Goal: Transaction & Acquisition: Book appointment/travel/reservation

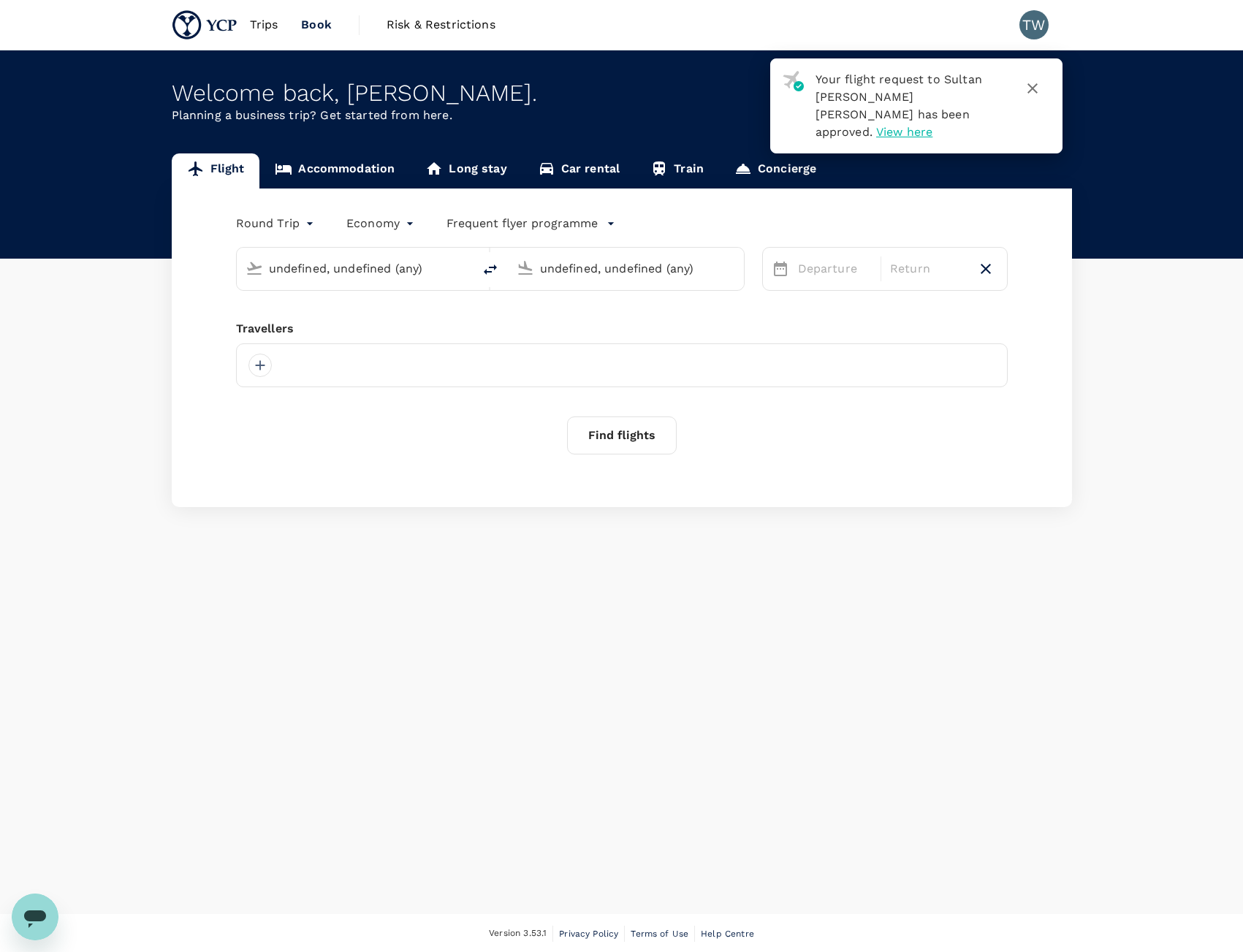
type input "Sultan Abdul Aziz Shah (SZB)"
type input "Seletar Airport (XSP)"
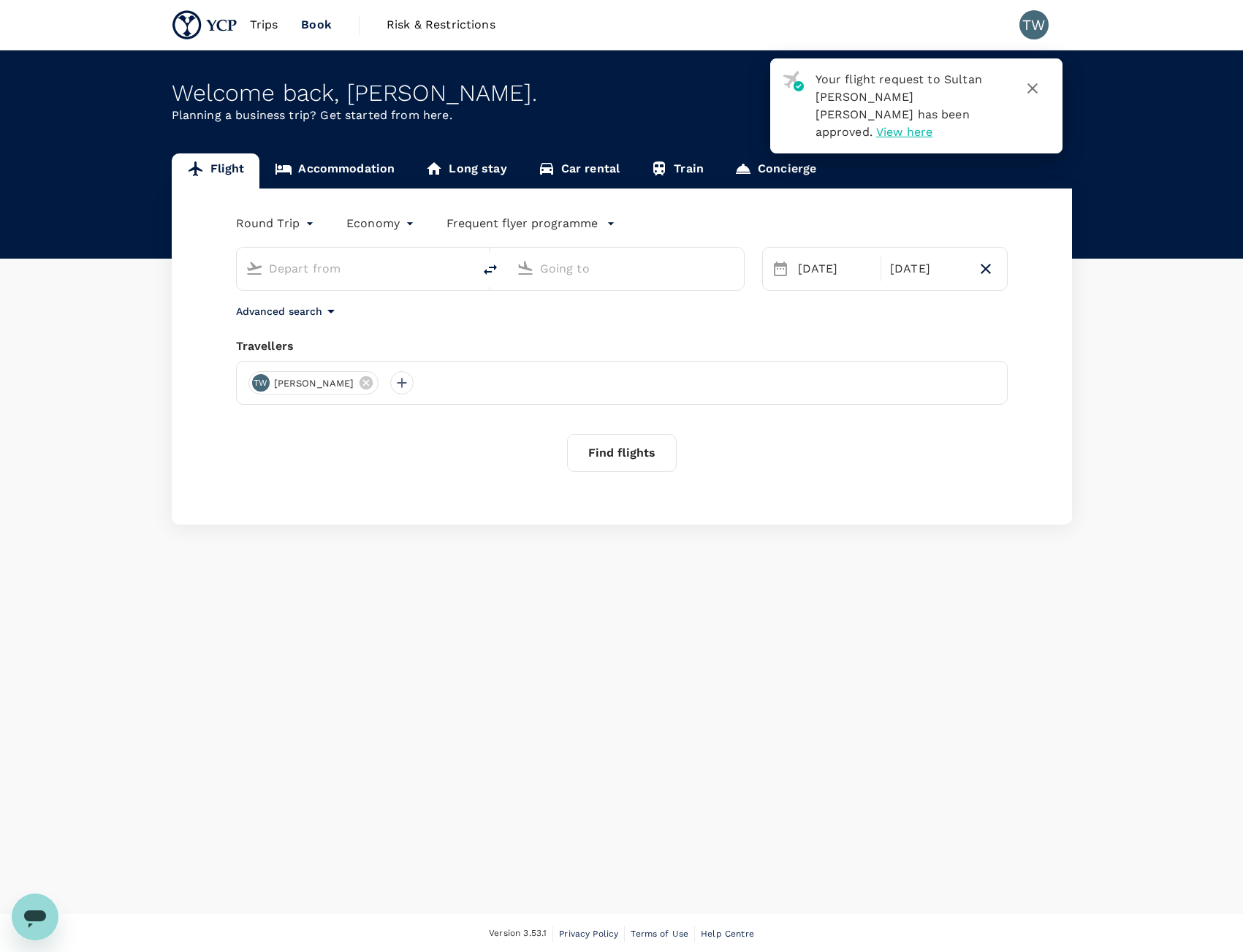
type input "Sultan Abdul Aziz Shah (SZB)"
type input "Seletar Airport (XSP)"
click at [1037, 86] on icon "button" at bounding box center [1033, 88] width 18 height 18
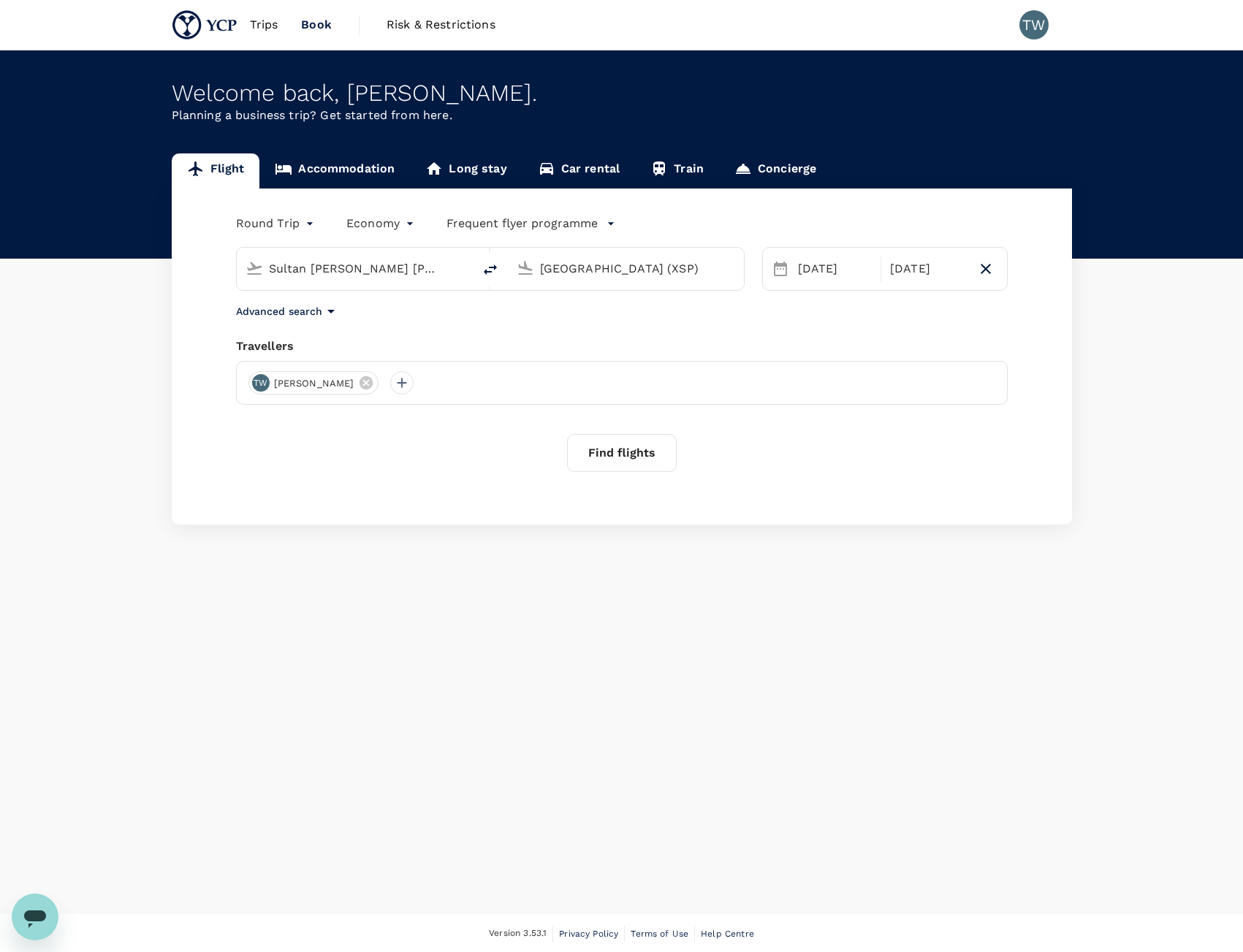
click at [275, 18] on span "Trips" at bounding box center [264, 25] width 29 height 18
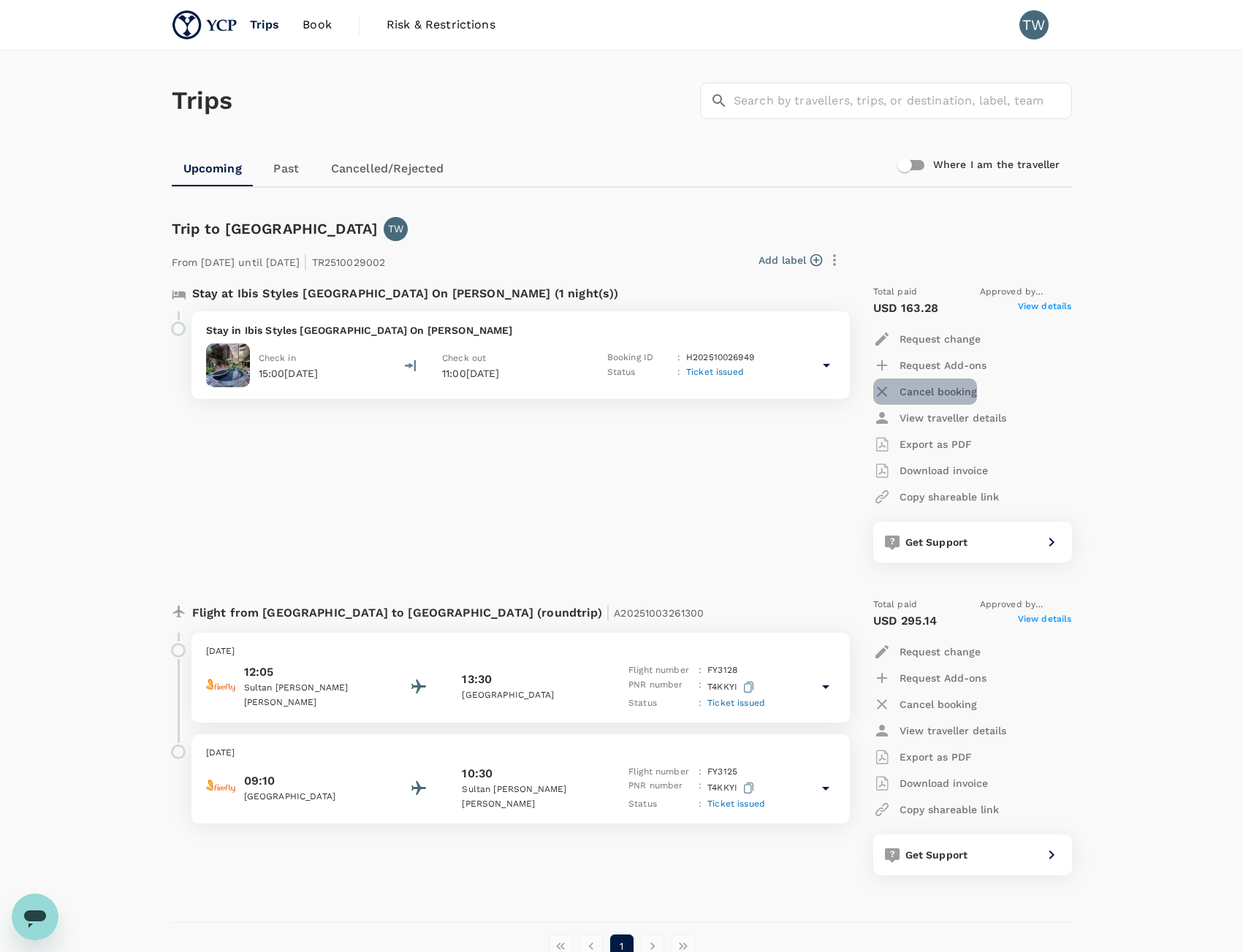
click at [963, 388] on p "Cancel booking" at bounding box center [938, 392] width 77 height 15
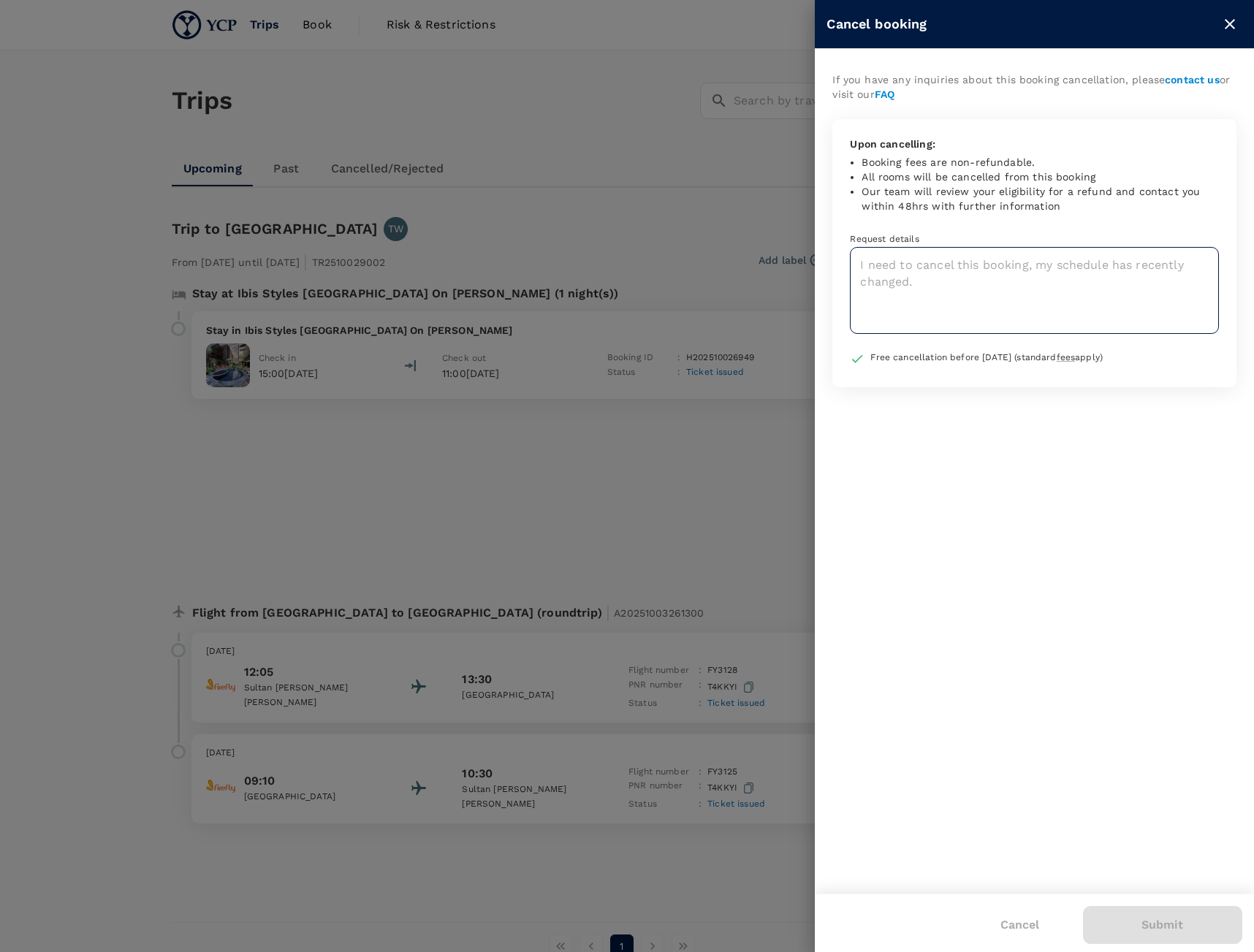
click at [1087, 326] on textarea at bounding box center [1035, 291] width 369 height 87
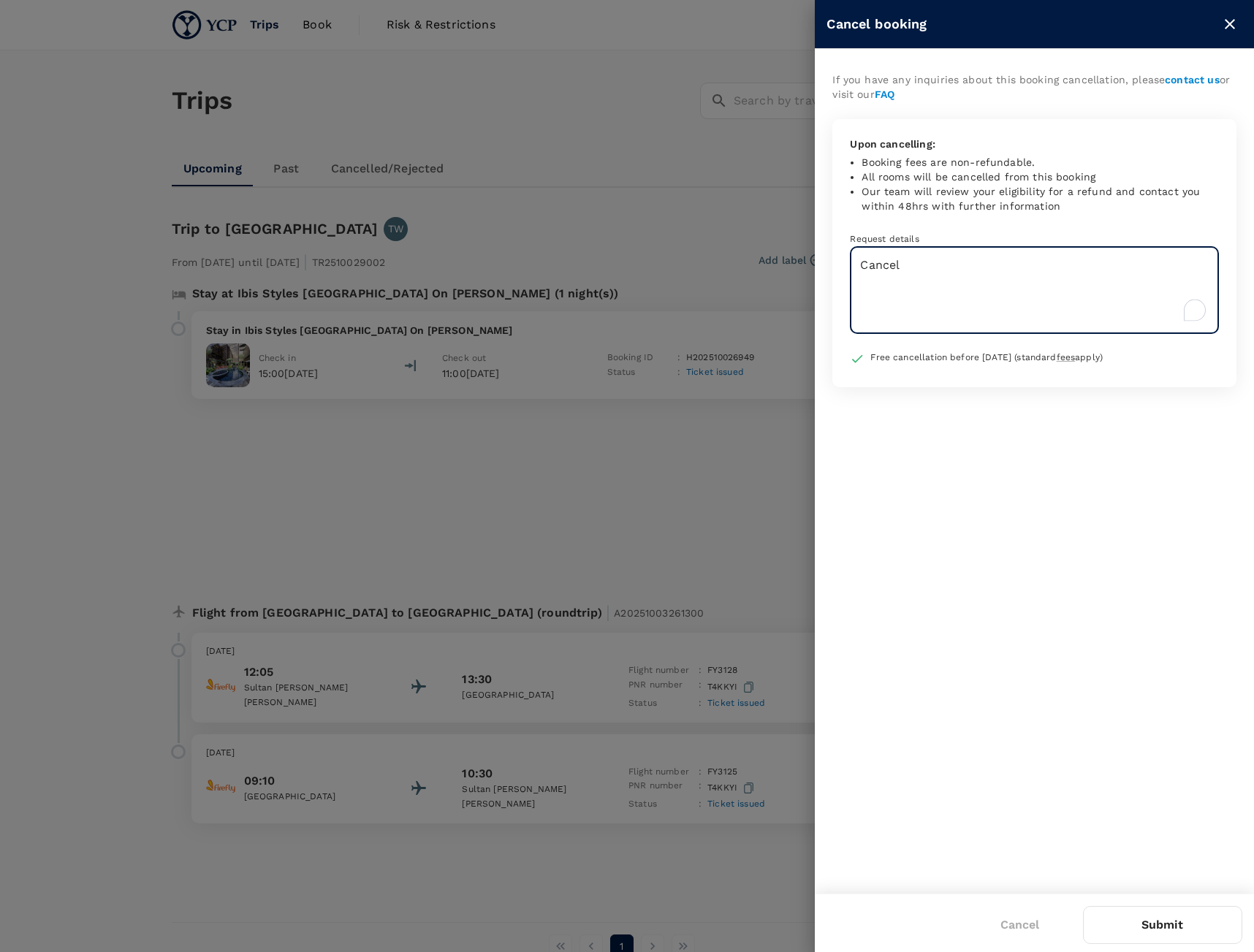
type textarea "Cancel"
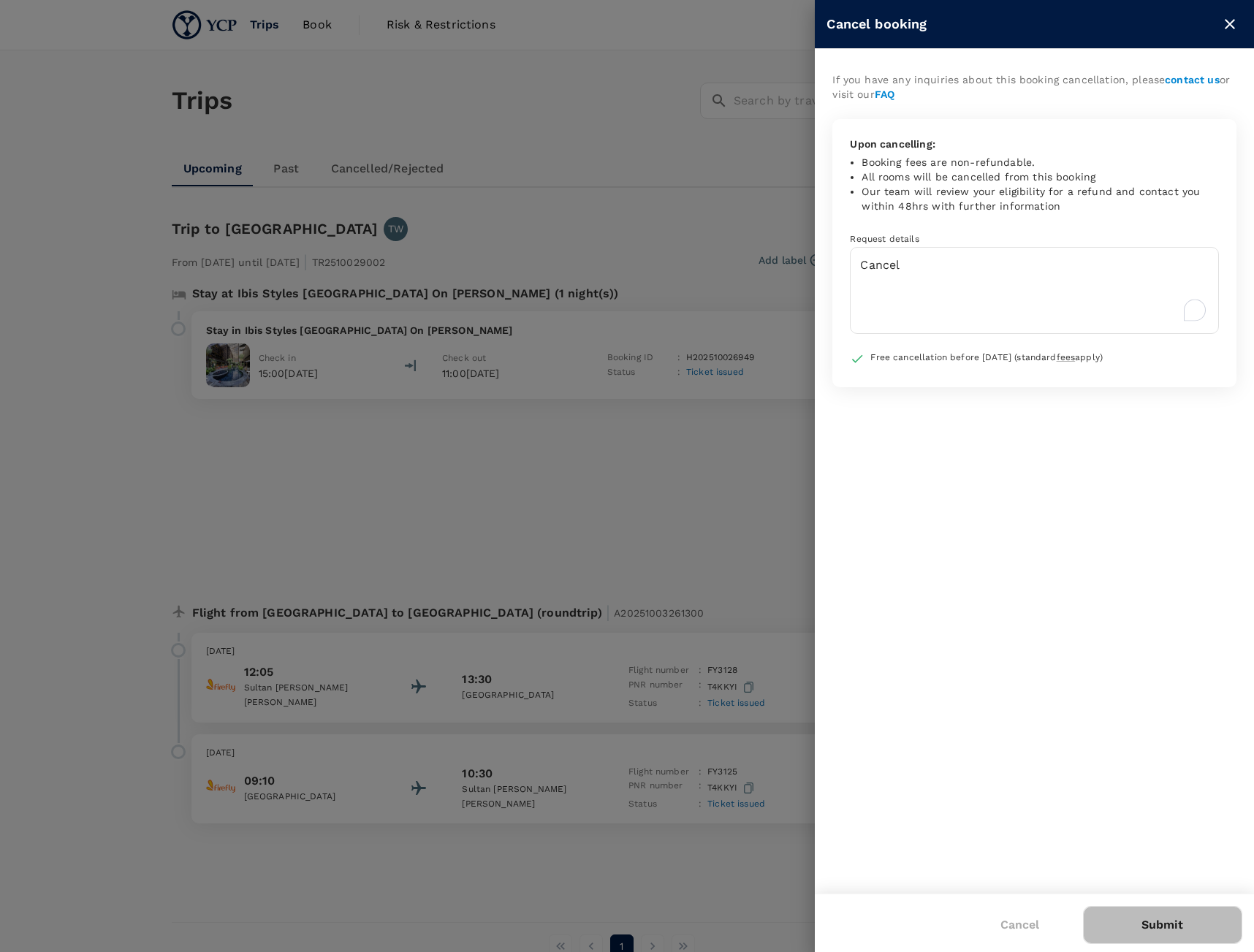
click at [1188, 924] on button "Submit" at bounding box center [1163, 925] width 160 height 38
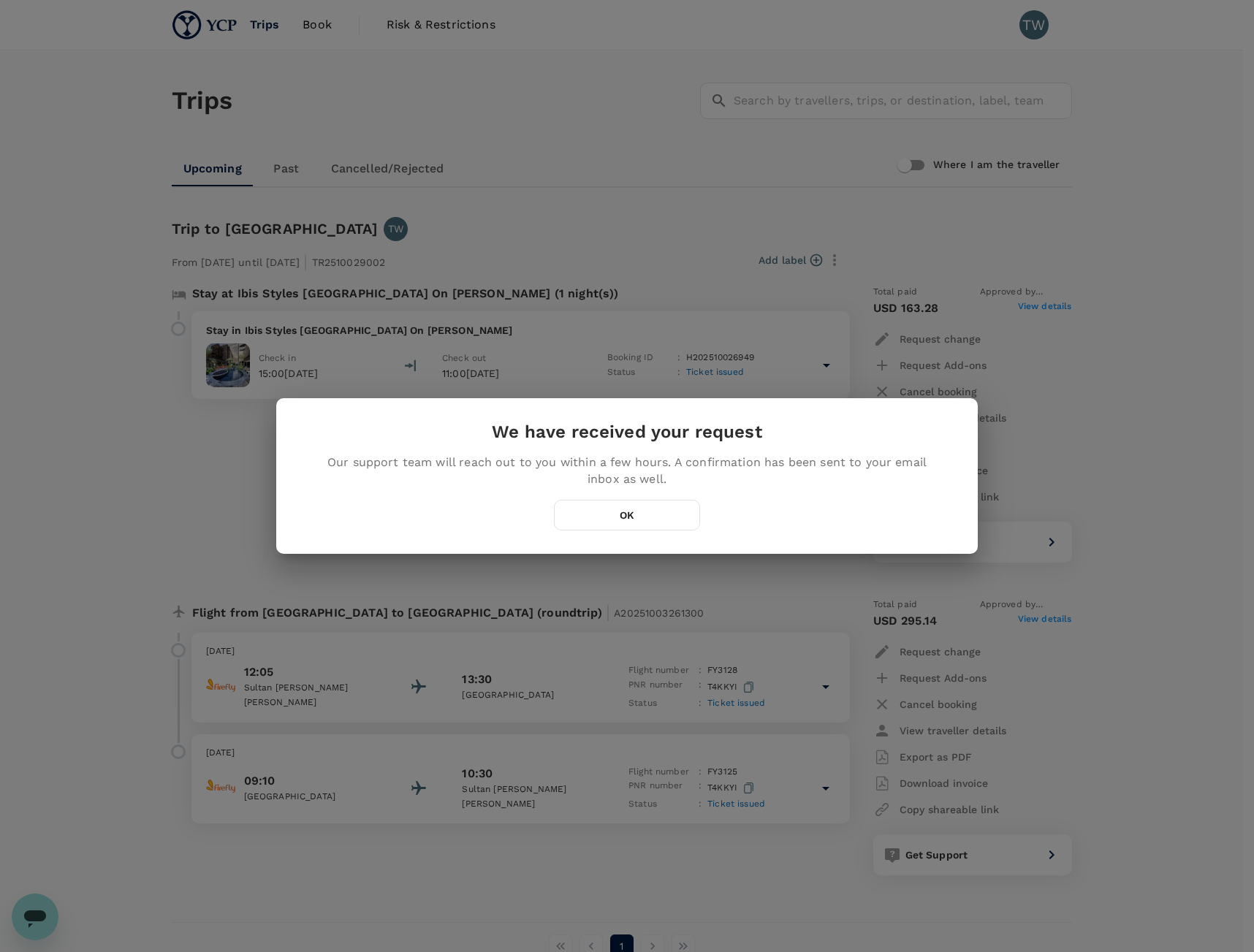
click at [646, 513] on button "OK" at bounding box center [626, 515] width 146 height 31
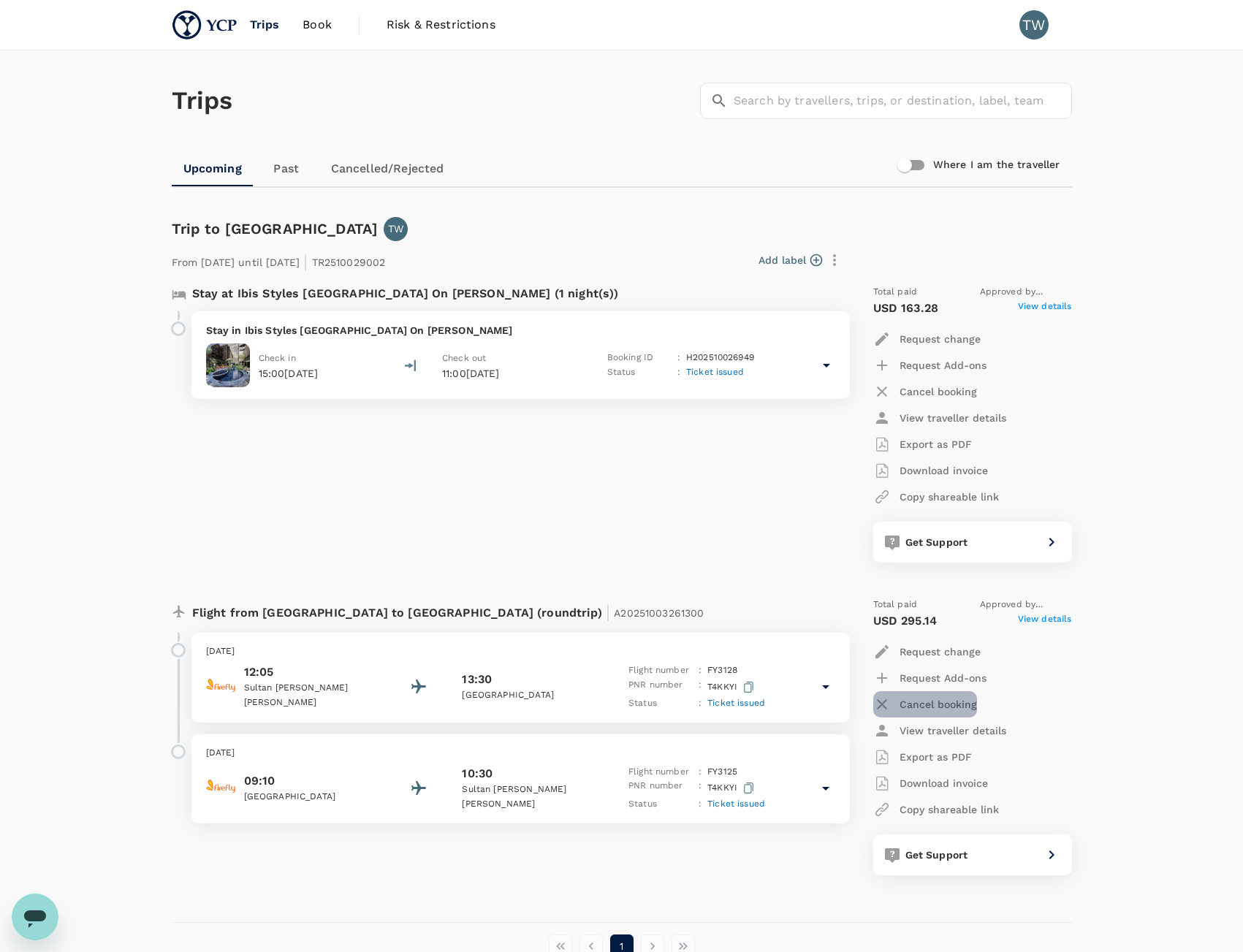
click at [925, 707] on p "Cancel booking" at bounding box center [938, 704] width 77 height 15
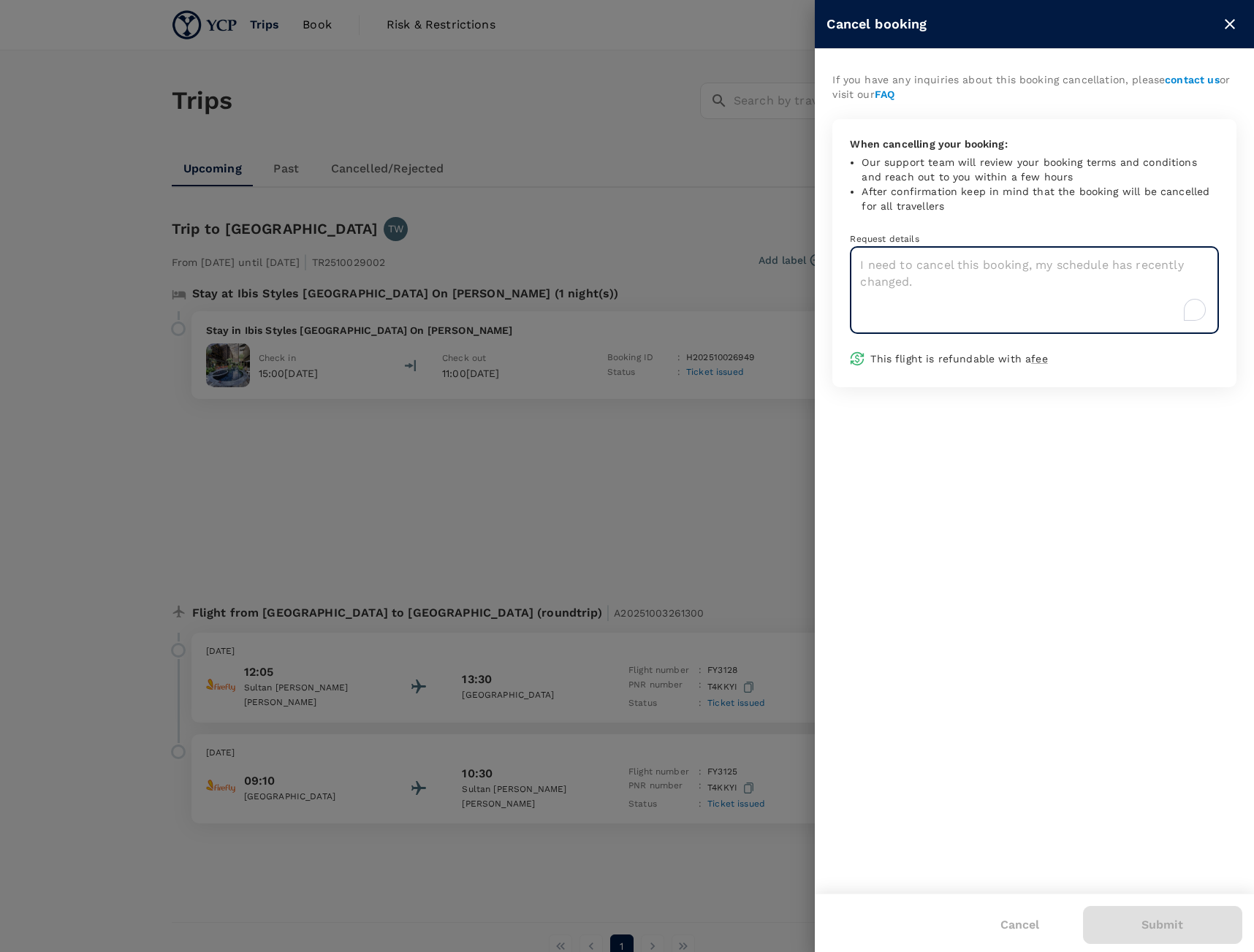
click at [951, 321] on textarea "To enrich screen reader interactions, please activate Accessibility in Grammarl…" at bounding box center [1035, 291] width 369 height 87
type textarea "Cancel"
click at [1162, 920] on button "Submit" at bounding box center [1163, 925] width 160 height 38
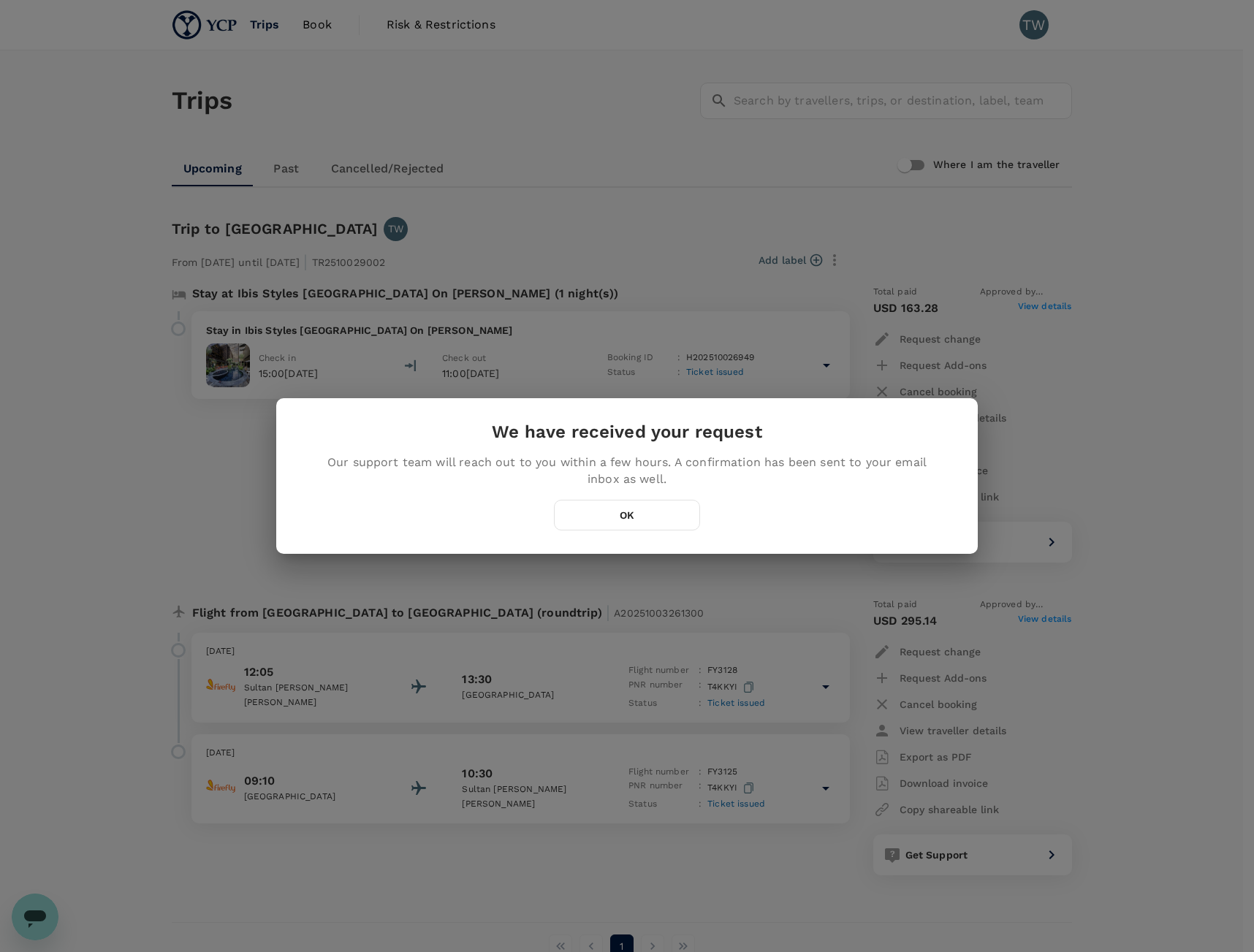
click at [636, 506] on button "OK" at bounding box center [626, 515] width 146 height 31
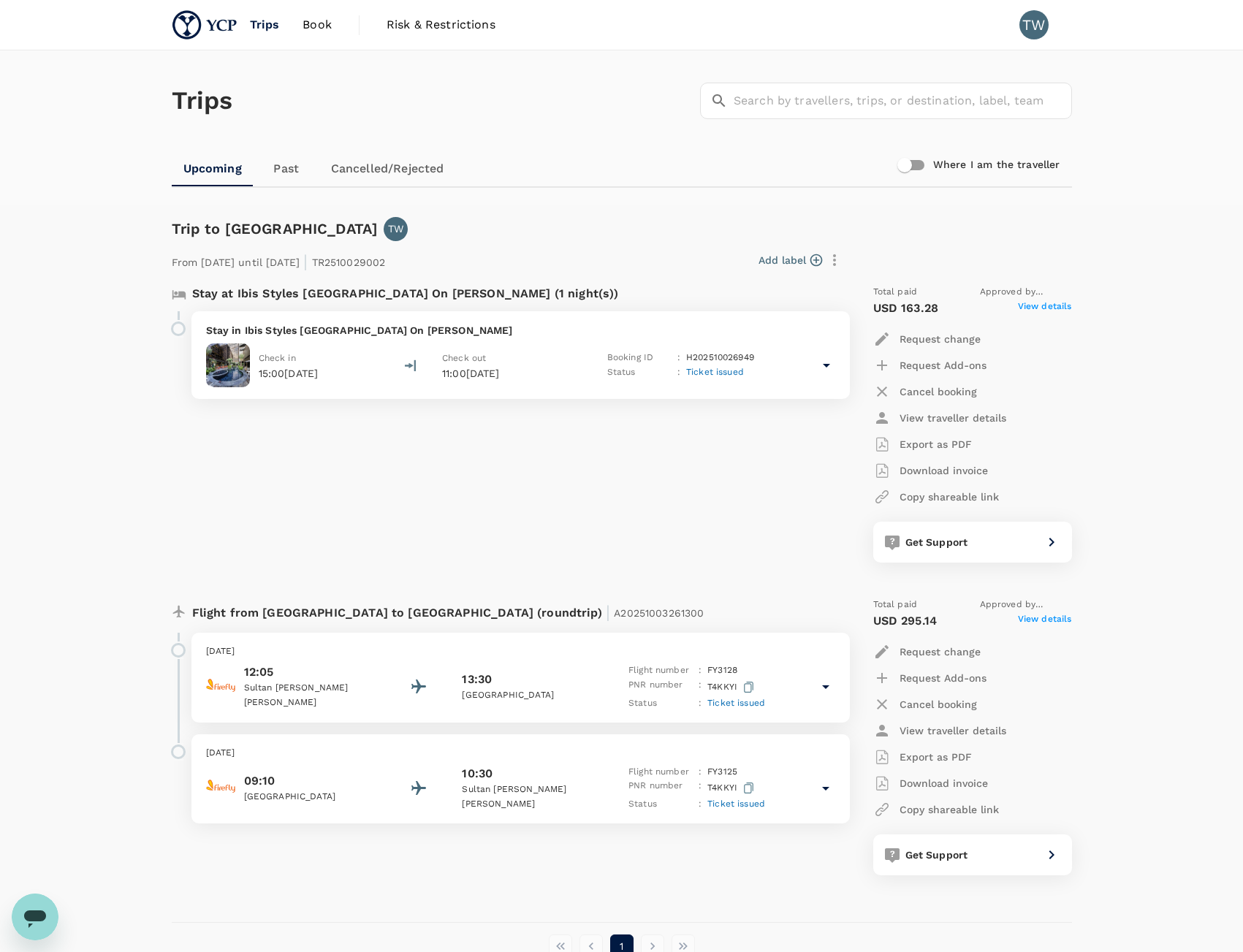
click at [220, 96] on h1 "Trips" at bounding box center [202, 101] width 62 height 101
click at [204, 130] on h1 "Trips" at bounding box center [202, 101] width 62 height 101
click at [312, 29] on span "Book" at bounding box center [316, 25] width 29 height 18
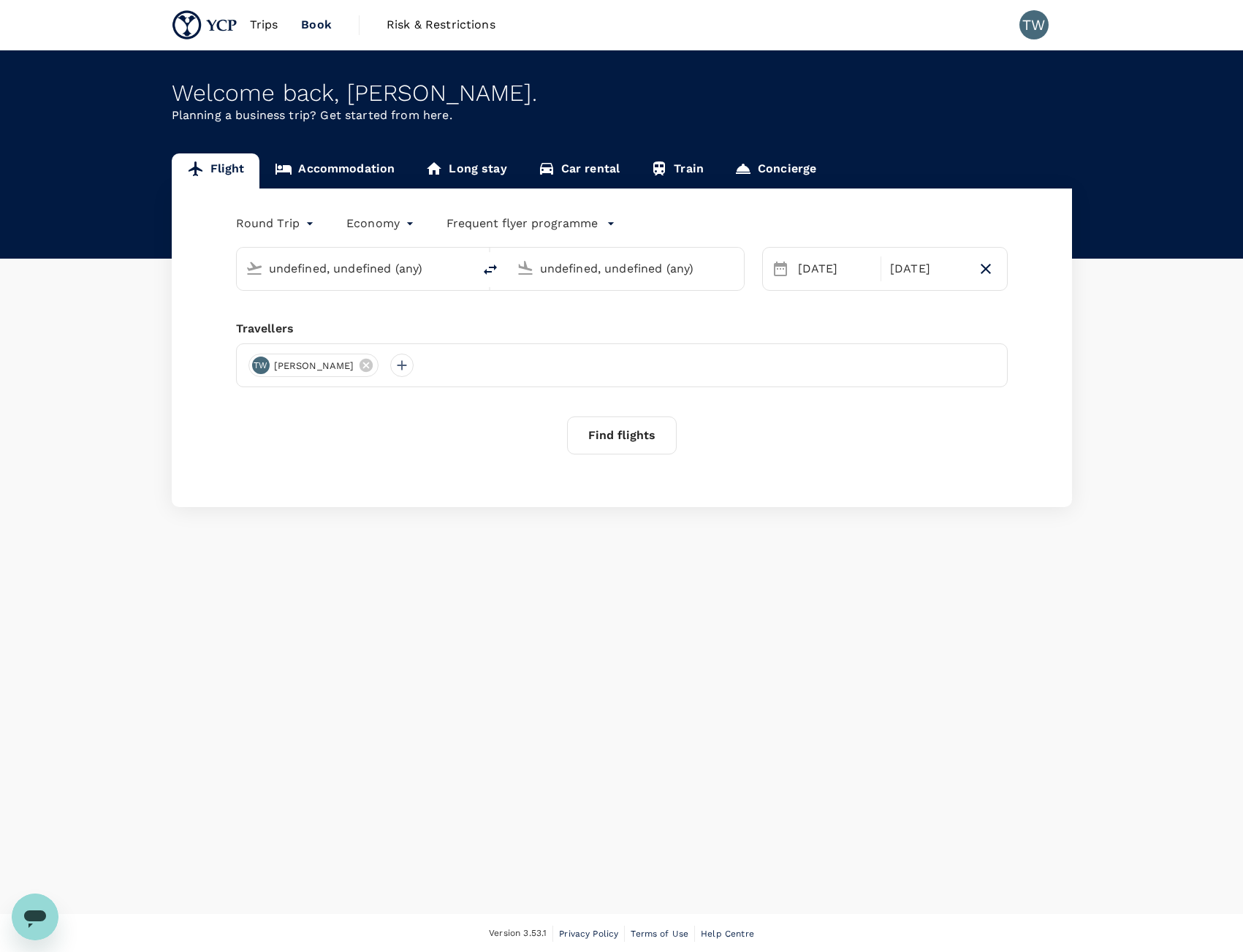
type input "Sultan Abdul Aziz Shah (SZB)"
type input "Seletar Airport (XSP)"
type input "Sultan Abdul Aziz Shah (SZB)"
type input "Seletar Airport (XSP)"
type input "Sultan Abdul Aziz Shah (SZB)"
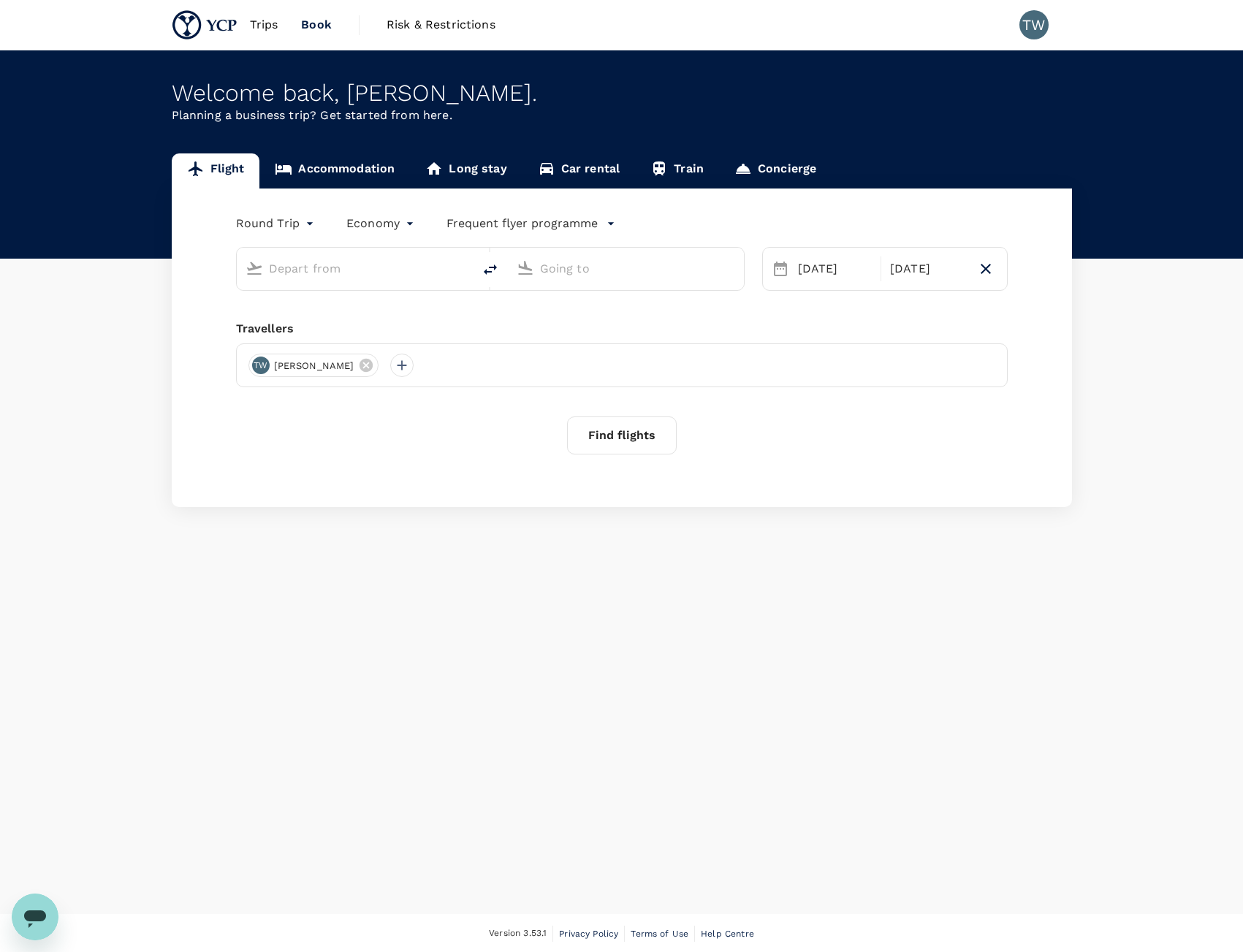
type input "Seletar Airport (XSP)"
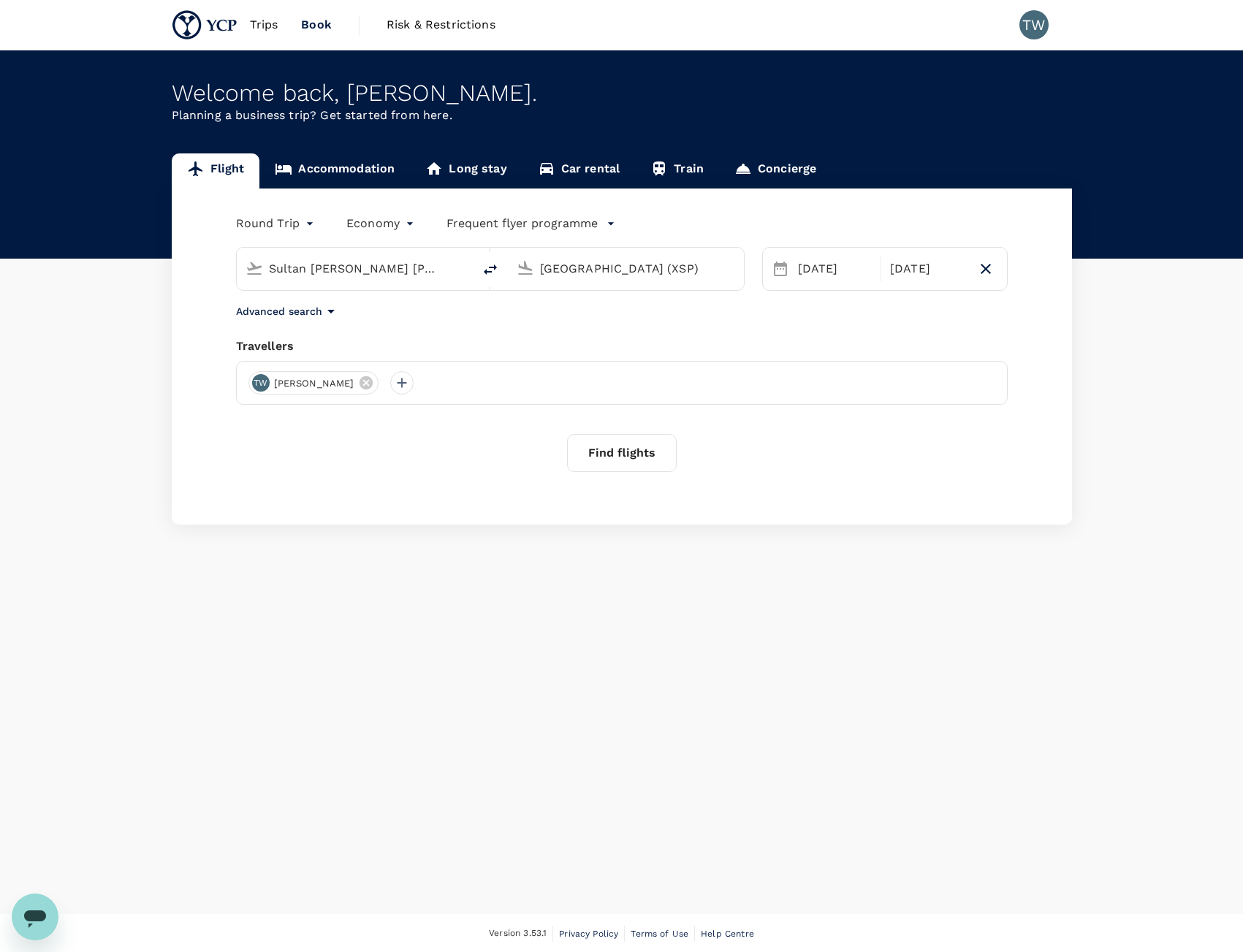
click at [298, 224] on body "Trips Book Risk & Restrictions TW Welcome back , Tomoyuki . Planning a business…" at bounding box center [621, 476] width 1243 height 953
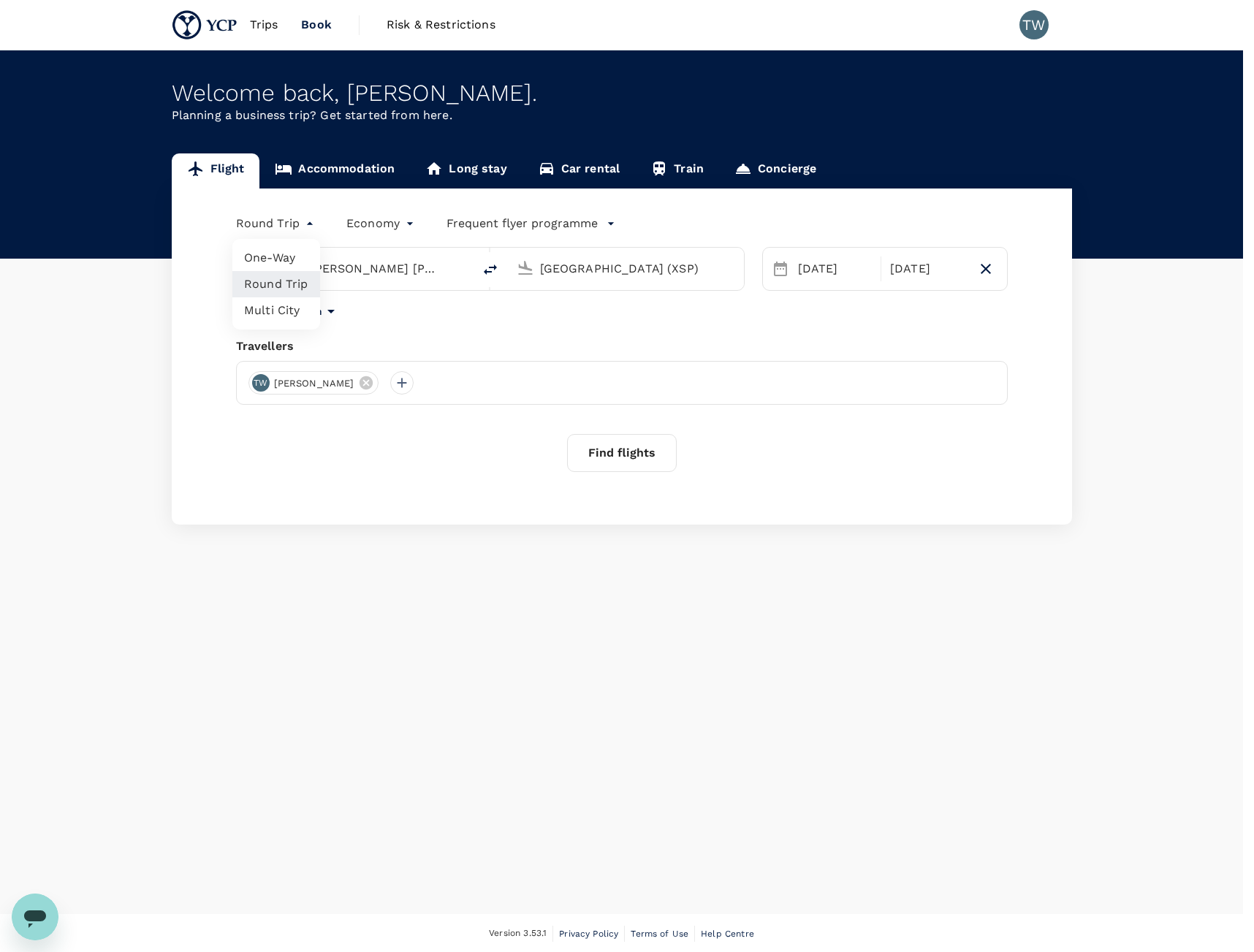
click at [279, 287] on li "Round Trip" at bounding box center [276, 284] width 87 height 27
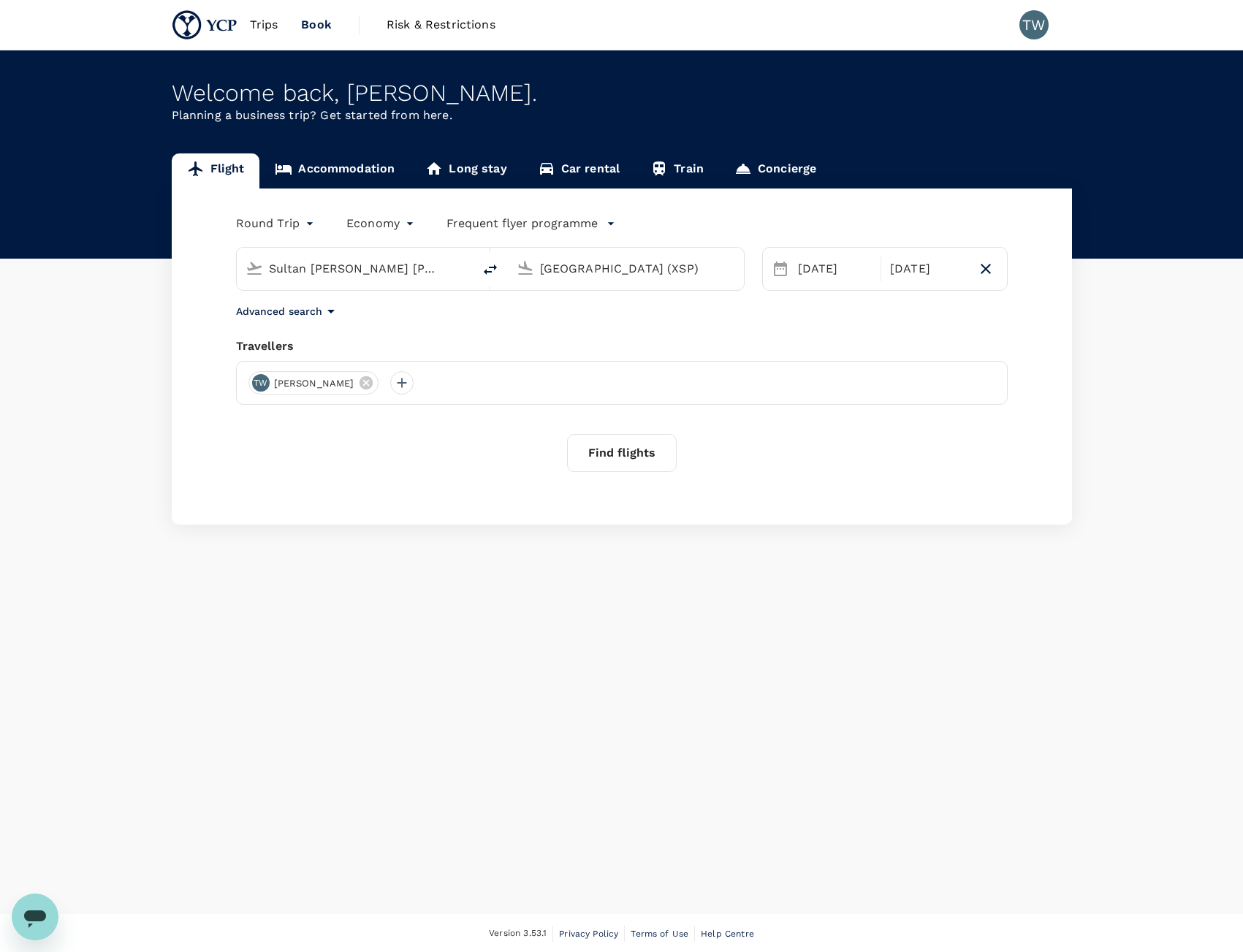
click at [441, 270] on input "Sultan Abdul Aziz Shah (SZB)" at bounding box center [355, 268] width 174 height 23
click at [432, 314] on div "Kuala Lumpur Intl KUL" at bounding box center [366, 325] width 312 height 23
type input "Kuala Lumpur Intl (KUL)"
drag, startPoint x: 674, startPoint y: 266, endPoint x: -76, endPoint y: 256, distance: 750.1
click at [0, 256] on html "Trips Book Risk & Restrictions TW Welcome back , Tomoyuki . Planning a business…" at bounding box center [621, 476] width 1243 height 953
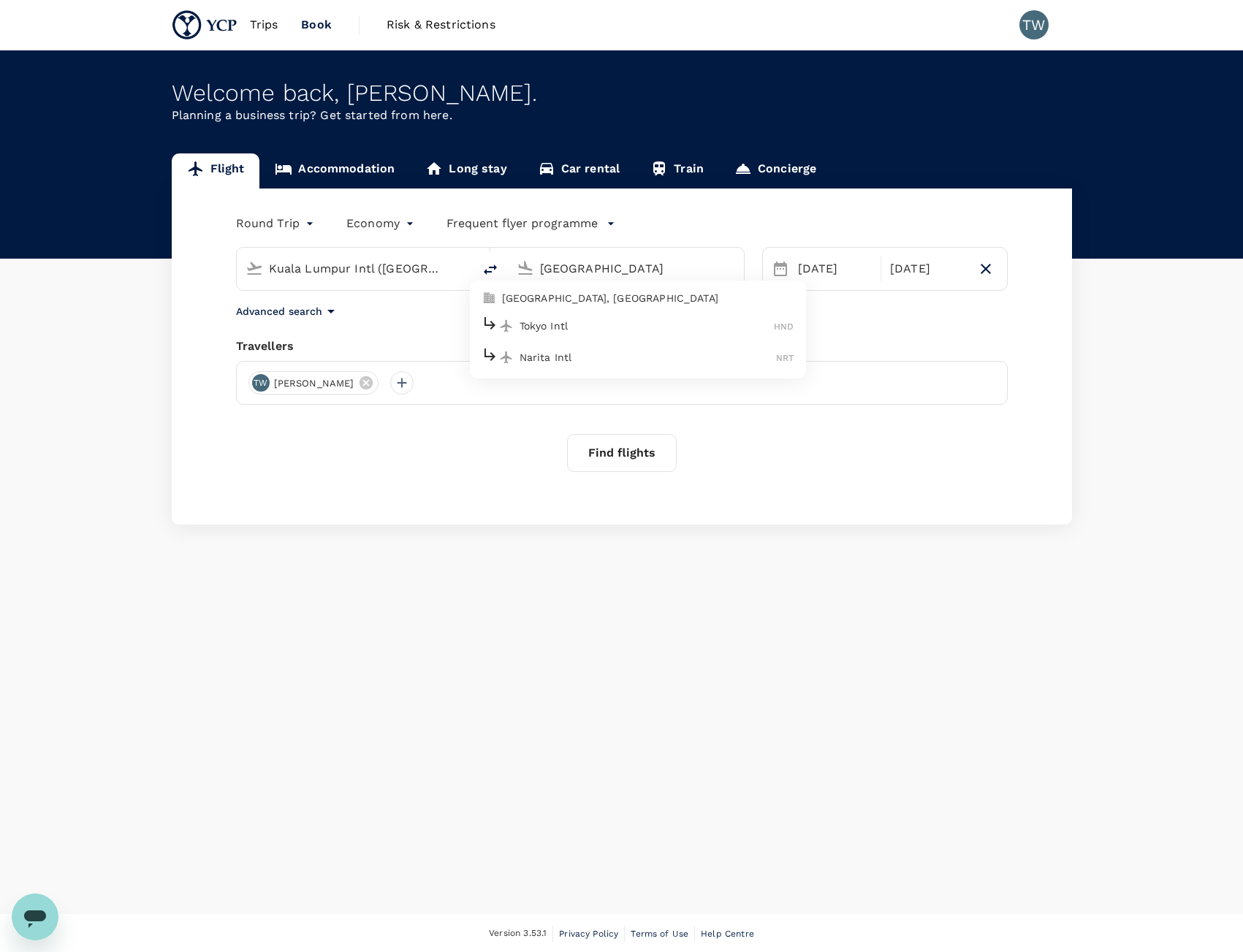
click at [639, 326] on p "Tokyo Intl" at bounding box center [647, 325] width 255 height 15
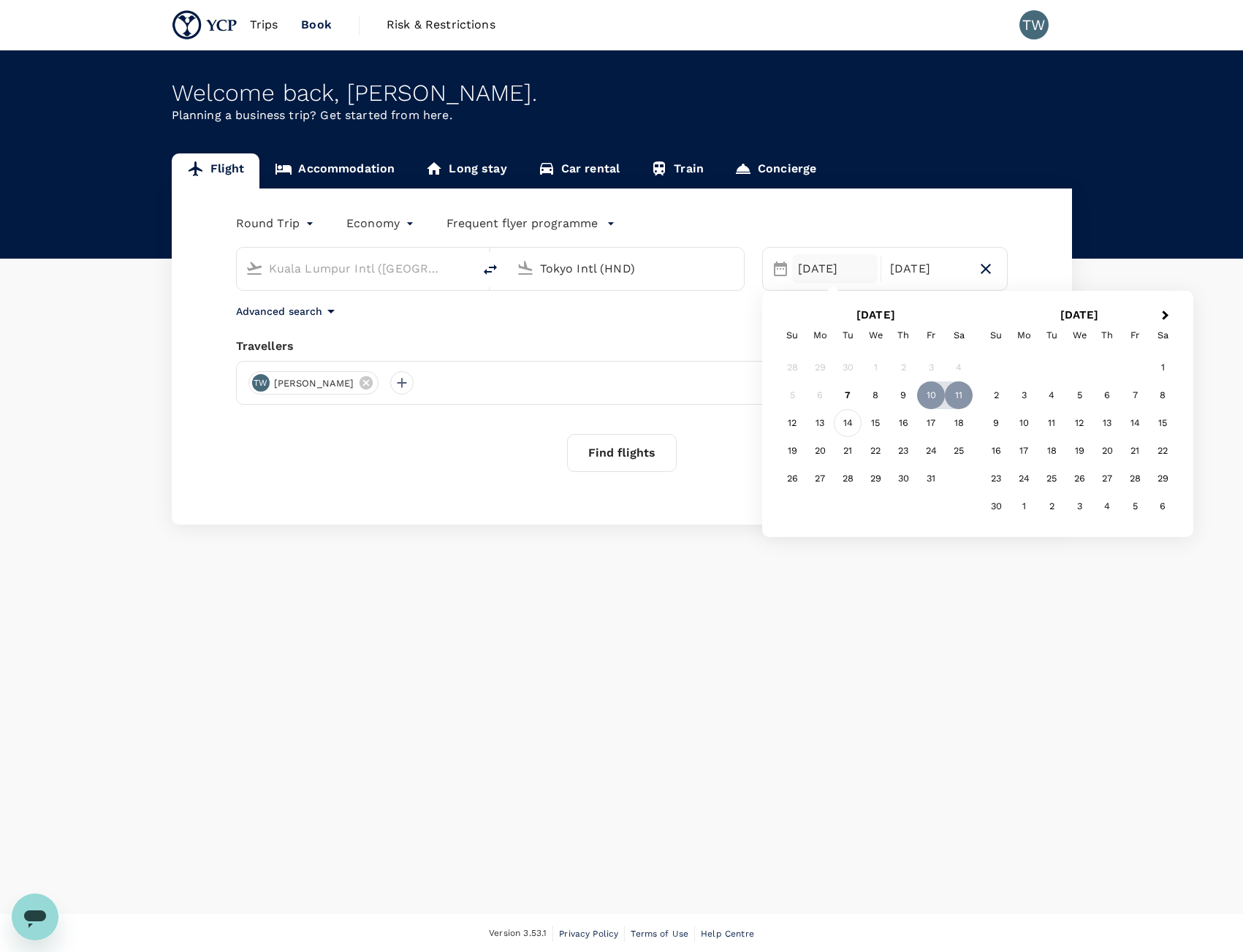
type input "Tokyo Intl (HND)"
click at [856, 424] on div "14" at bounding box center [848, 423] width 28 height 28
click at [966, 427] on div "18" at bounding box center [959, 423] width 28 height 28
click at [639, 448] on button "Find flights" at bounding box center [622, 453] width 110 height 38
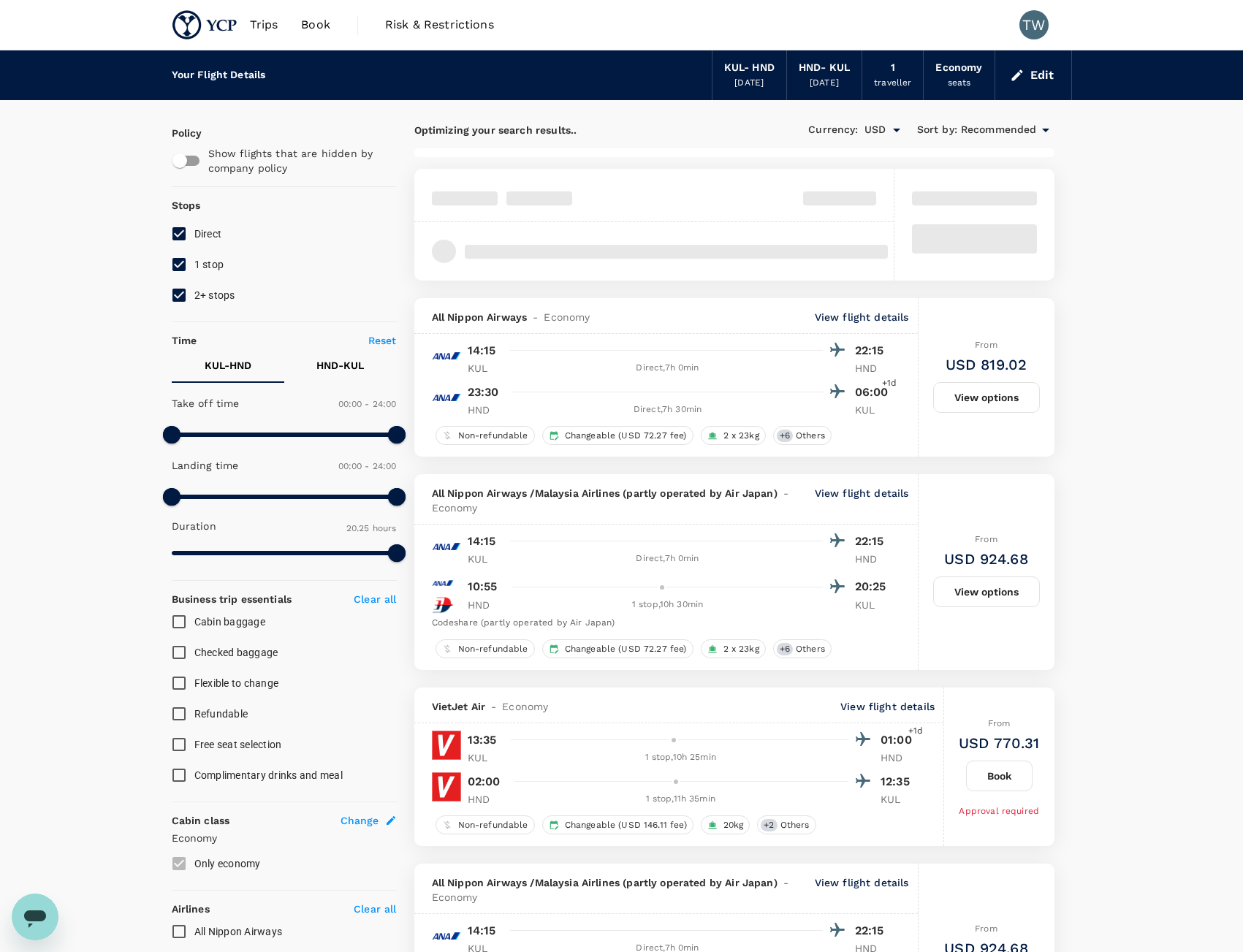
type input "1265"
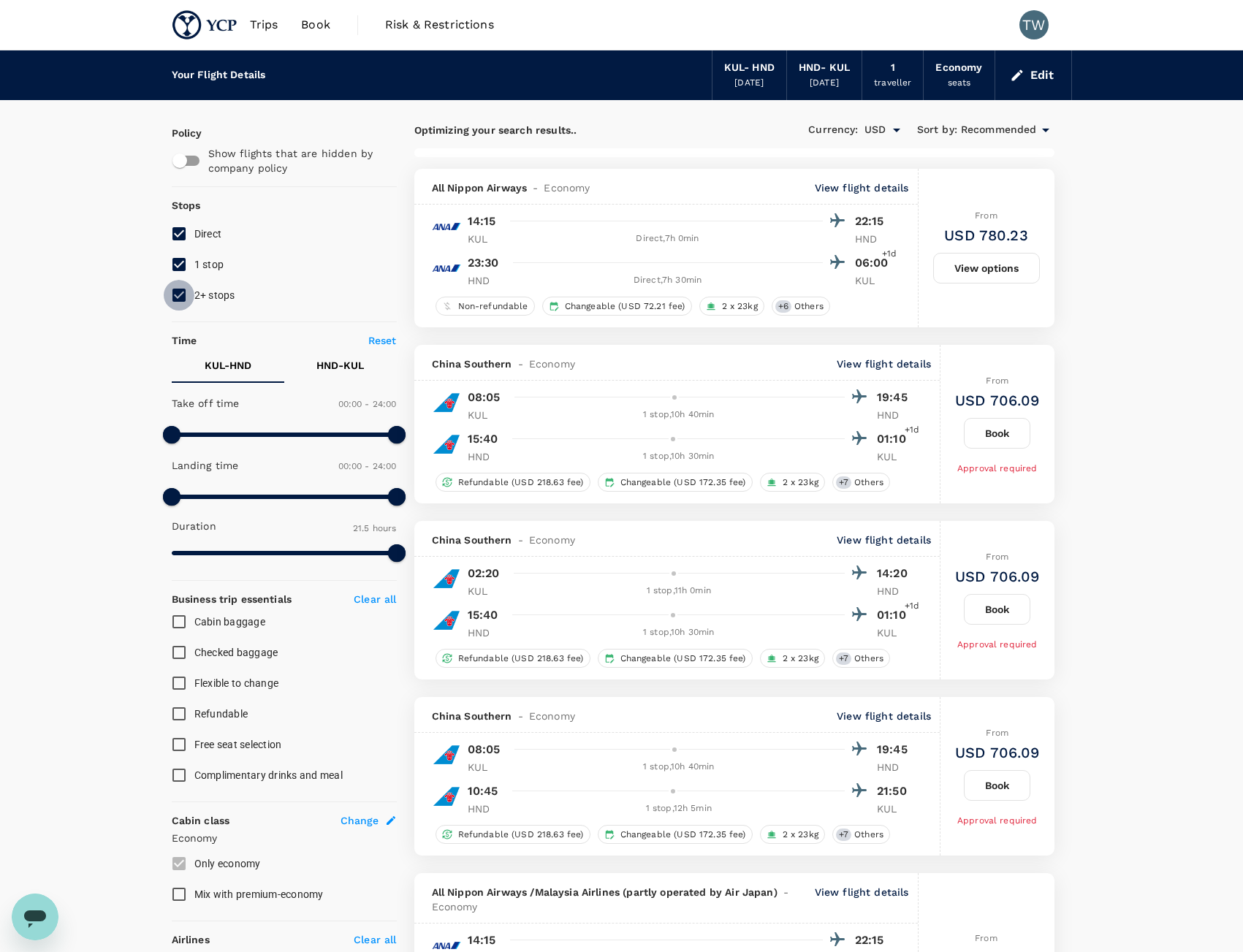
drag, startPoint x: 180, startPoint y: 297, endPoint x: 177, endPoint y: 285, distance: 12.4
click at [179, 297] on input "2+ stops" at bounding box center [179, 295] width 31 height 31
checkbox input "false"
click at [179, 271] on input "1 stop" at bounding box center [179, 264] width 31 height 31
checkbox input "false"
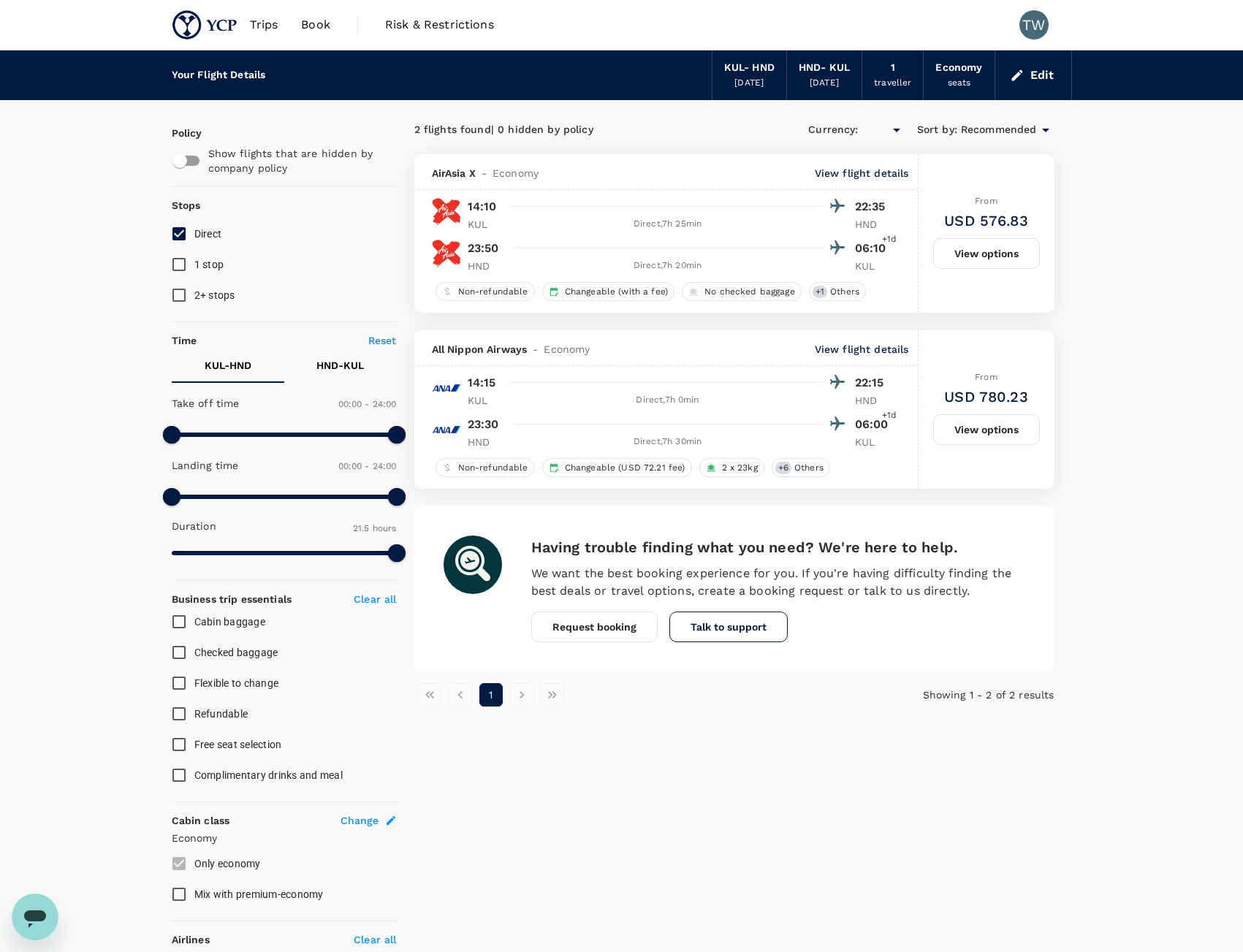
type input "USD"
click at [1028, 83] on button "Edit" at bounding box center [1033, 75] width 53 height 24
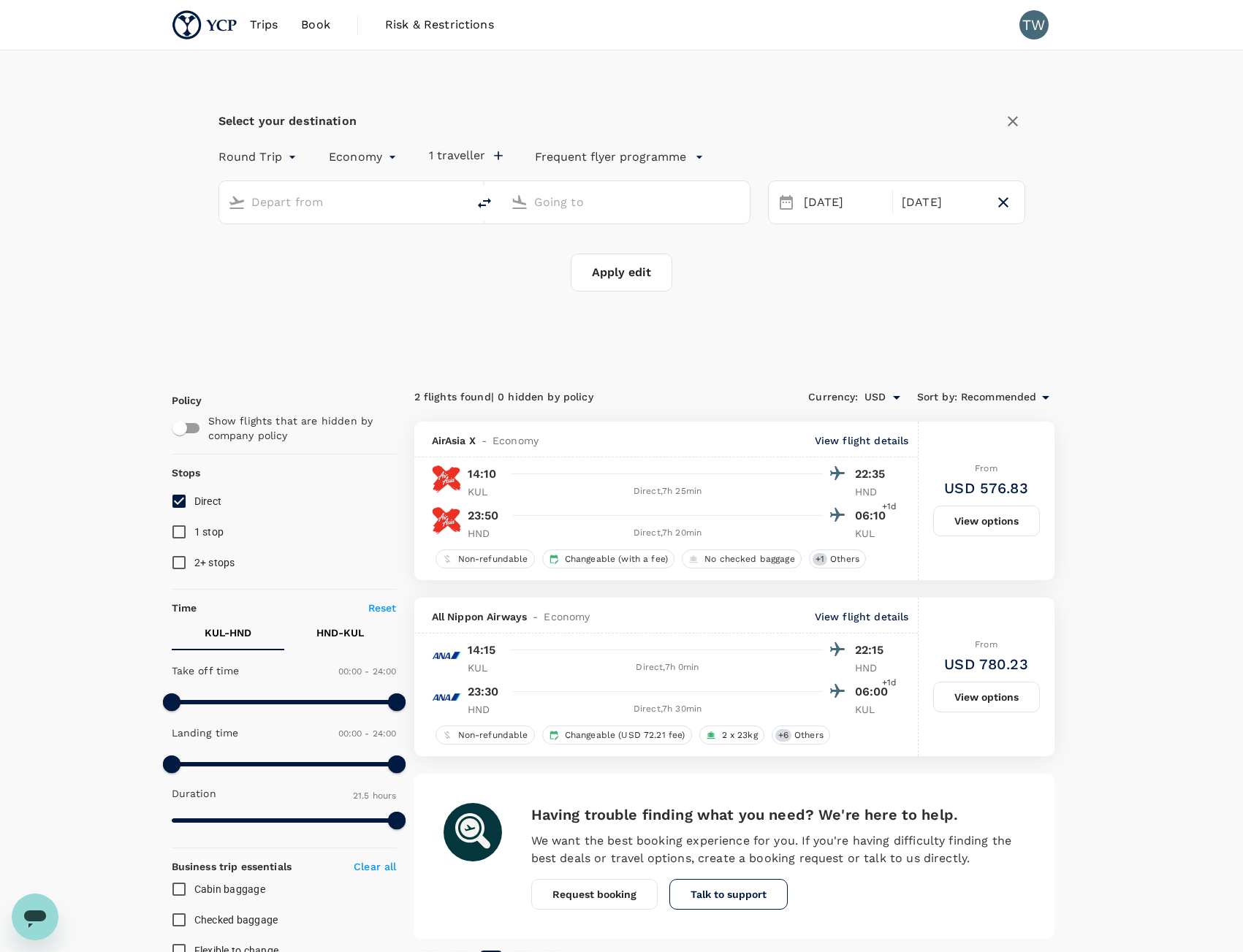
type input "Kuala Lumpur Intl (KUL)"
click at [590, 195] on input "Tokyo Intl (HND)" at bounding box center [627, 201] width 185 height 23
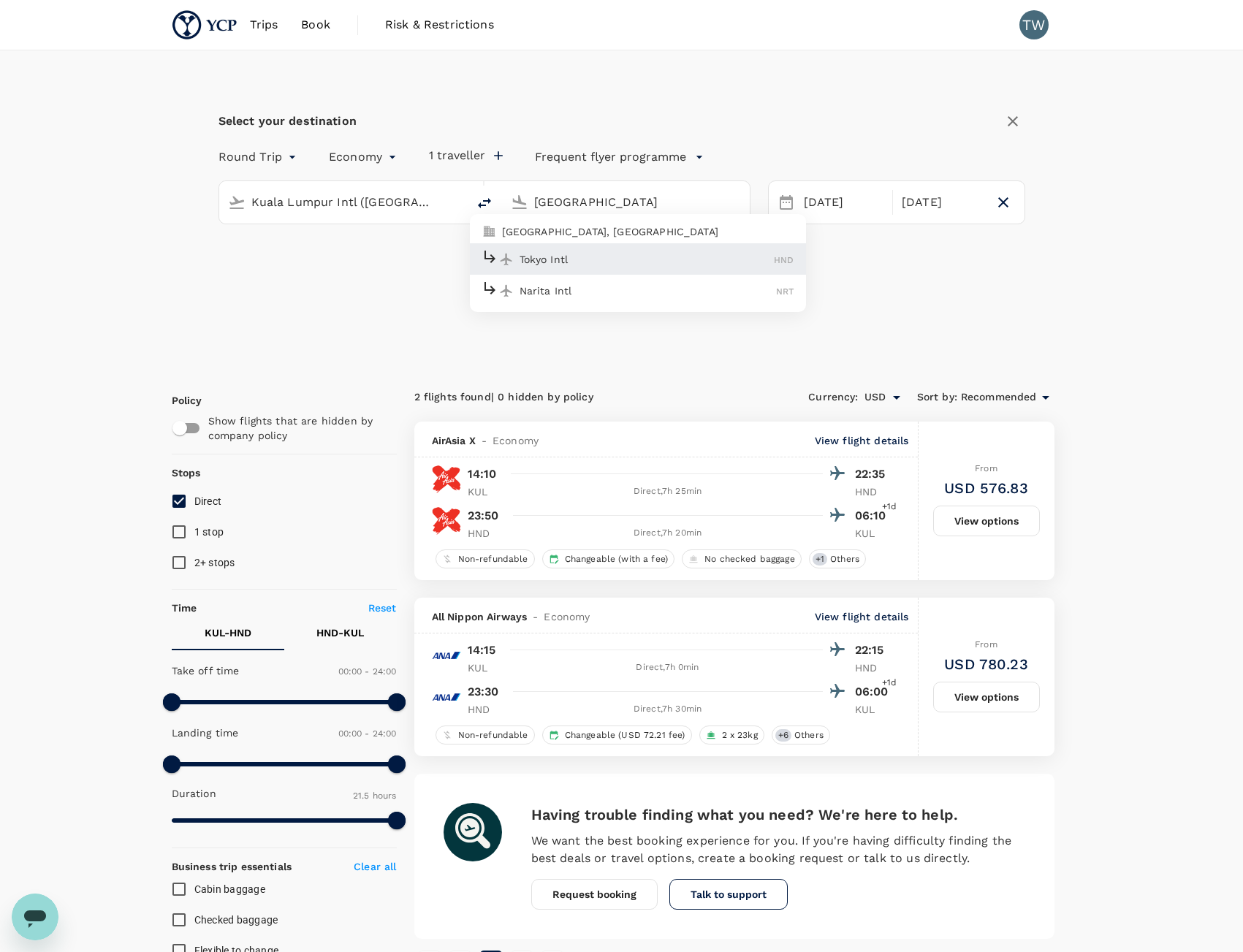
click at [598, 229] on p "Tokyo, Japan" at bounding box center [648, 231] width 293 height 15
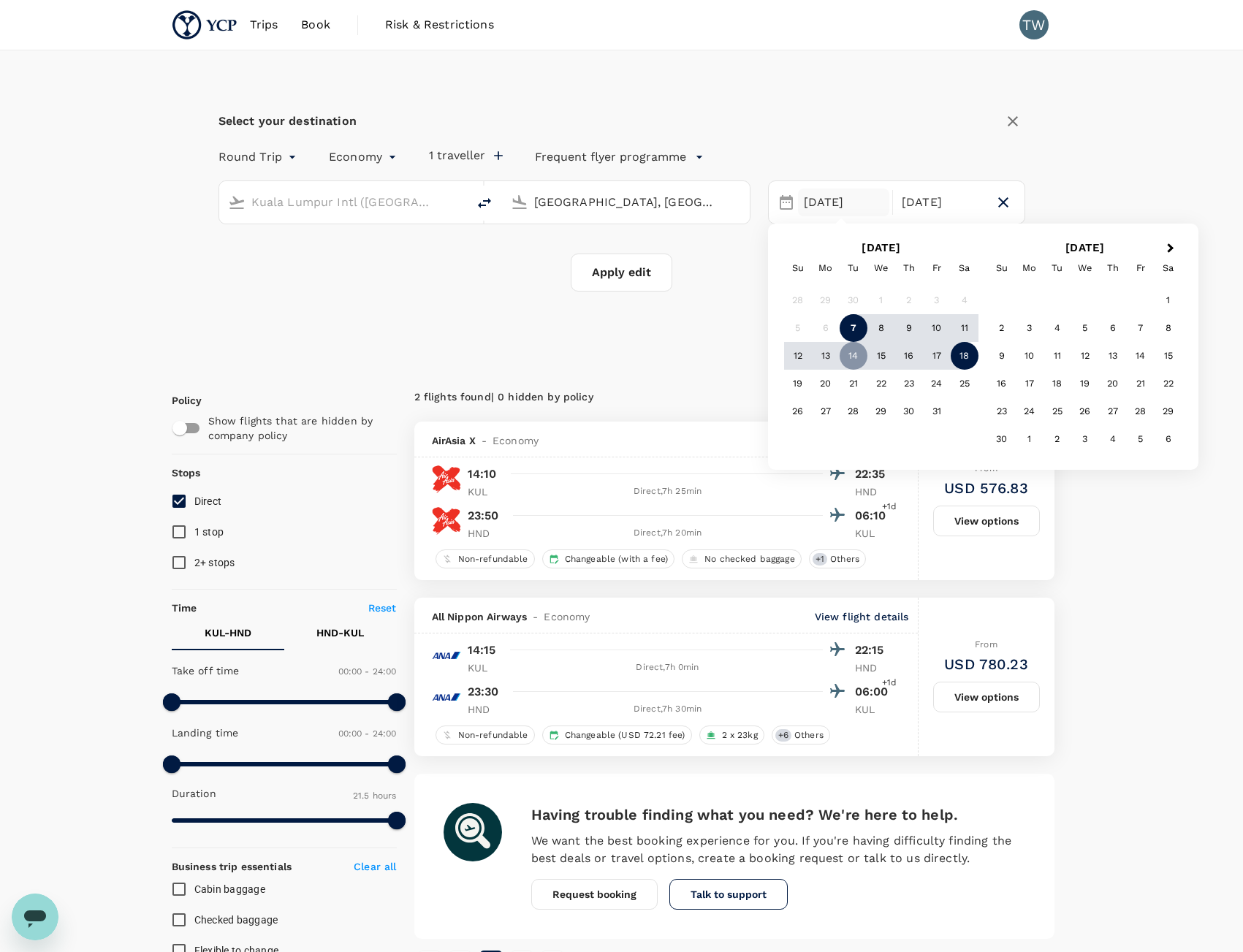
type input "Tokyo, Japan (any)"
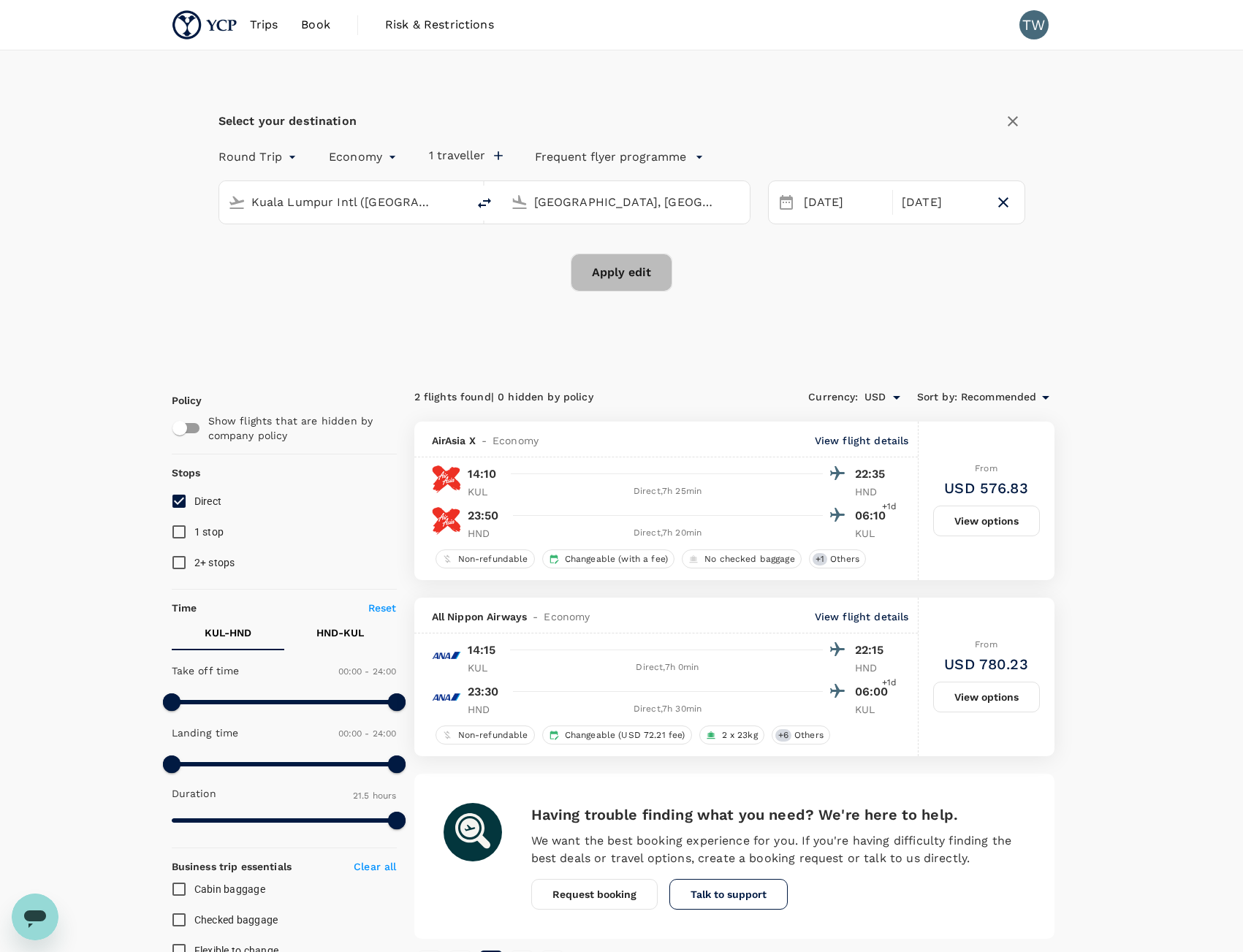
click at [626, 277] on button "Apply edit" at bounding box center [621, 273] width 101 height 38
checkbox input "false"
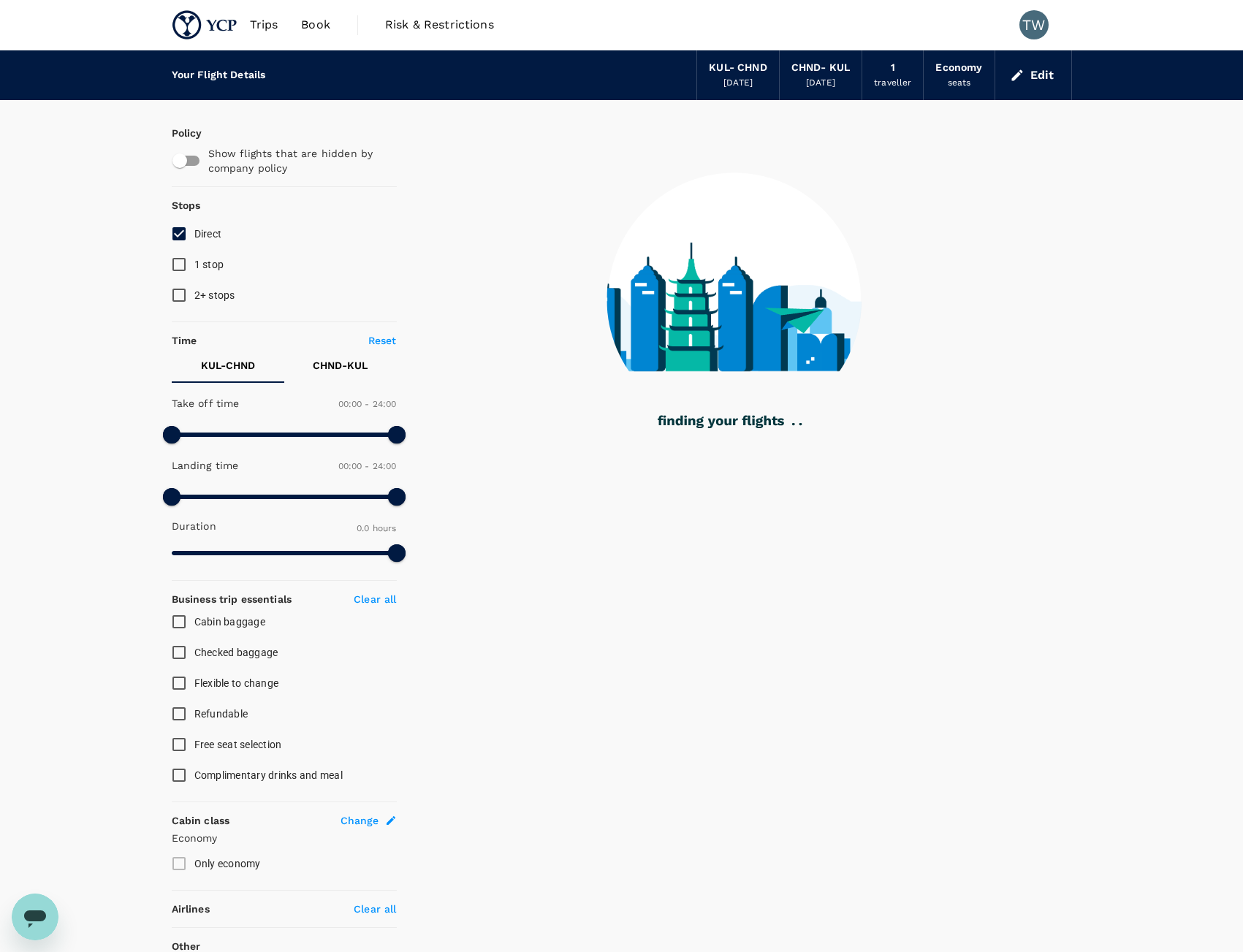
type input "1355"
checkbox input "true"
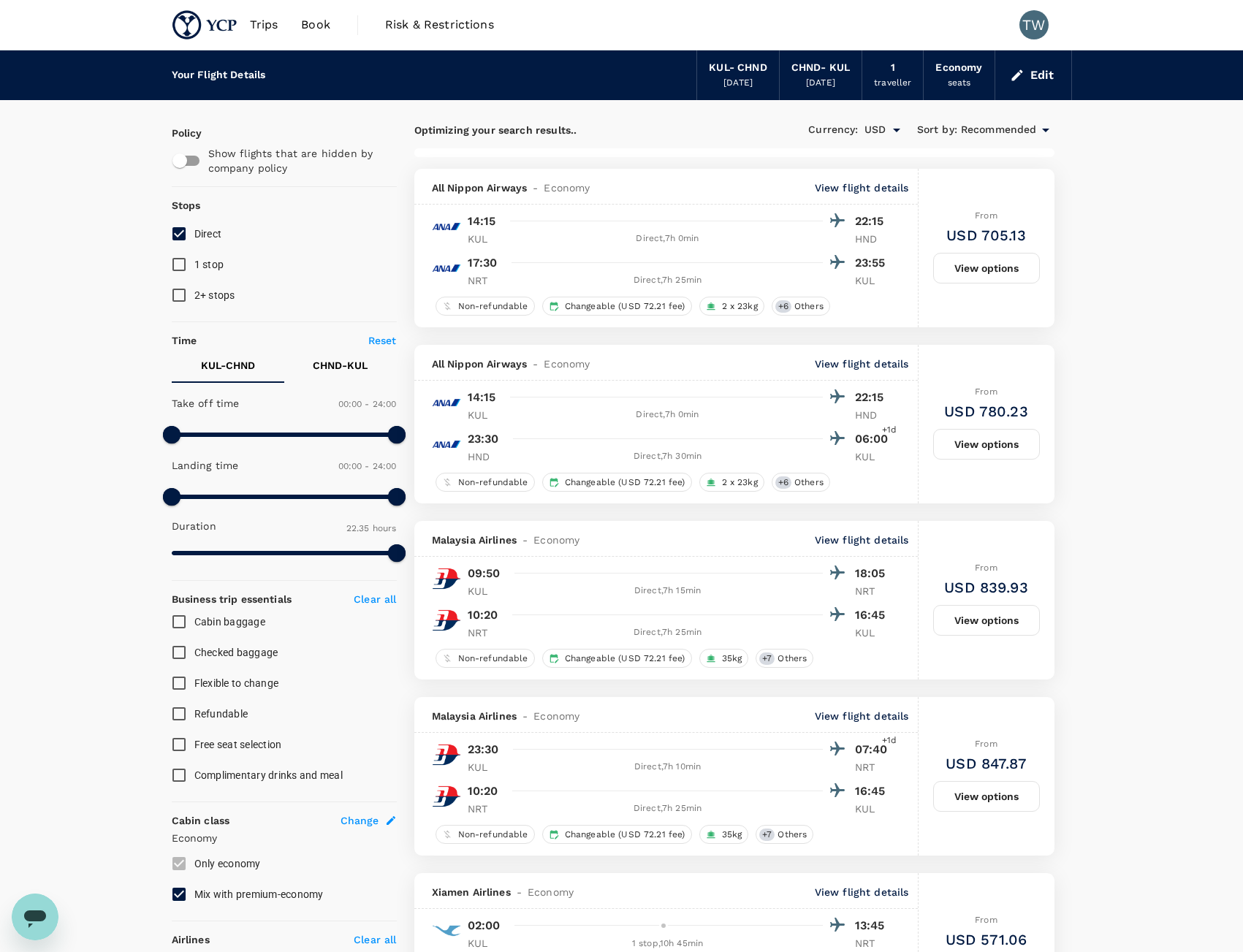
type input "1860"
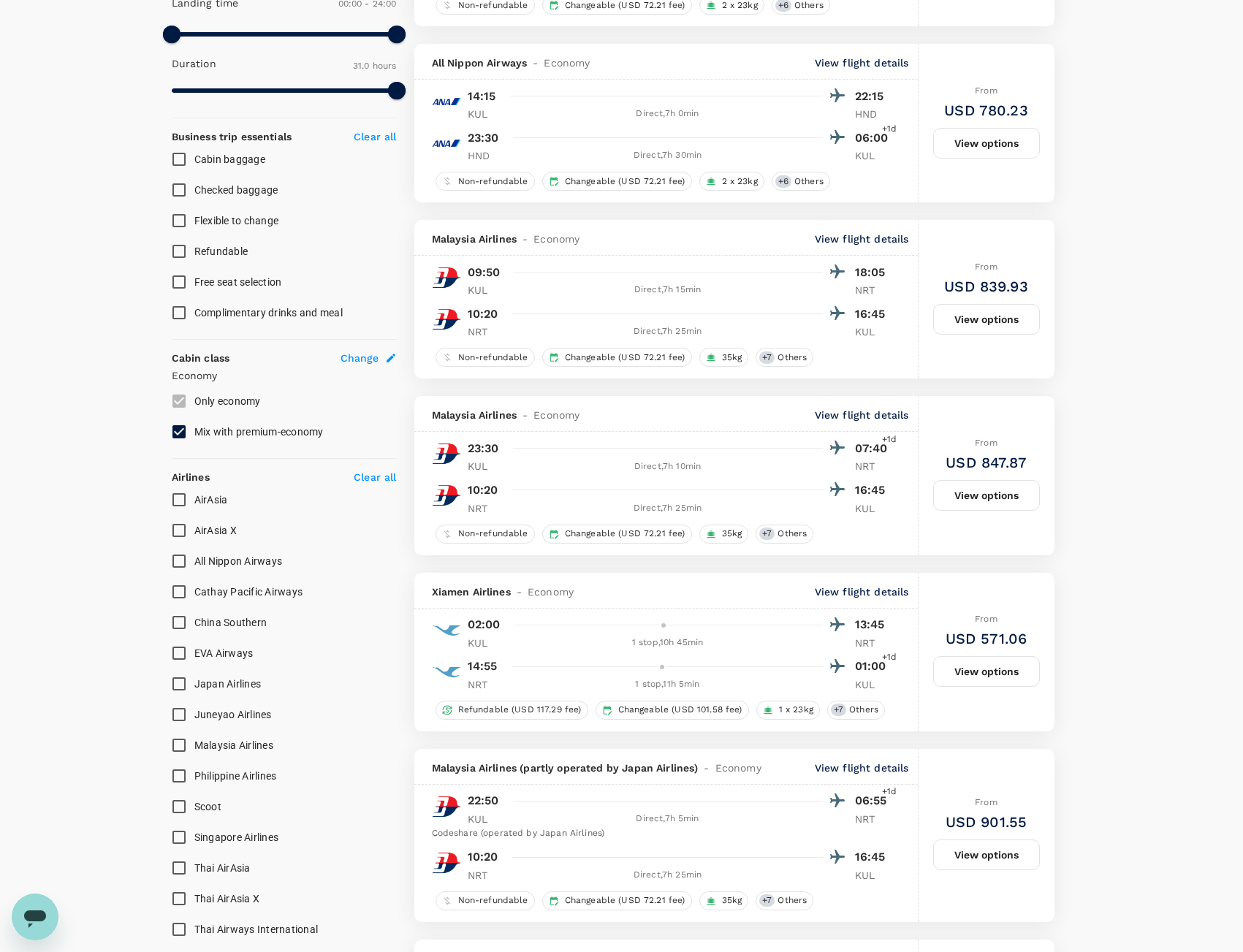
scroll to position [584, 0]
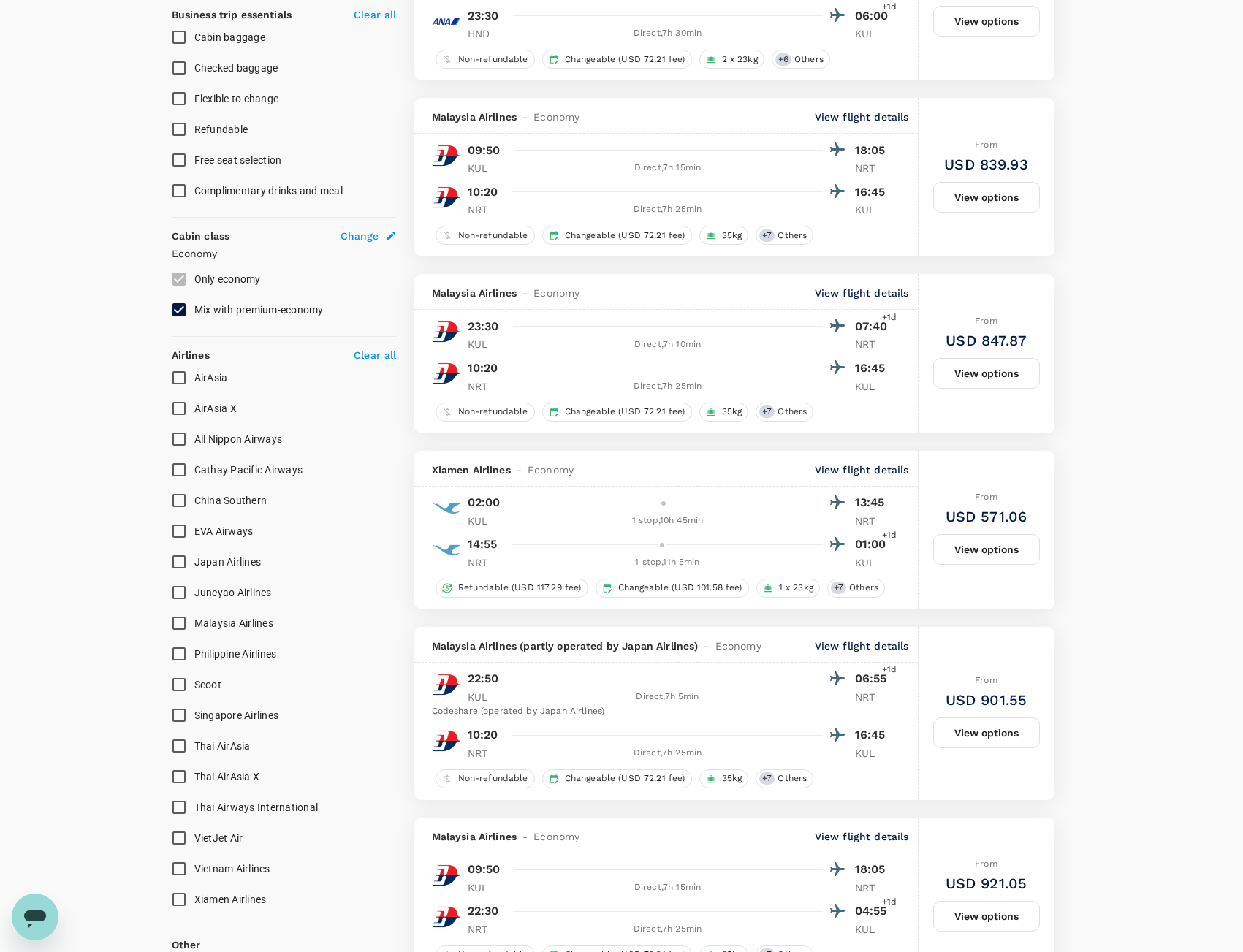
click at [244, 440] on span "All Nippon Airways" at bounding box center [238, 439] width 88 height 12
click at [194, 440] on input "All Nippon Airways" at bounding box center [179, 438] width 31 height 31
checkbox input "true"
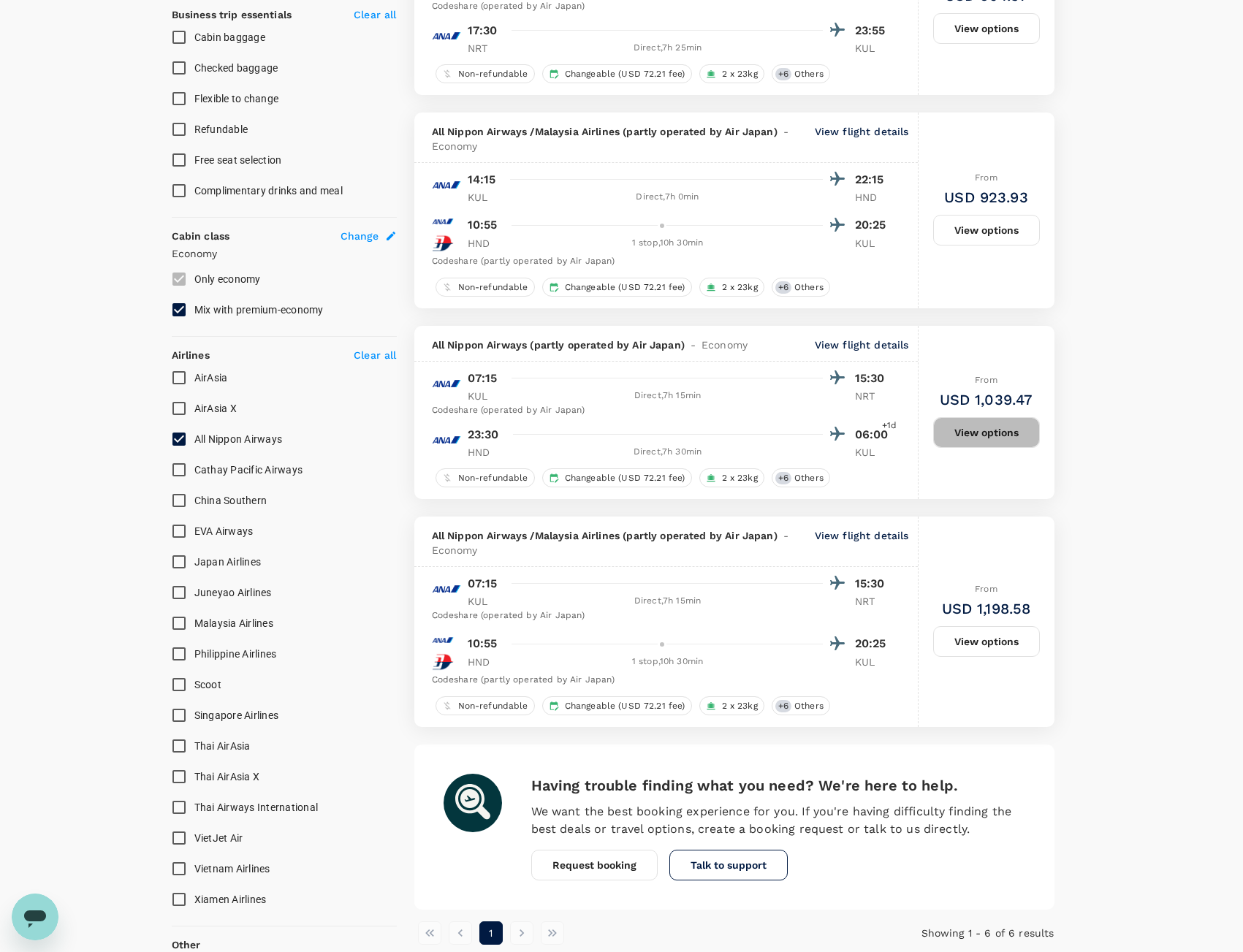
click at [983, 443] on button "View options" at bounding box center [987, 432] width 107 height 31
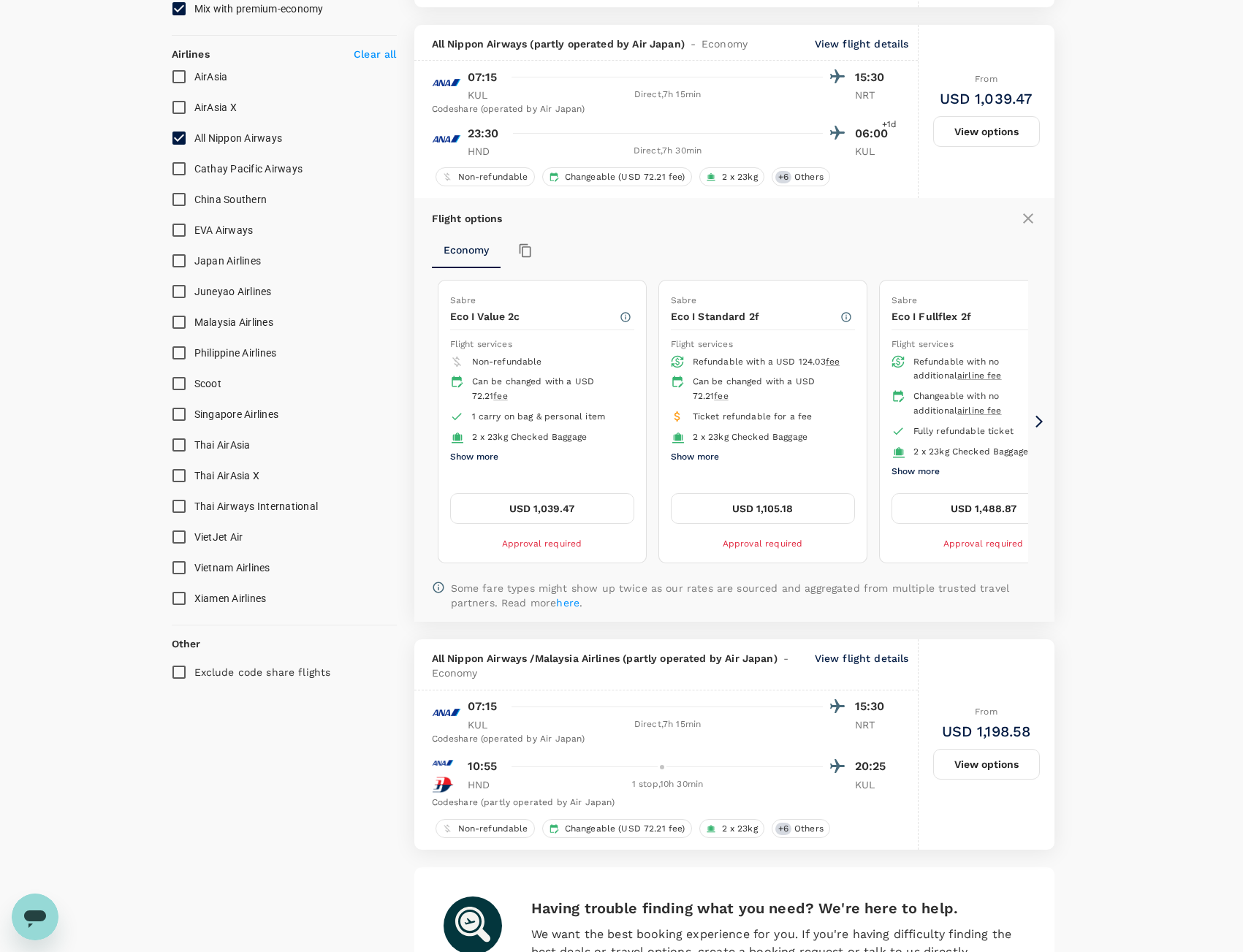
scroll to position [910, 0]
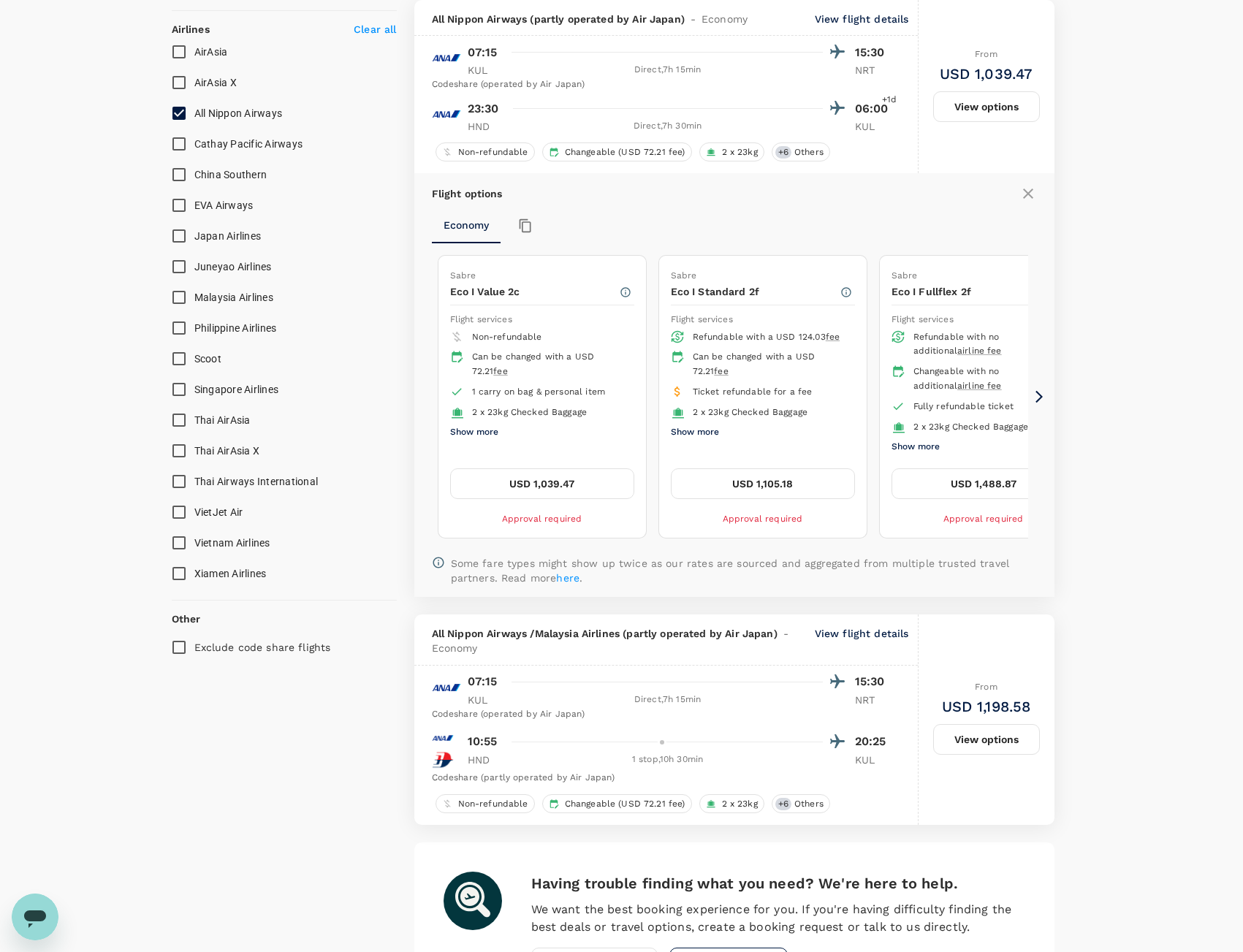
click at [1045, 397] on icon at bounding box center [1039, 397] width 15 height 15
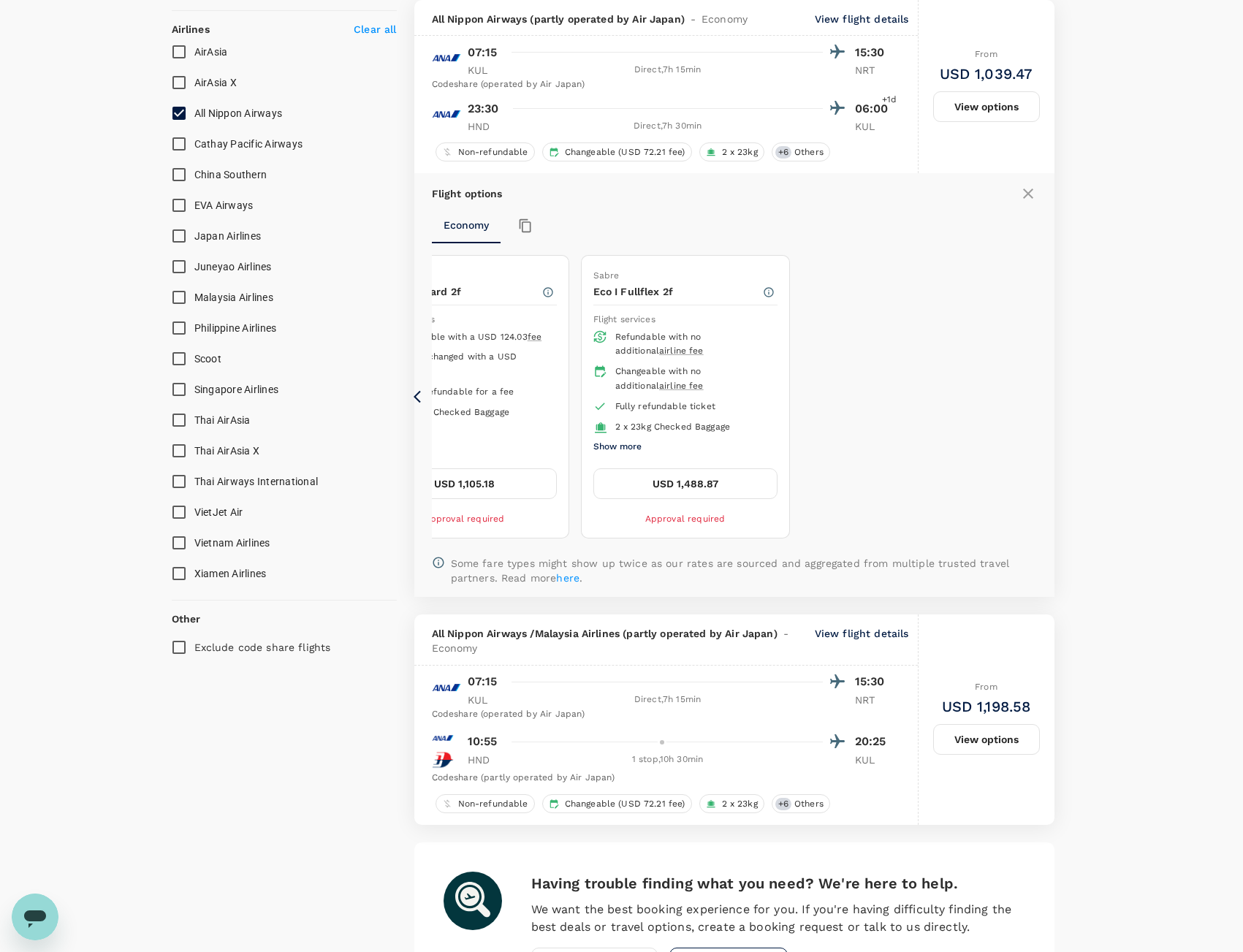
click at [404, 404] on div "6 flights found | 0 hidden by policy Currency : USD Sort by : Recommended All N…" at bounding box center [734, 125] width 676 height 1836
click at [421, 404] on icon at bounding box center [421, 397] width 15 height 15
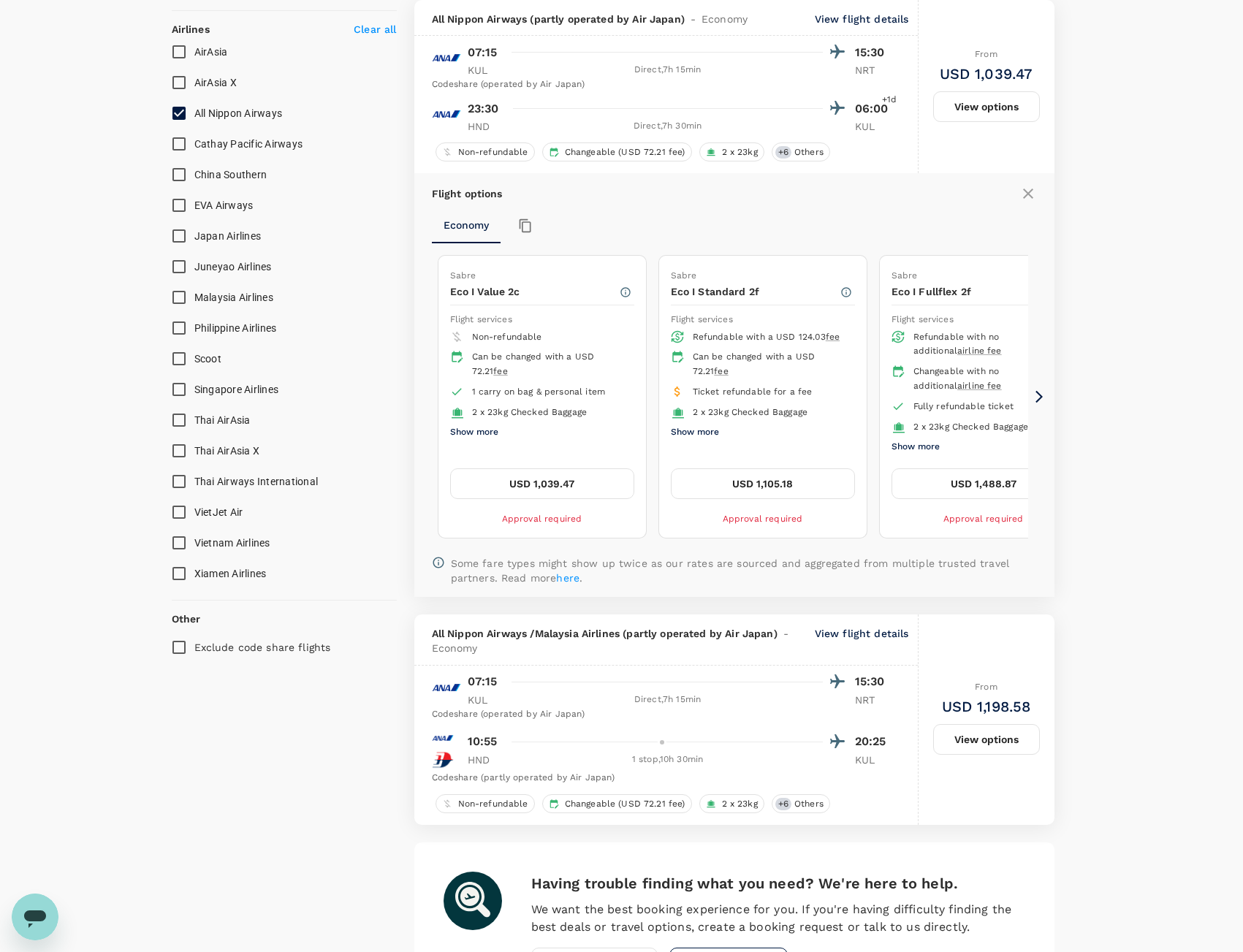
click at [791, 486] on button "USD 1,105.18" at bounding box center [763, 483] width 185 height 31
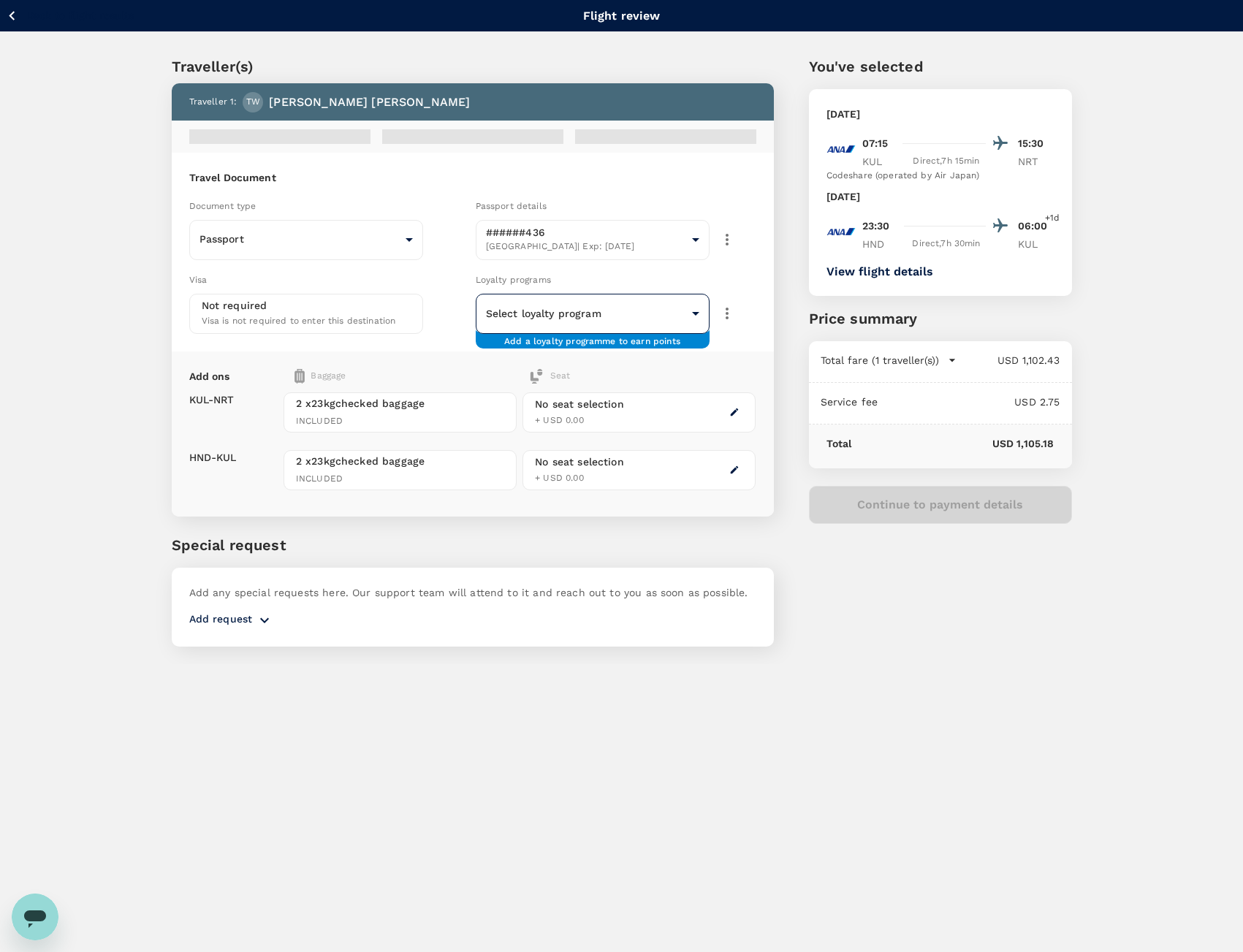
click at [580, 307] on body "Back to flight results Flight review Traveller(s) Traveller 1 : TW Tomoyuki Wat…" at bounding box center [621, 496] width 1243 height 992
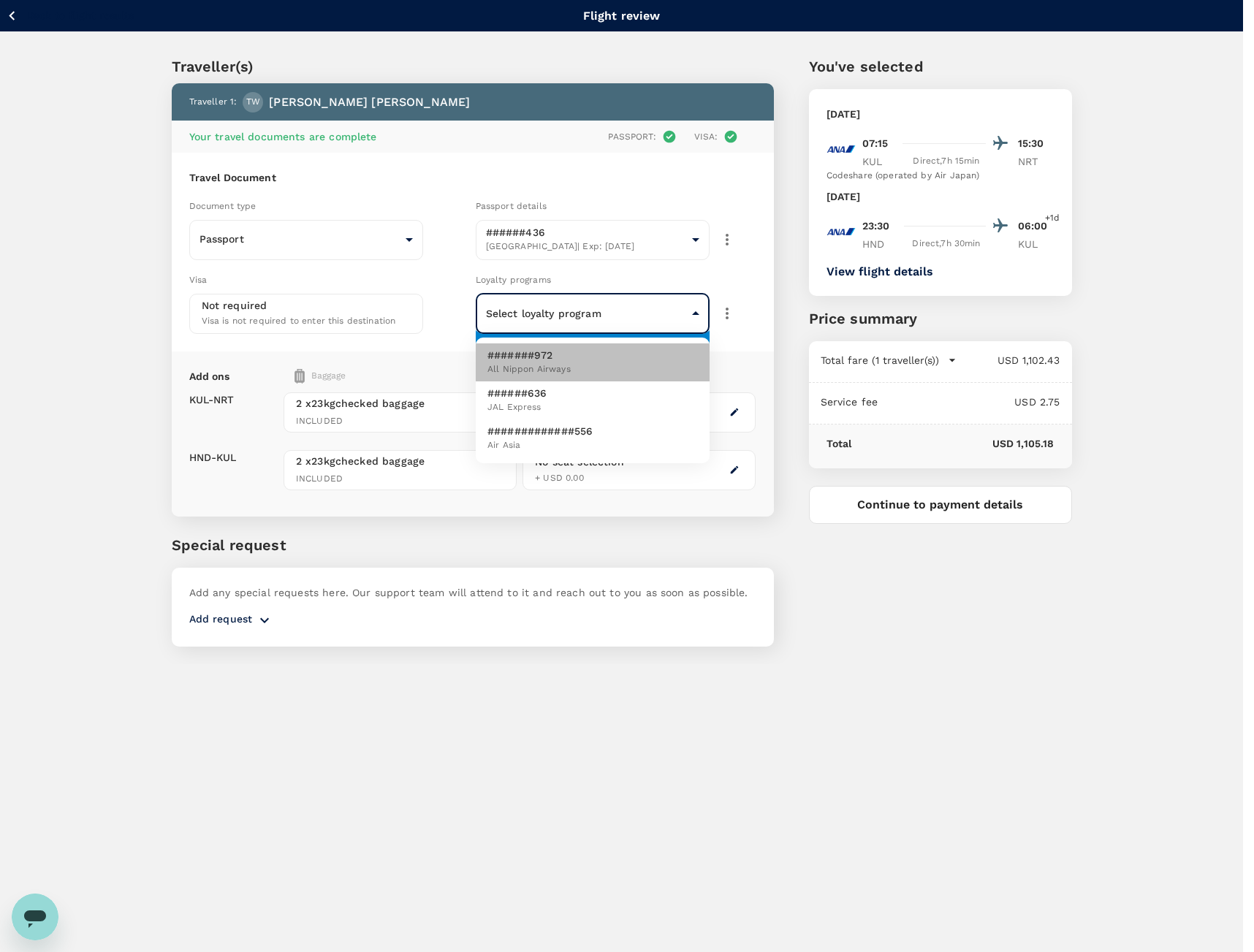
click at [580, 372] on li "#######972 All Nippon Airways" at bounding box center [593, 362] width 234 height 38
type input "199f9f4d-52e4-42c7-b62b-75aabd0a93f5"
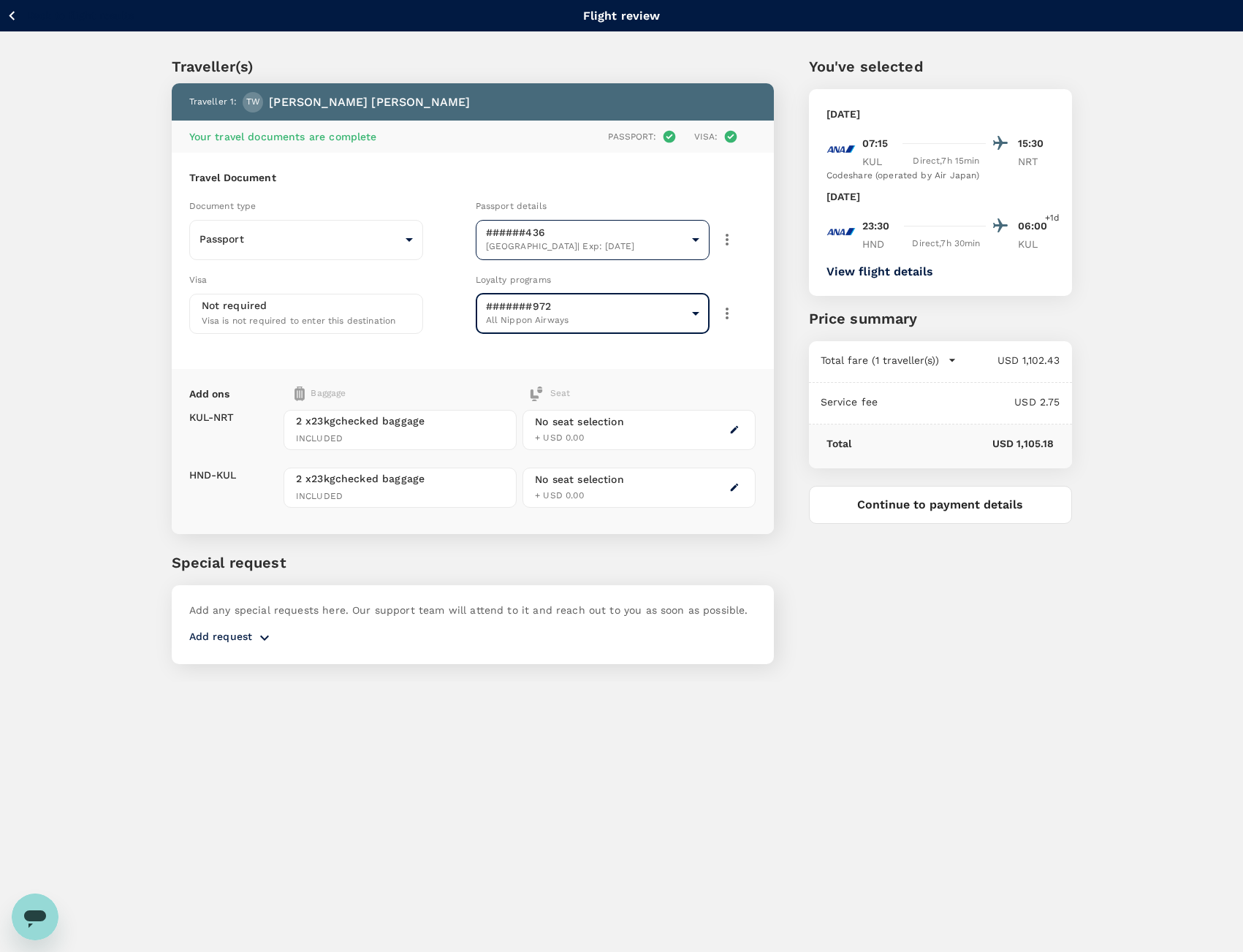
click at [611, 247] on body "Back to flight results Flight review Traveller(s) Traveller 1 : TW Tomoyuki Wat…" at bounding box center [621, 496] width 1243 height 992
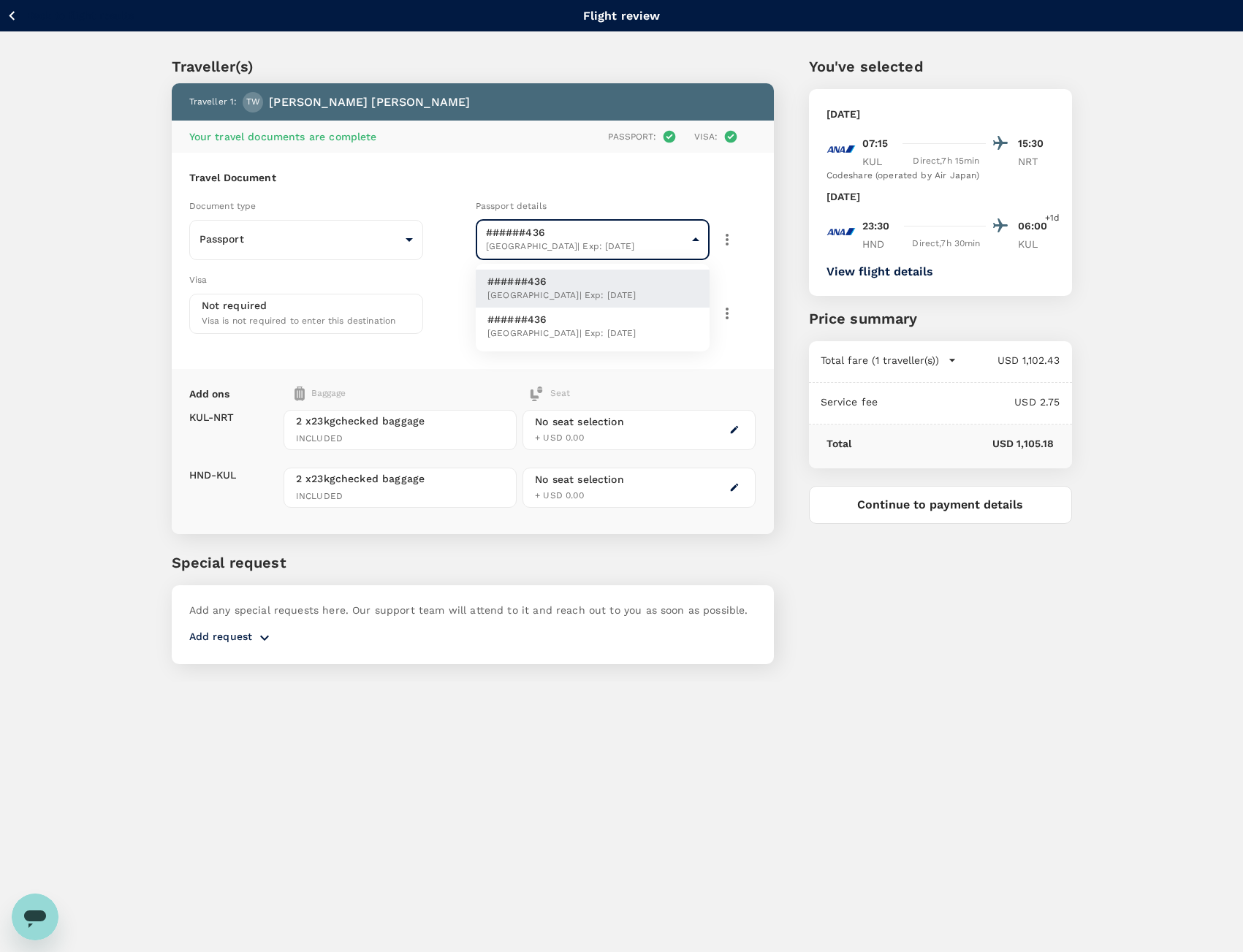
click at [475, 182] on div at bounding box center [627, 476] width 1254 height 952
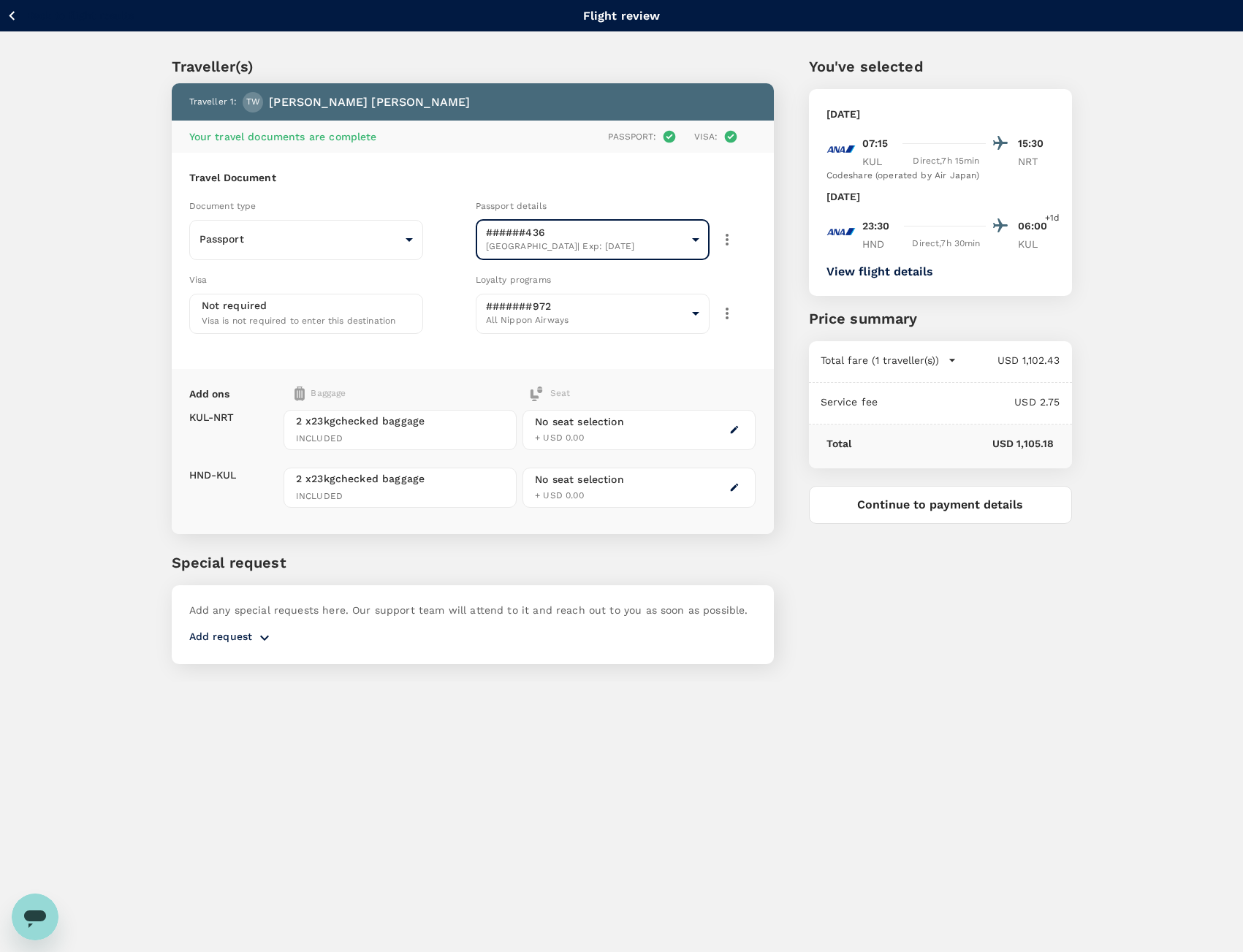
click at [733, 435] on button "button" at bounding box center [735, 429] width 18 height 18
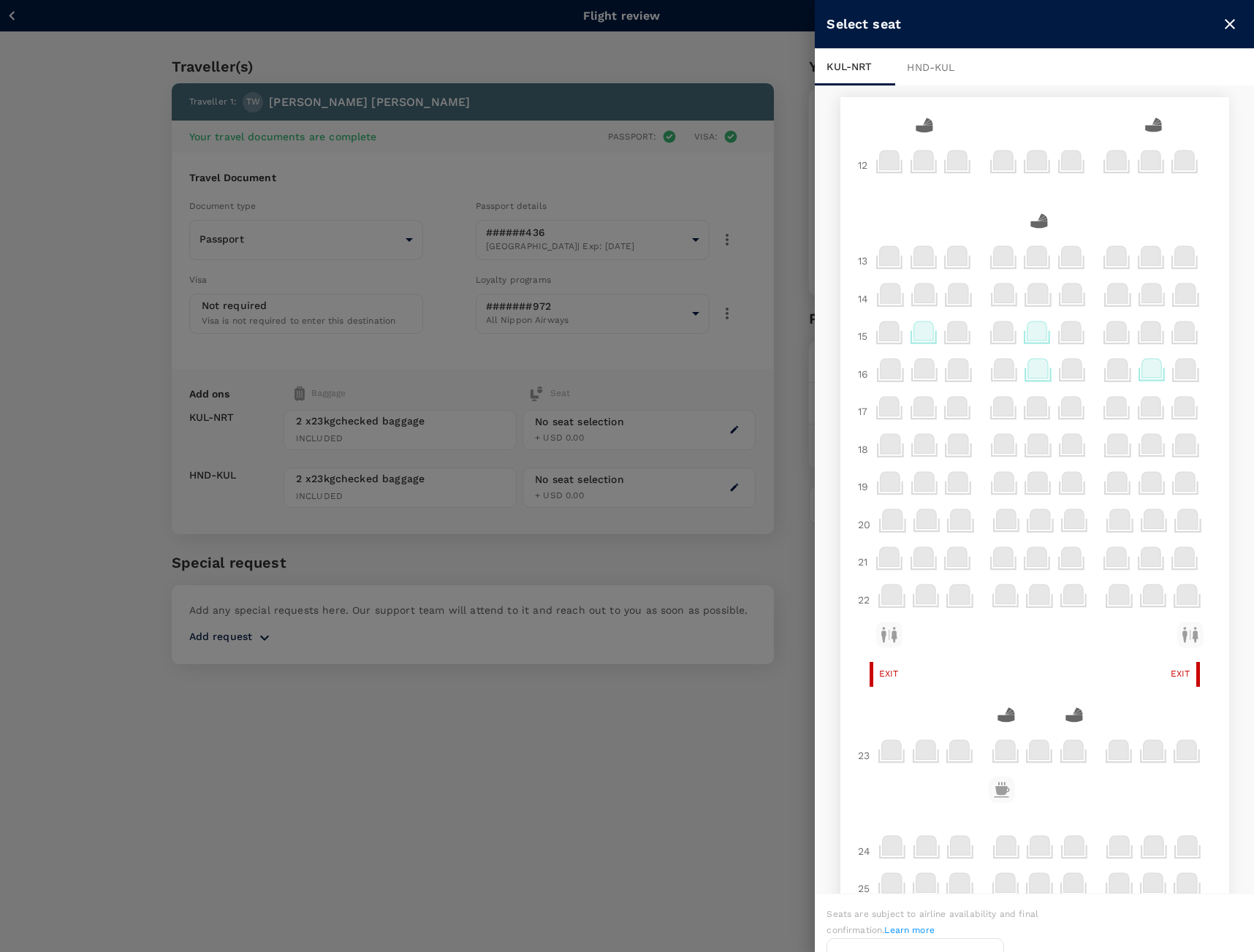
click at [924, 70] on div "HND - KUL" at bounding box center [936, 66] width 80 height 37
click at [1232, 24] on icon "close" at bounding box center [1230, 24] width 18 height 18
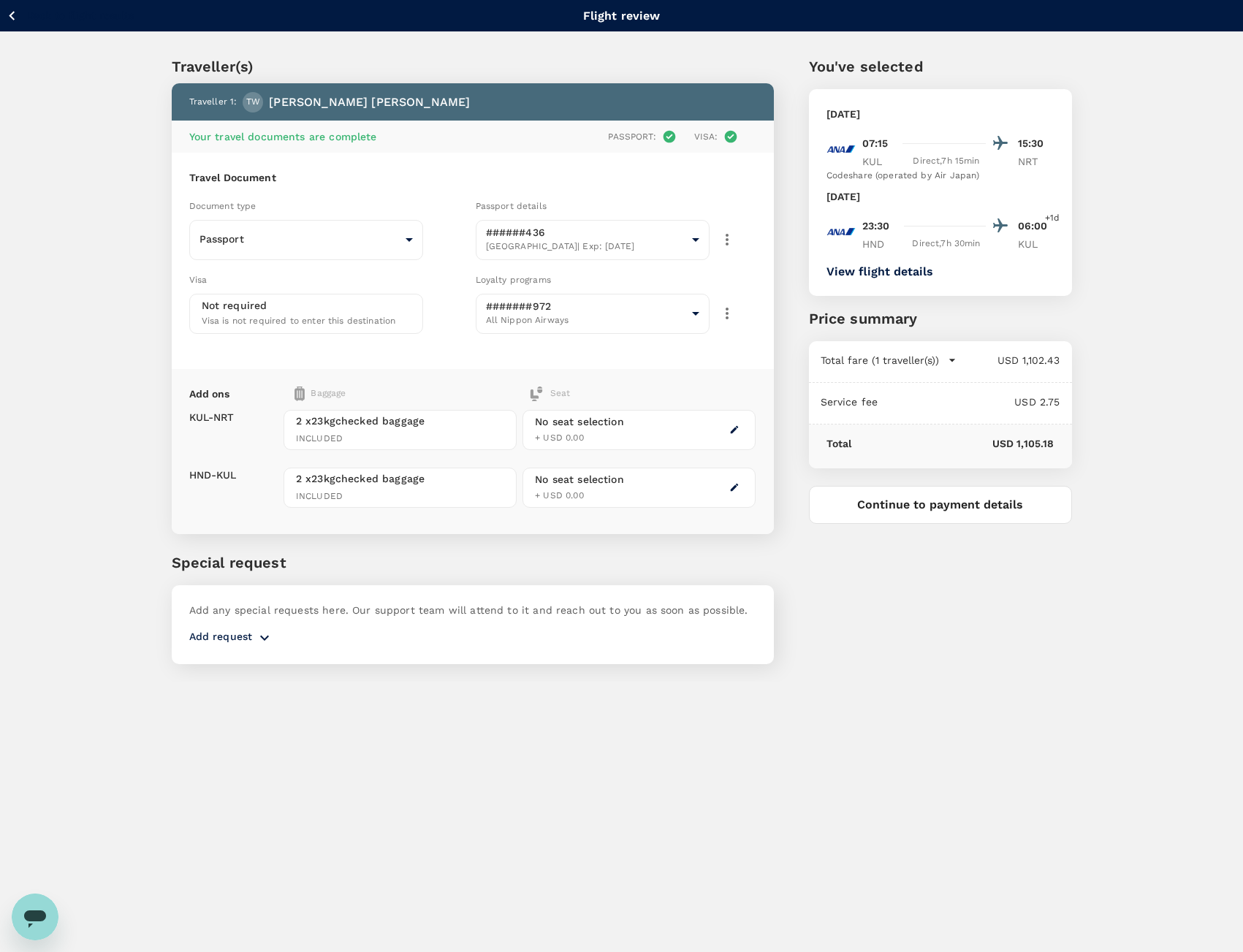
click at [997, 512] on button "Continue to payment details" at bounding box center [940, 505] width 263 height 38
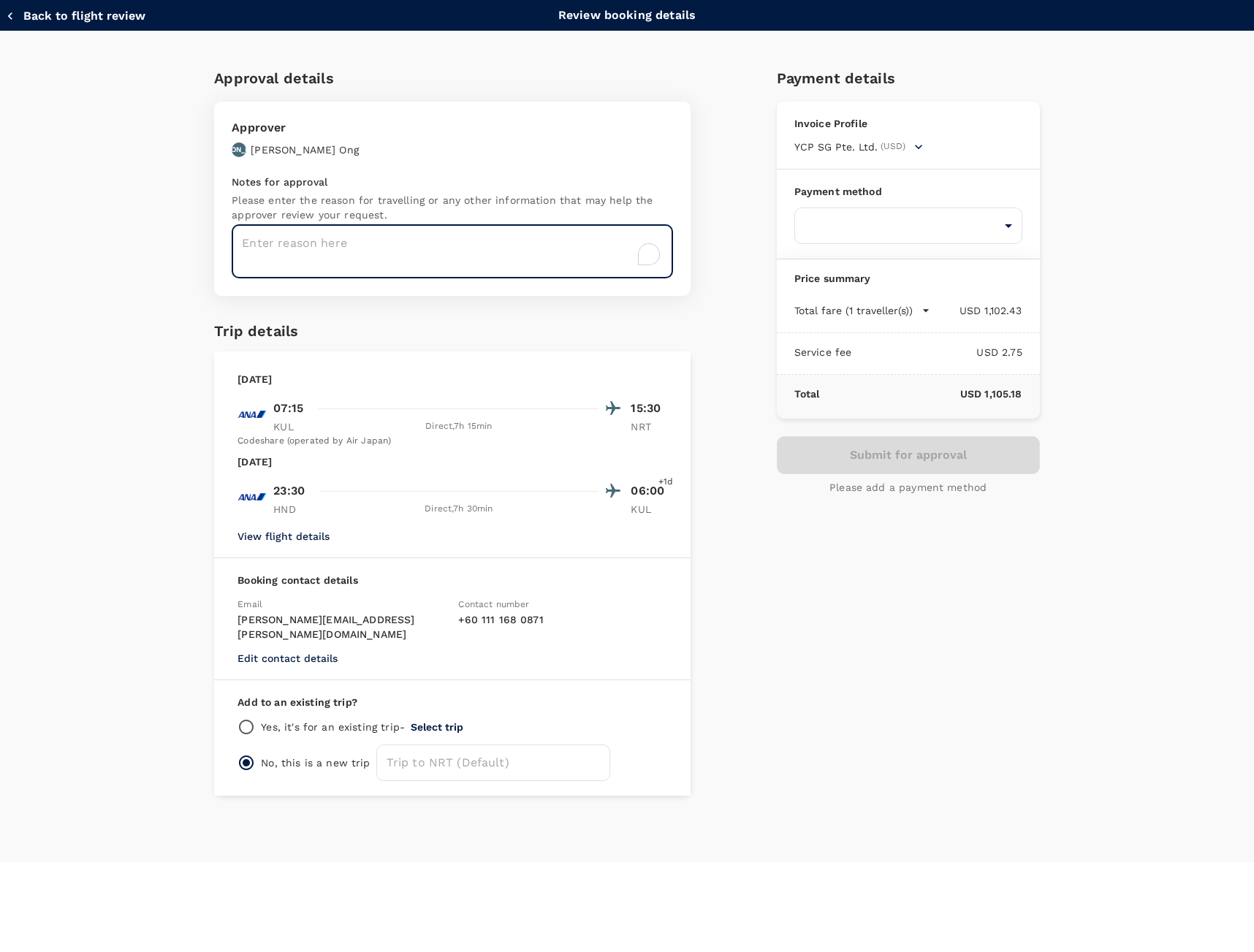
click at [373, 260] on textarea "To enrich screen reader interactions, please activate Accessibility in Grammarl…" at bounding box center [452, 252] width 441 height 54
type textarea "Project Pacific"
click at [943, 244] on body "Back to flight results Flight review Traveller(s) Traveller 1 : TW Tomoyuki Wat…" at bounding box center [627, 496] width 1254 height 992
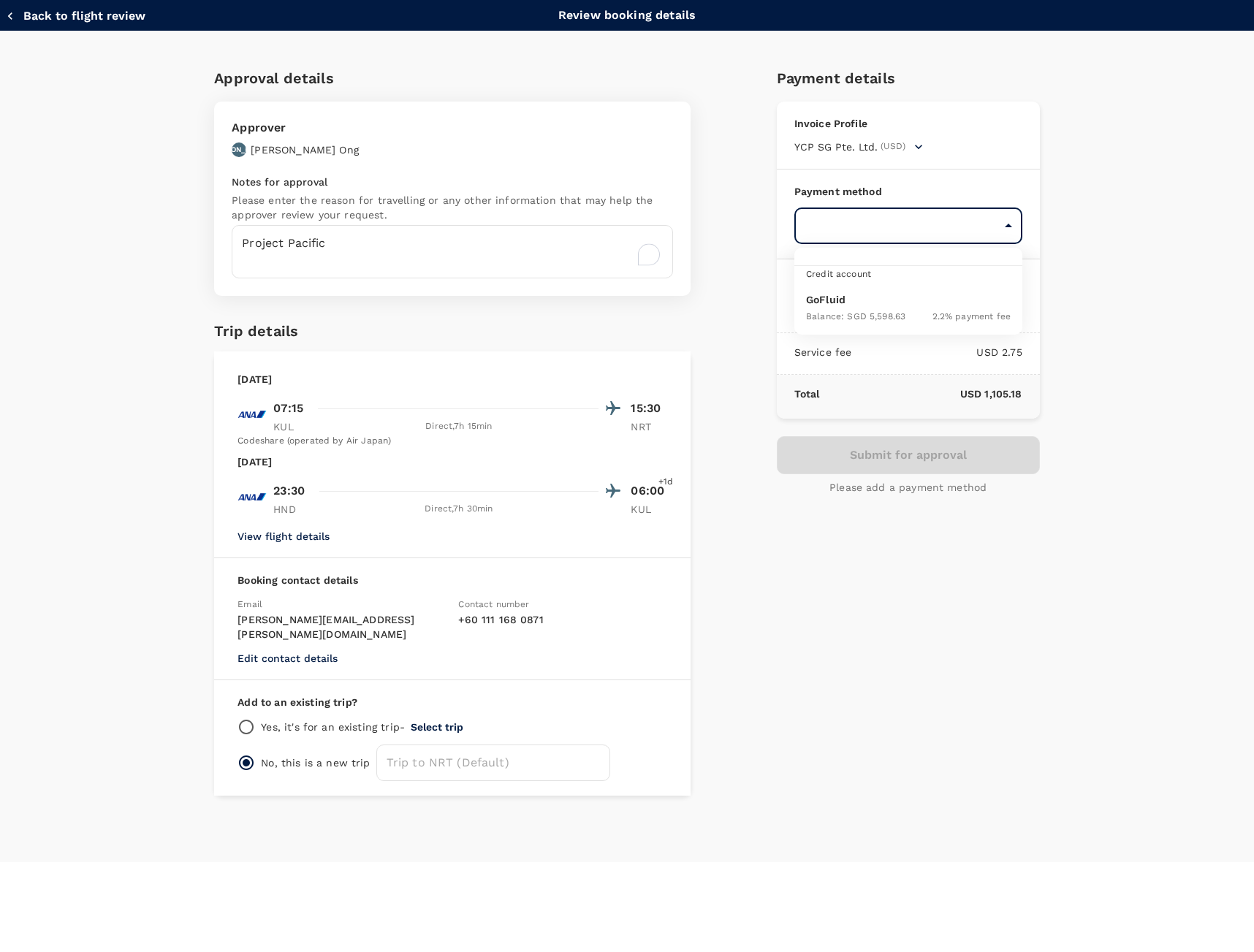
click at [968, 319] on span "2.2 % payment fee" at bounding box center [971, 316] width 78 height 10
type input "9ed849ef-52d9-4f6f-a067-9a09209040e1"
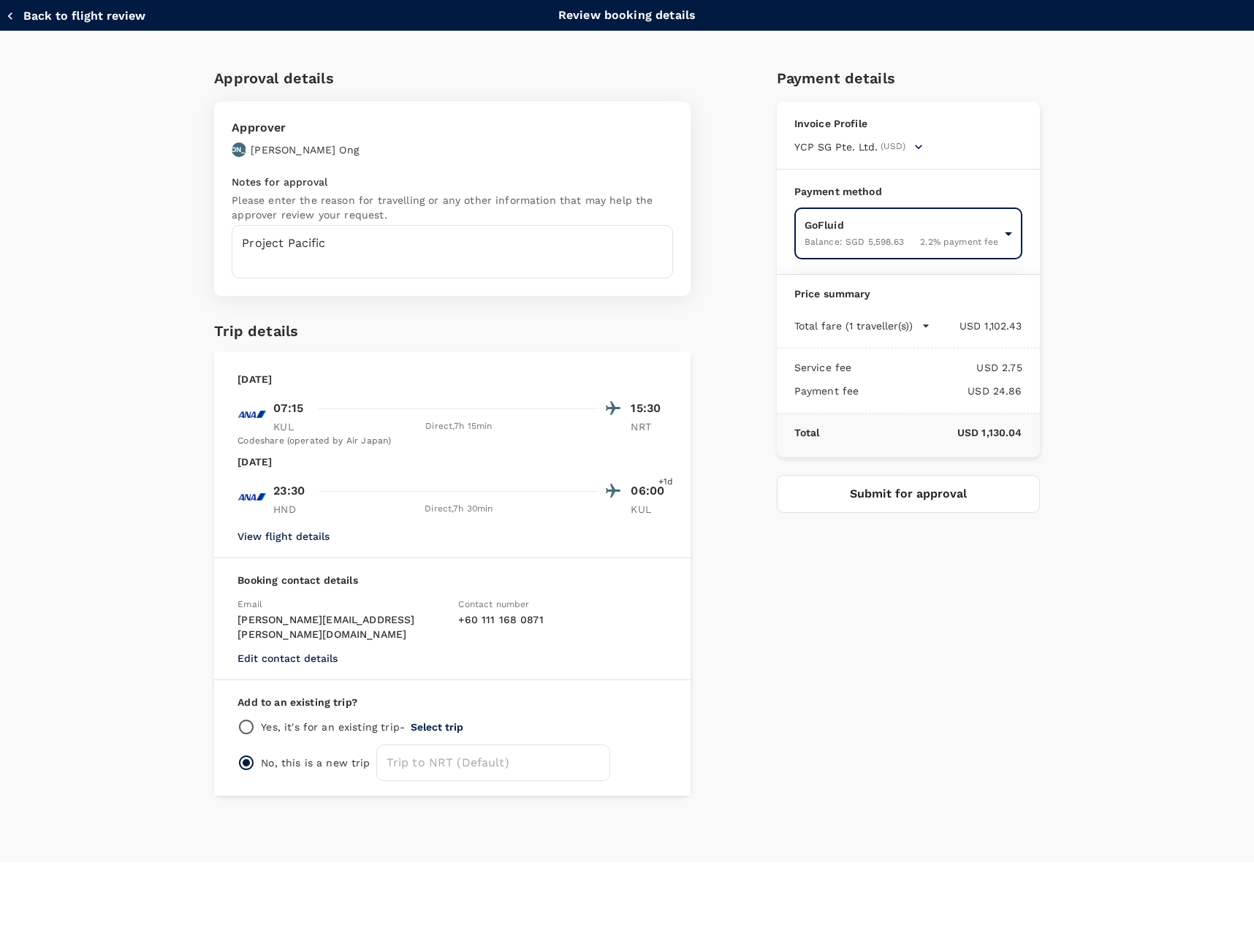
click at [978, 482] on button "Submit for approval" at bounding box center [908, 494] width 263 height 38
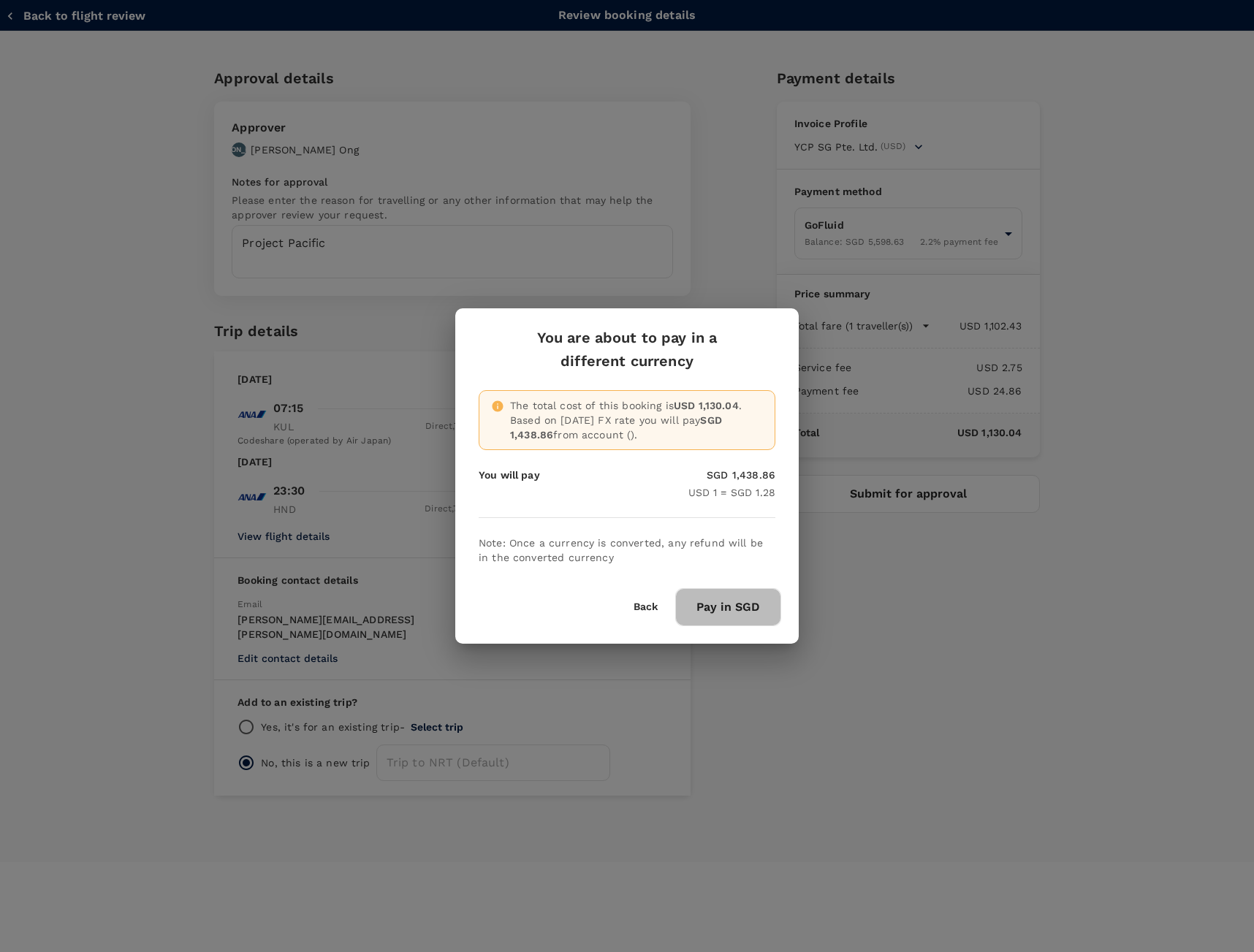
click at [741, 613] on button "Pay in SGD" at bounding box center [728, 607] width 106 height 38
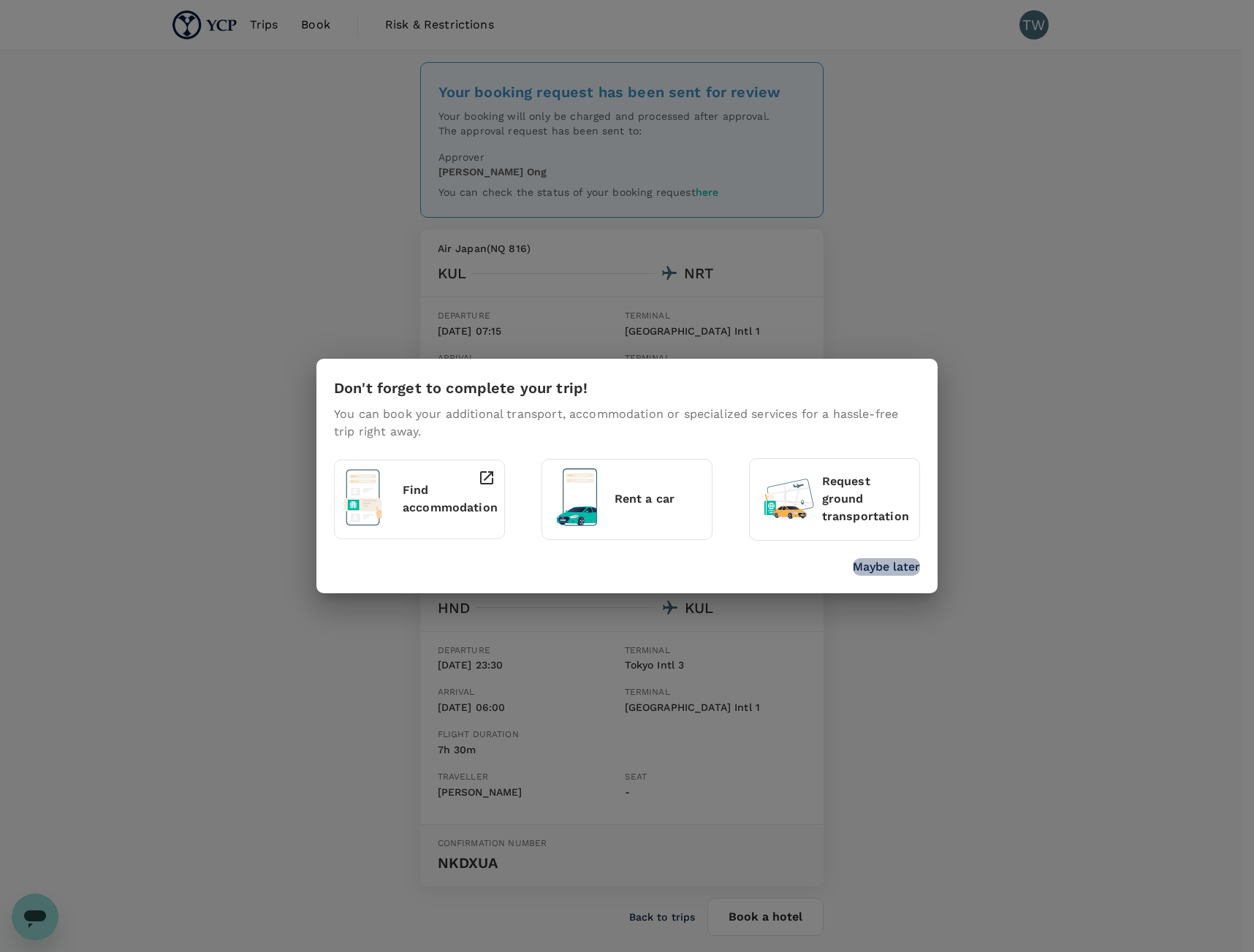
click at [882, 563] on p "Maybe later" at bounding box center [887, 567] width 67 height 18
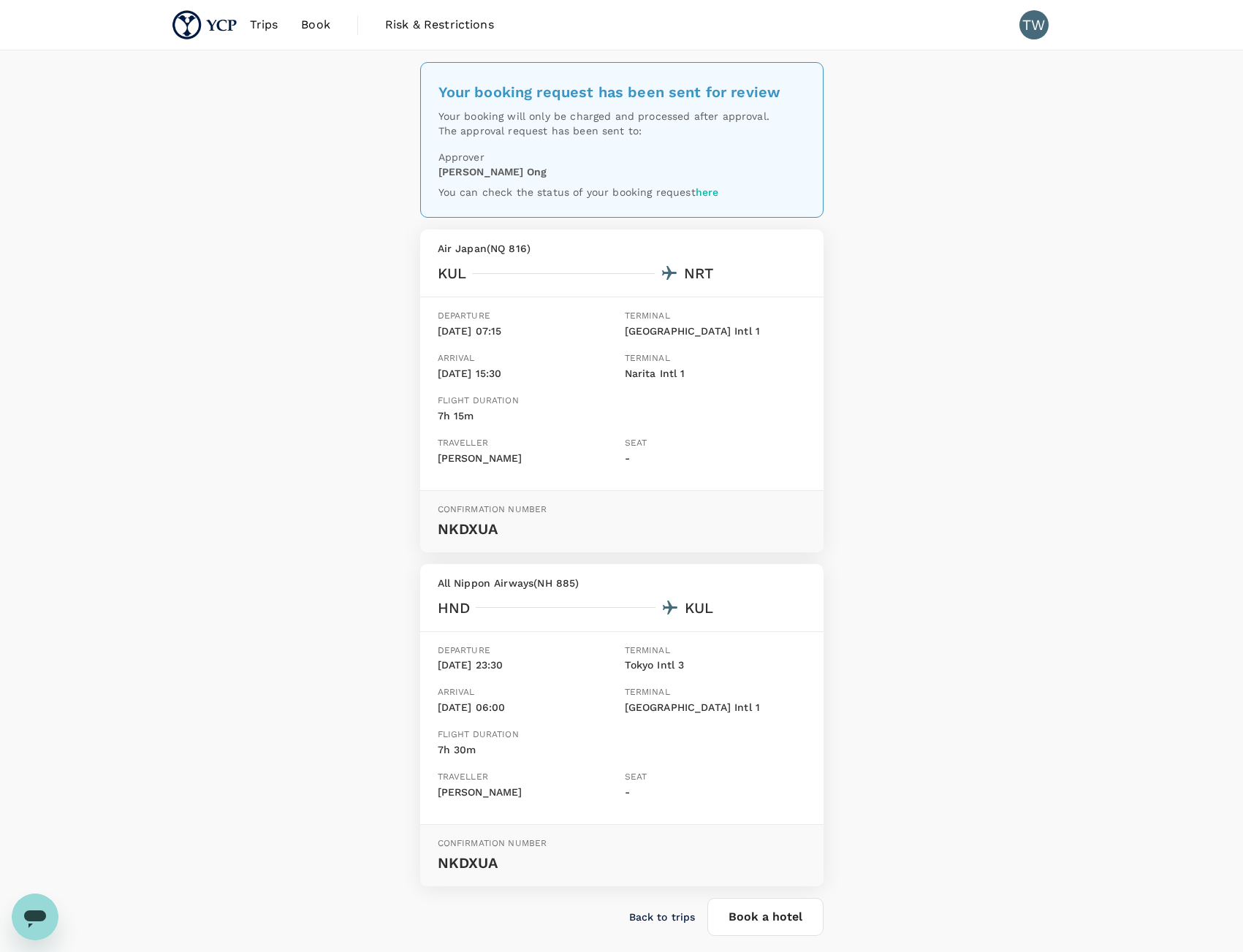
click at [956, 0] on div "Trips Book Risk & Restrictions TW" at bounding box center [622, 25] width 901 height 50
click at [307, 25] on span "Book" at bounding box center [315, 25] width 29 height 18
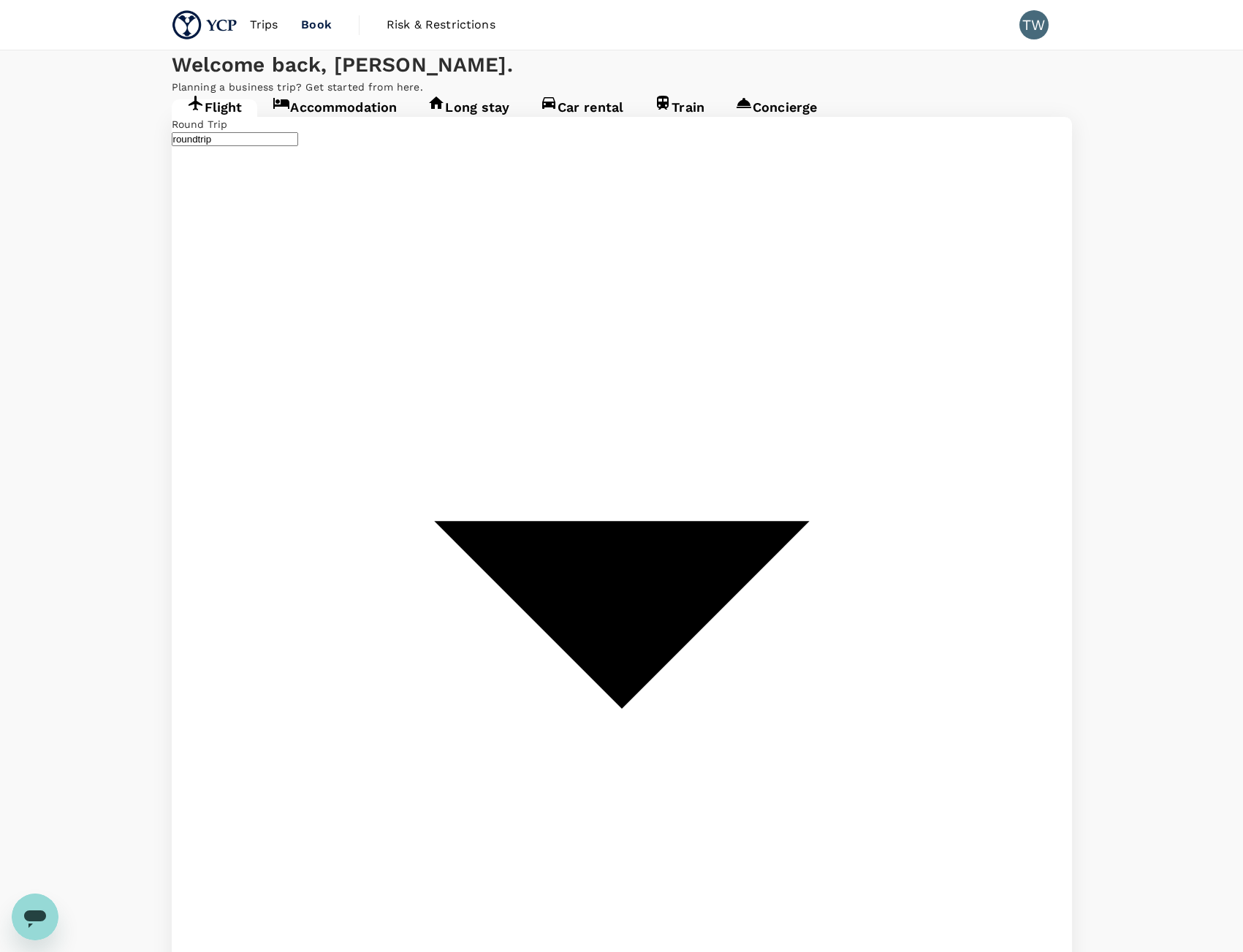
type input "Kuala Lumpur Intl ([GEOGRAPHIC_DATA])"
type input "[GEOGRAPHIC_DATA], [GEOGRAPHIC_DATA] (any)"
type input "Kuala Lumpur Intl ([GEOGRAPHIC_DATA])"
type input "[GEOGRAPHIC_DATA], [GEOGRAPHIC_DATA] (any)"
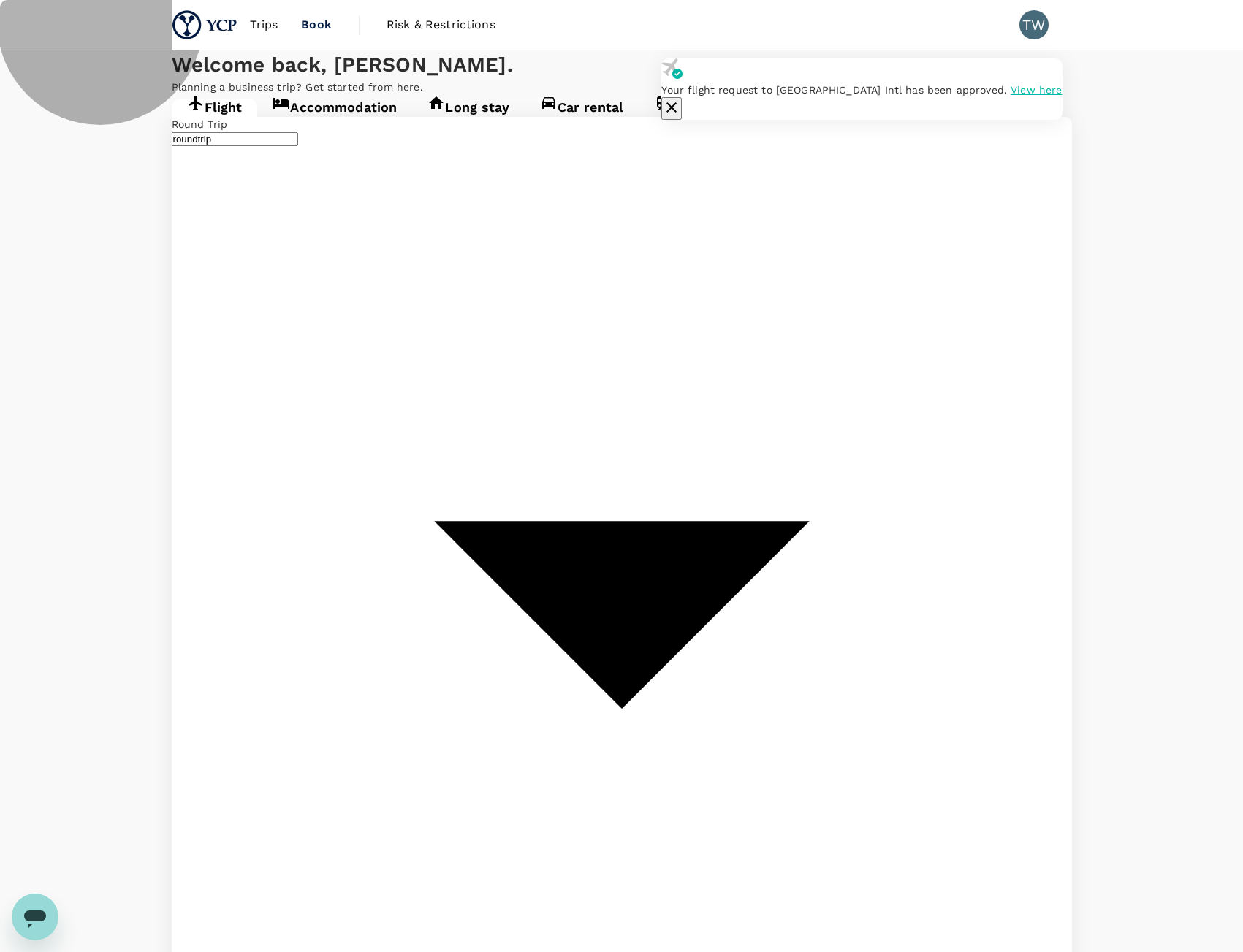
click at [359, 126] on link "Accommodation" at bounding box center [334, 112] width 155 height 27
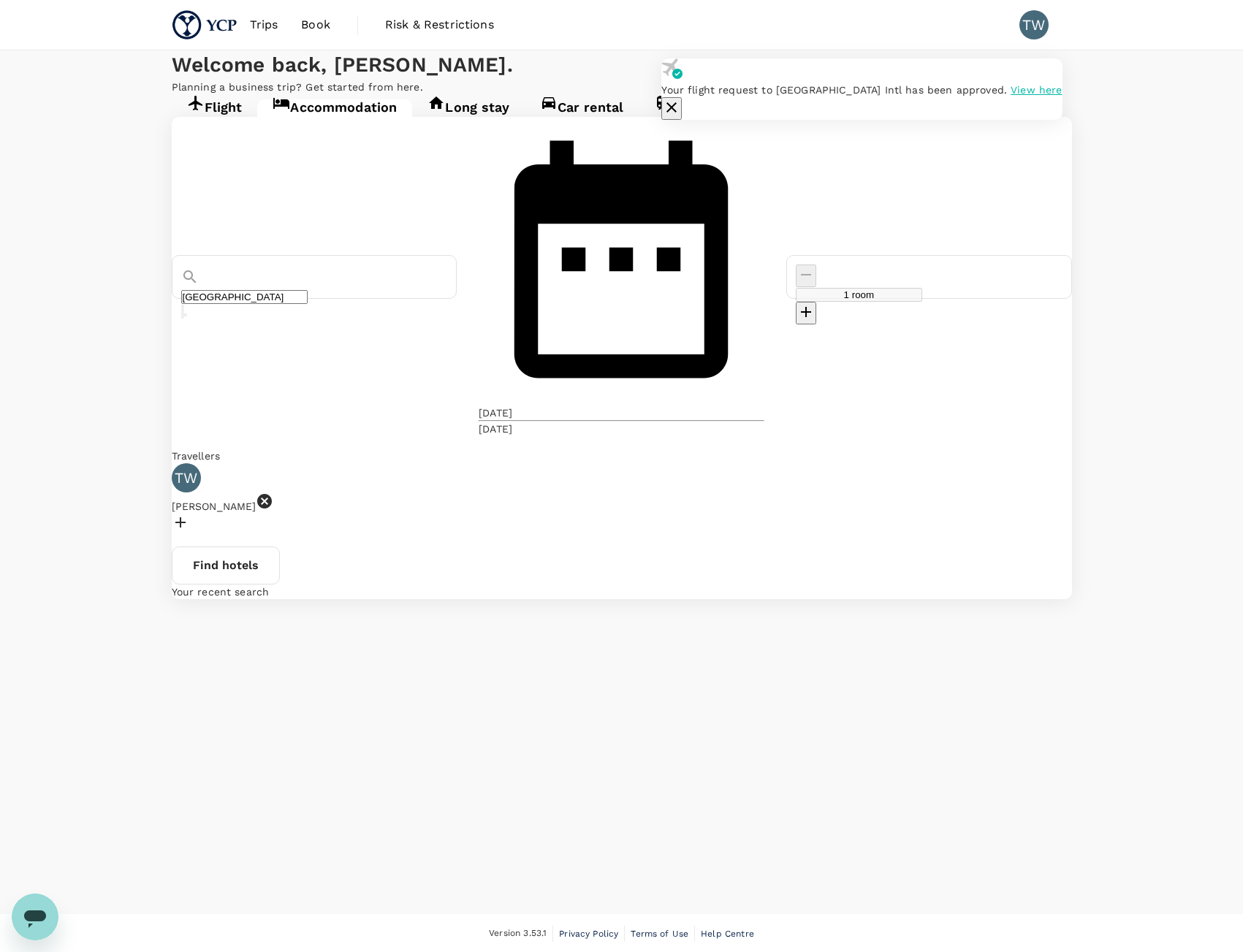
type input "Singapore"
click at [512, 406] on div "[DATE]" at bounding box center [496, 413] width 34 height 15
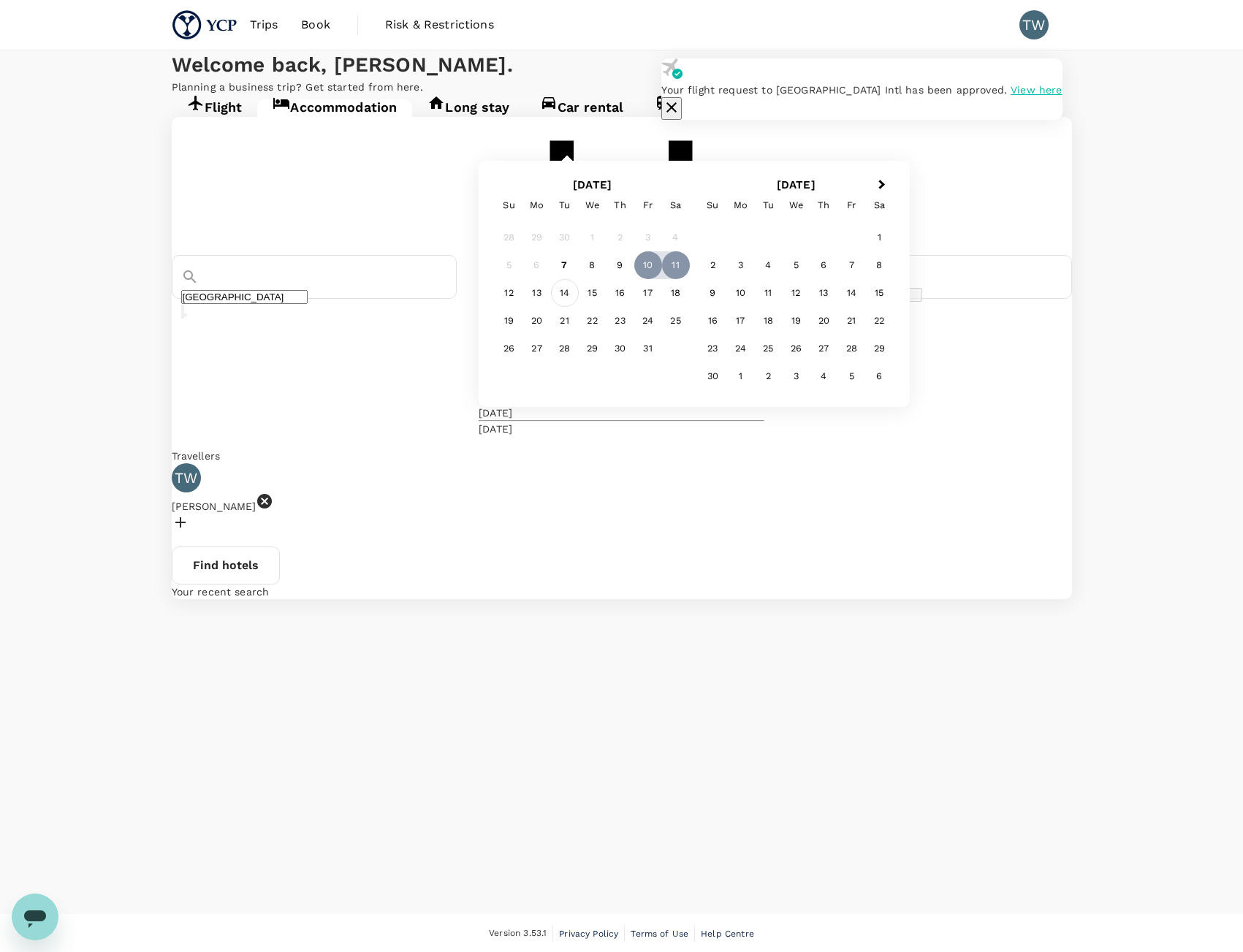
click at [579, 306] on div "14" at bounding box center [565, 293] width 28 height 28
click at [690, 306] on div "18" at bounding box center [677, 293] width 28 height 28
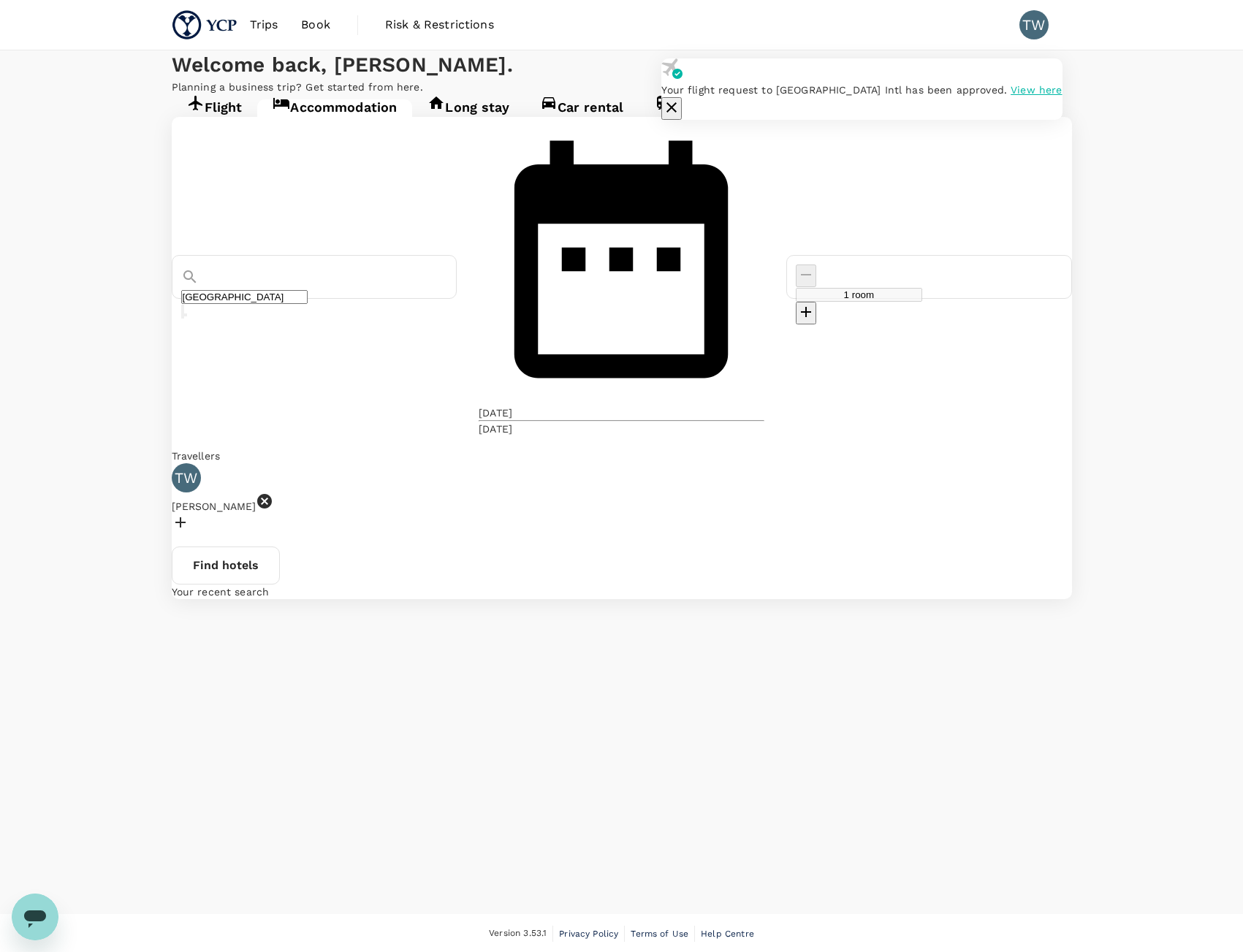
click at [280, 546] on button "Find hotels" at bounding box center [225, 565] width 108 height 38
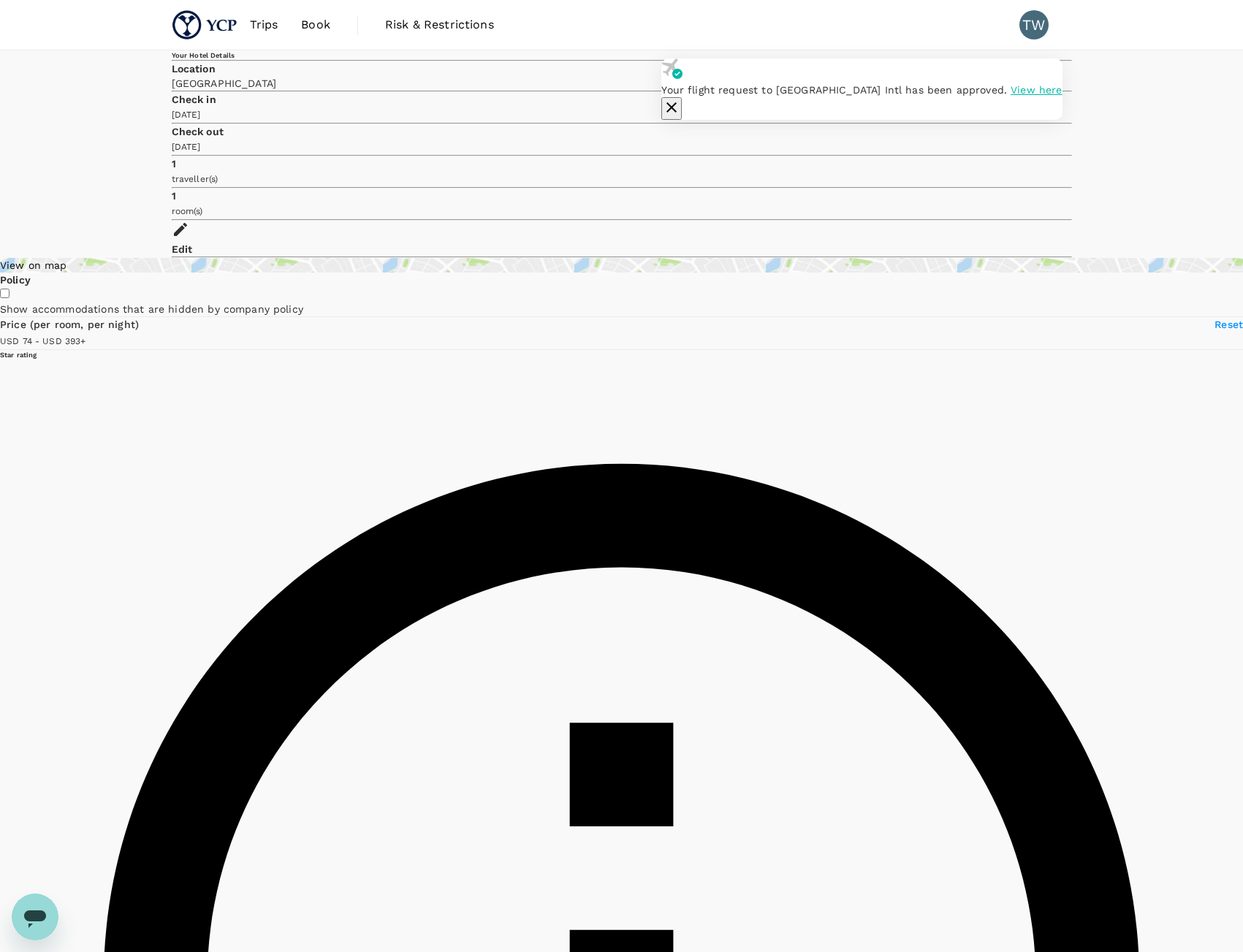
click at [682, 97] on button "button" at bounding box center [672, 108] width 21 height 23
click at [681, 98] on icon "button" at bounding box center [672, 107] width 18 height 18
click at [1032, 221] on div "Edit" at bounding box center [622, 239] width 901 height 36
type input "392.14"
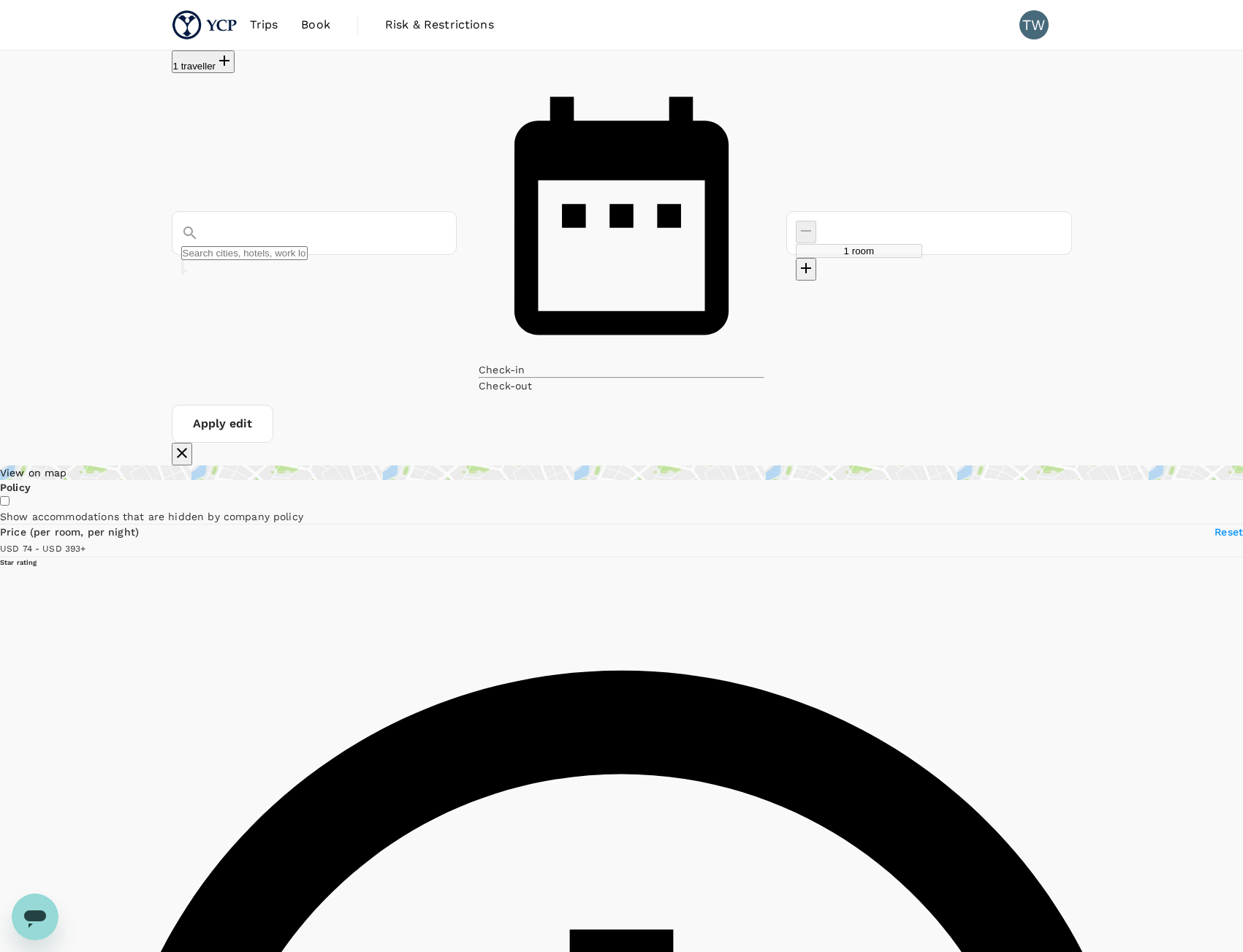
type input "Singapore"
click at [308, 246] on input "Singapore" at bounding box center [244, 253] width 126 height 14
type input "392.17"
type input "28.17"
type input "392.17"
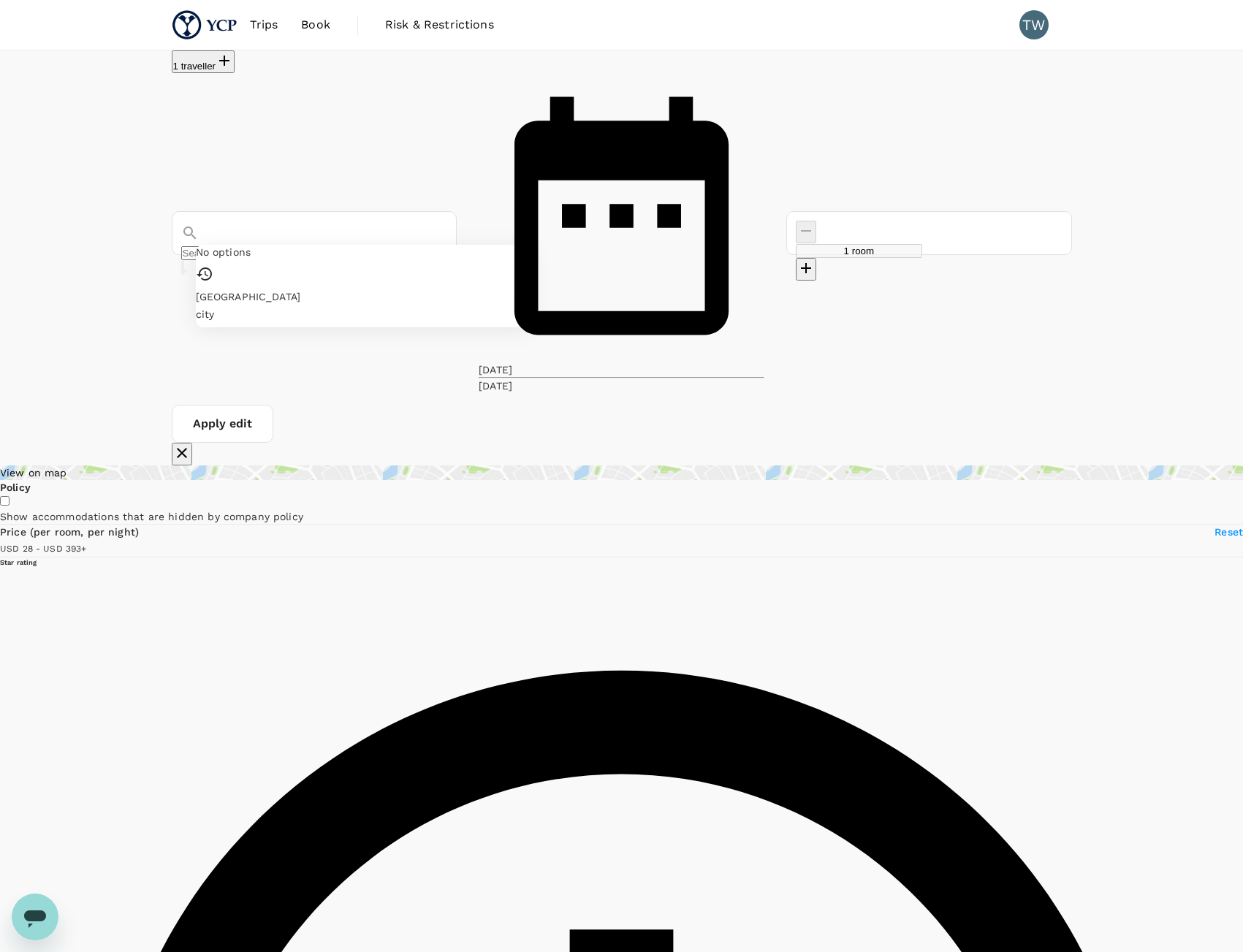
type input "t"
type input "392.17"
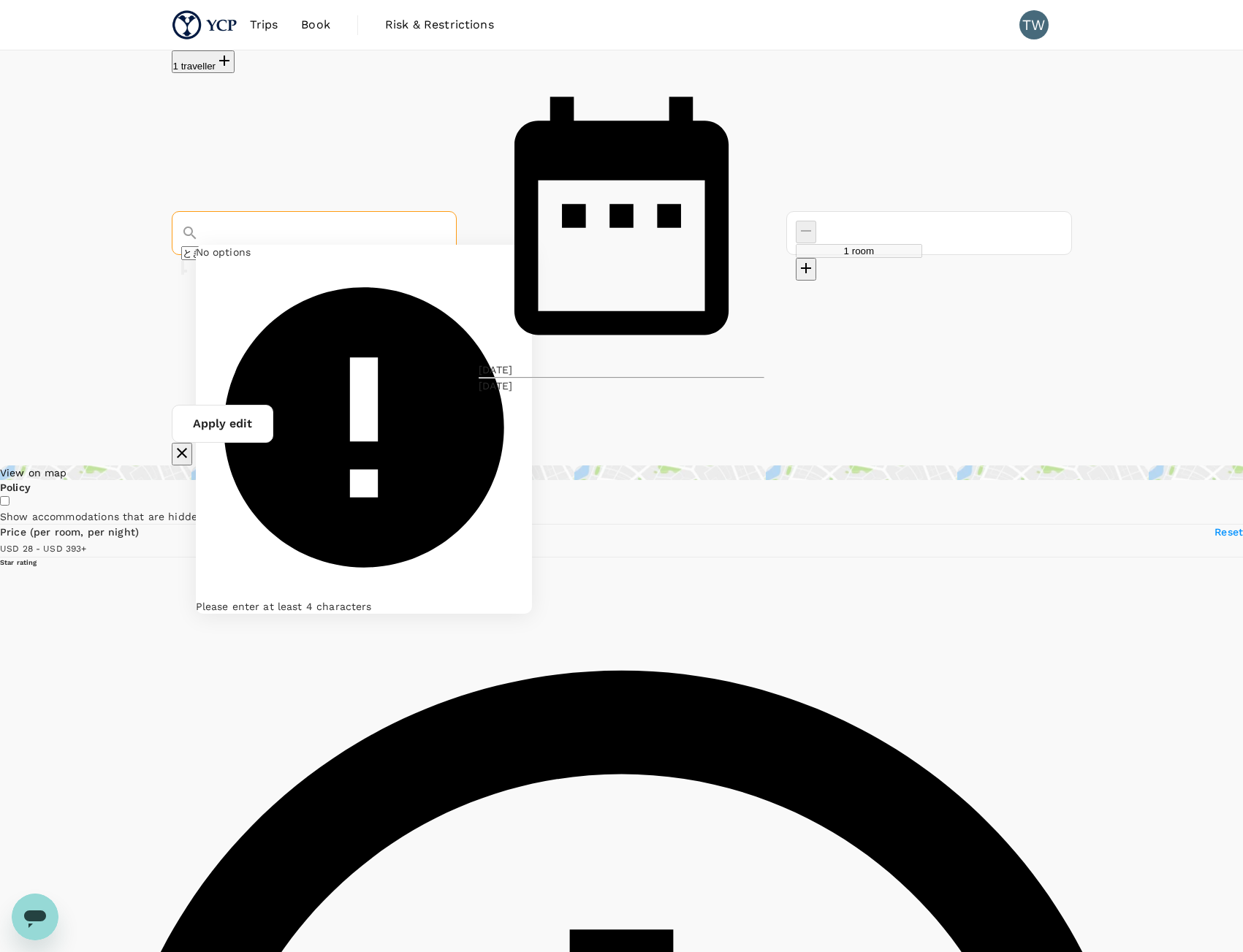
type input "と"
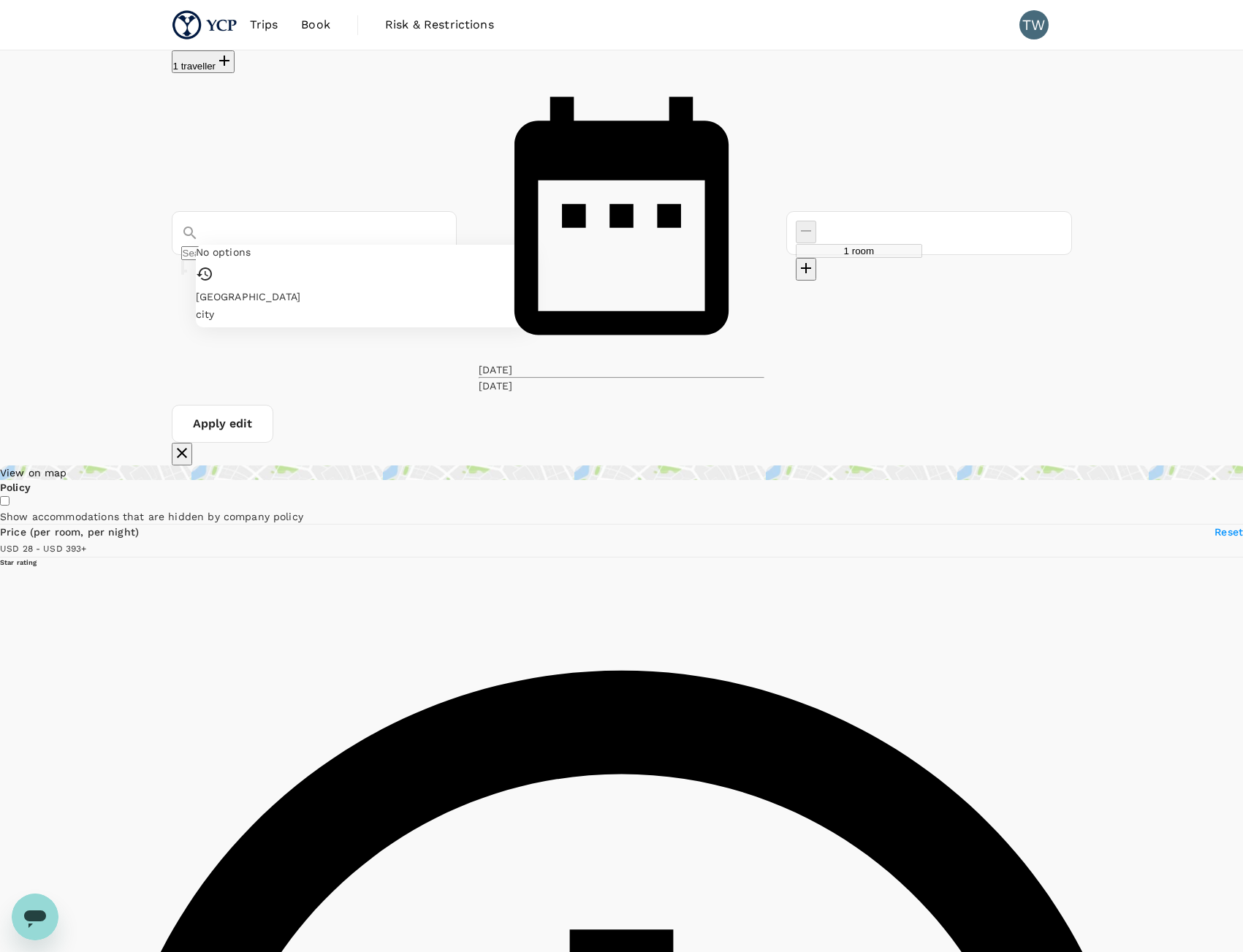
type input "392.61"
type input "22.61"
type input "392.61"
type input "tokyo"
type input "392.61"
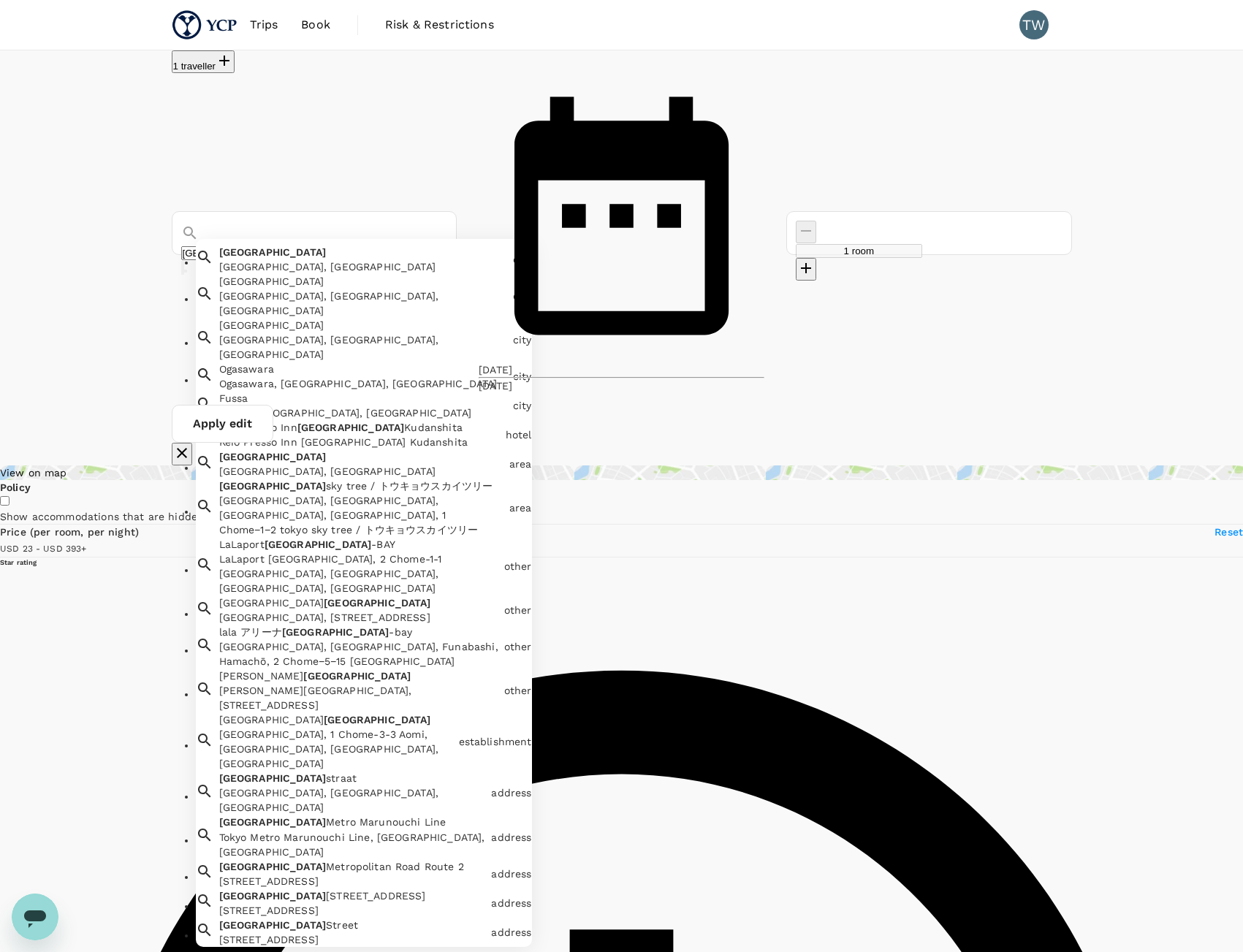
click at [272, 260] on div "Tokyo, Japan" at bounding box center [363, 267] width 288 height 15
type input "[GEOGRAPHIC_DATA]"
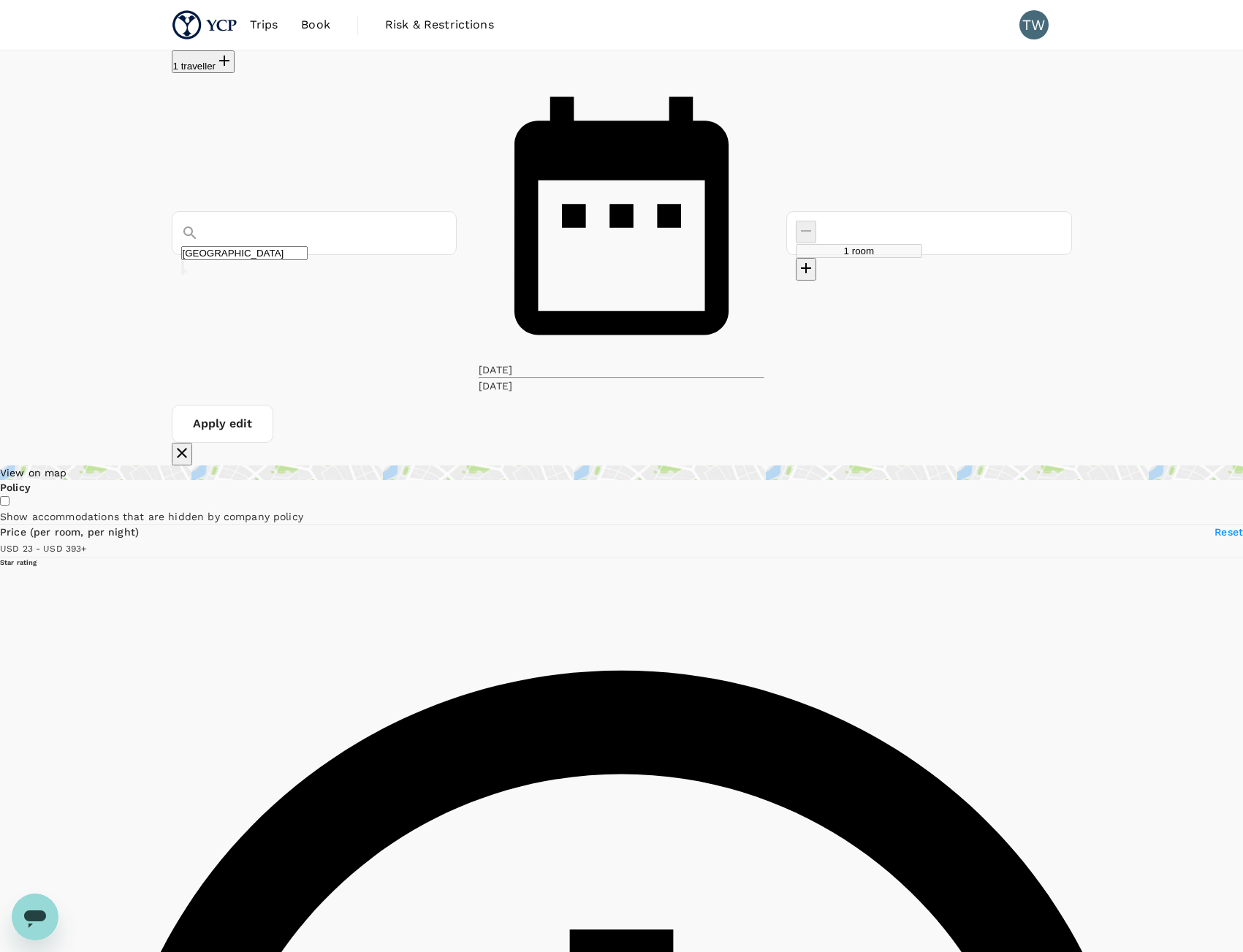
type input "392.61"
type input "[GEOGRAPHIC_DATA]"
click at [274, 405] on button "Apply edit" at bounding box center [222, 423] width 101 height 38
type input "392"
type input "USD"
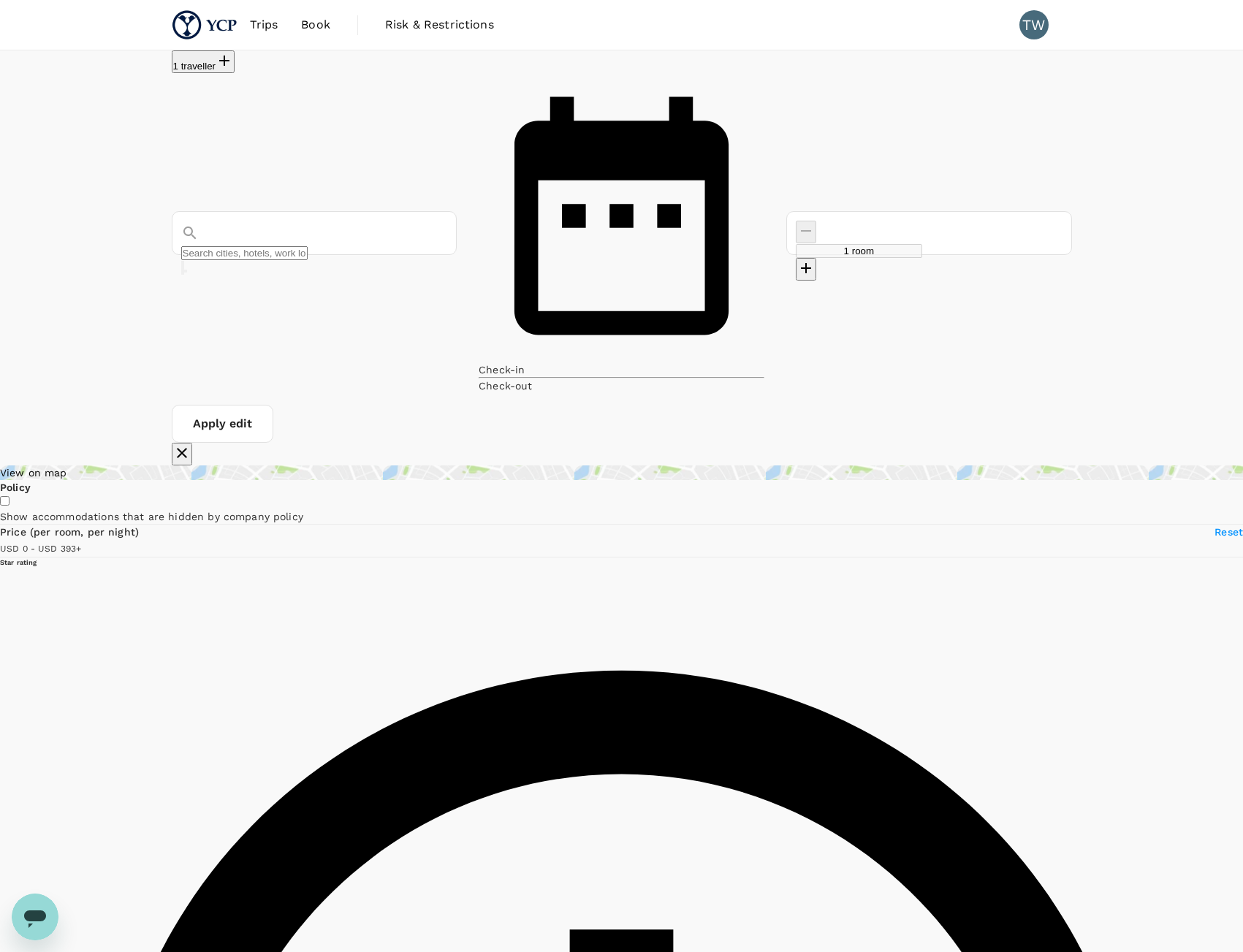
type input "[GEOGRAPHIC_DATA]"
type input "392.43"
type input "34.86"
type input "392.86"
type input "28.86"
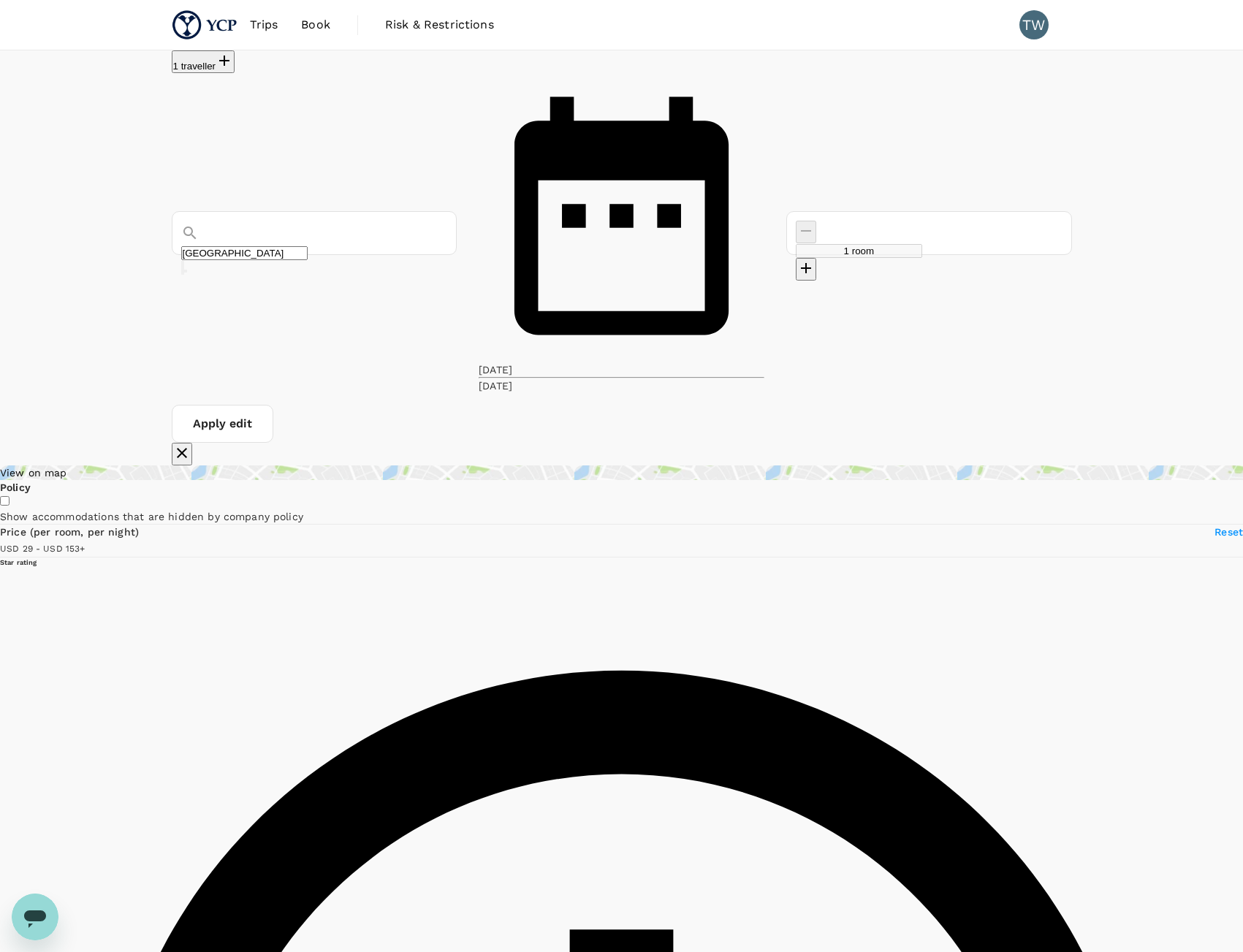
drag, startPoint x: 356, startPoint y: 460, endPoint x: 233, endPoint y: 462, distance: 123.0
click at [85, 542] on span at bounding box center [85, 548] width 0 height 12
type input "152.86"
type input "USD"
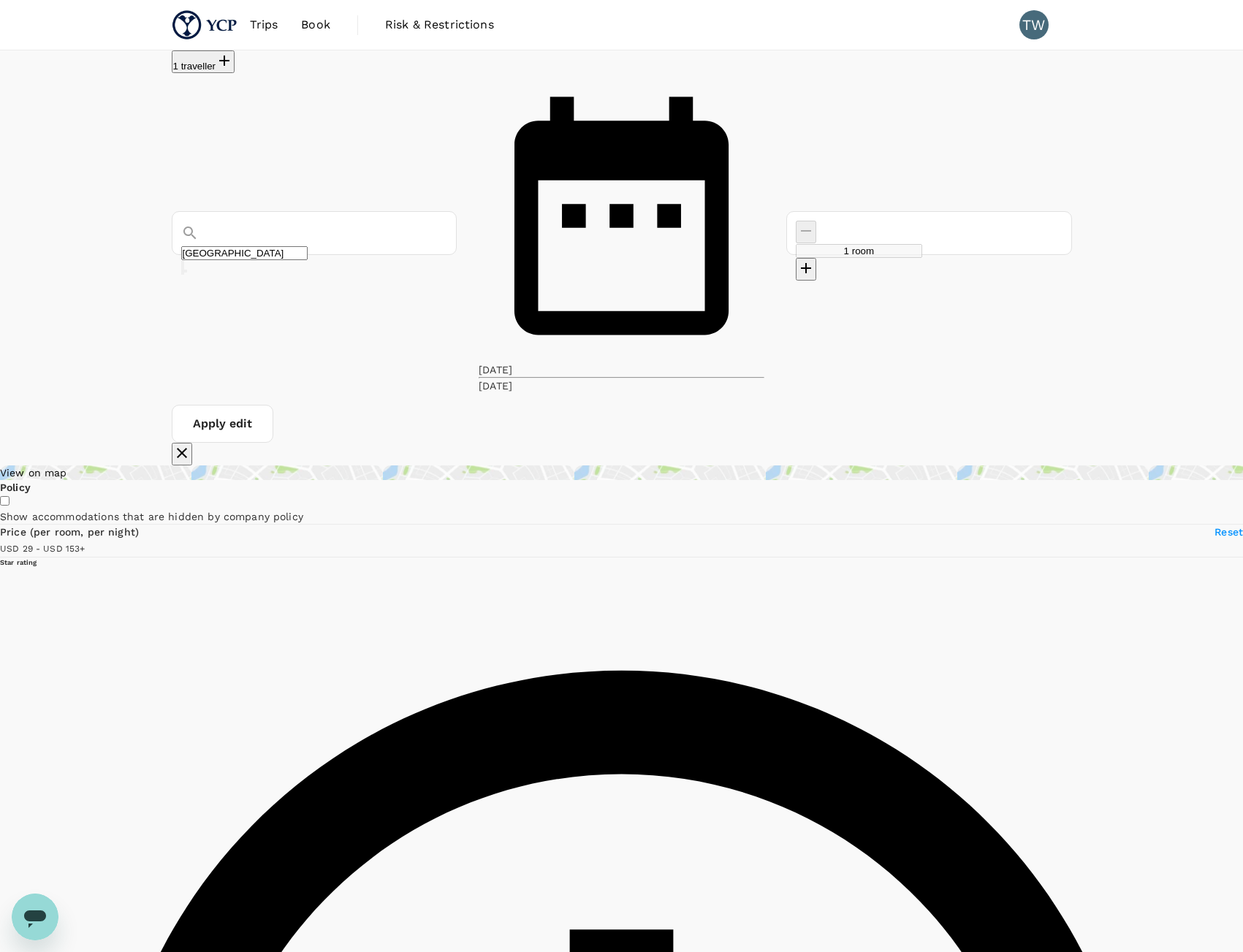
click at [253, 465] on div "View on map" at bounding box center [621, 472] width 1243 height 15
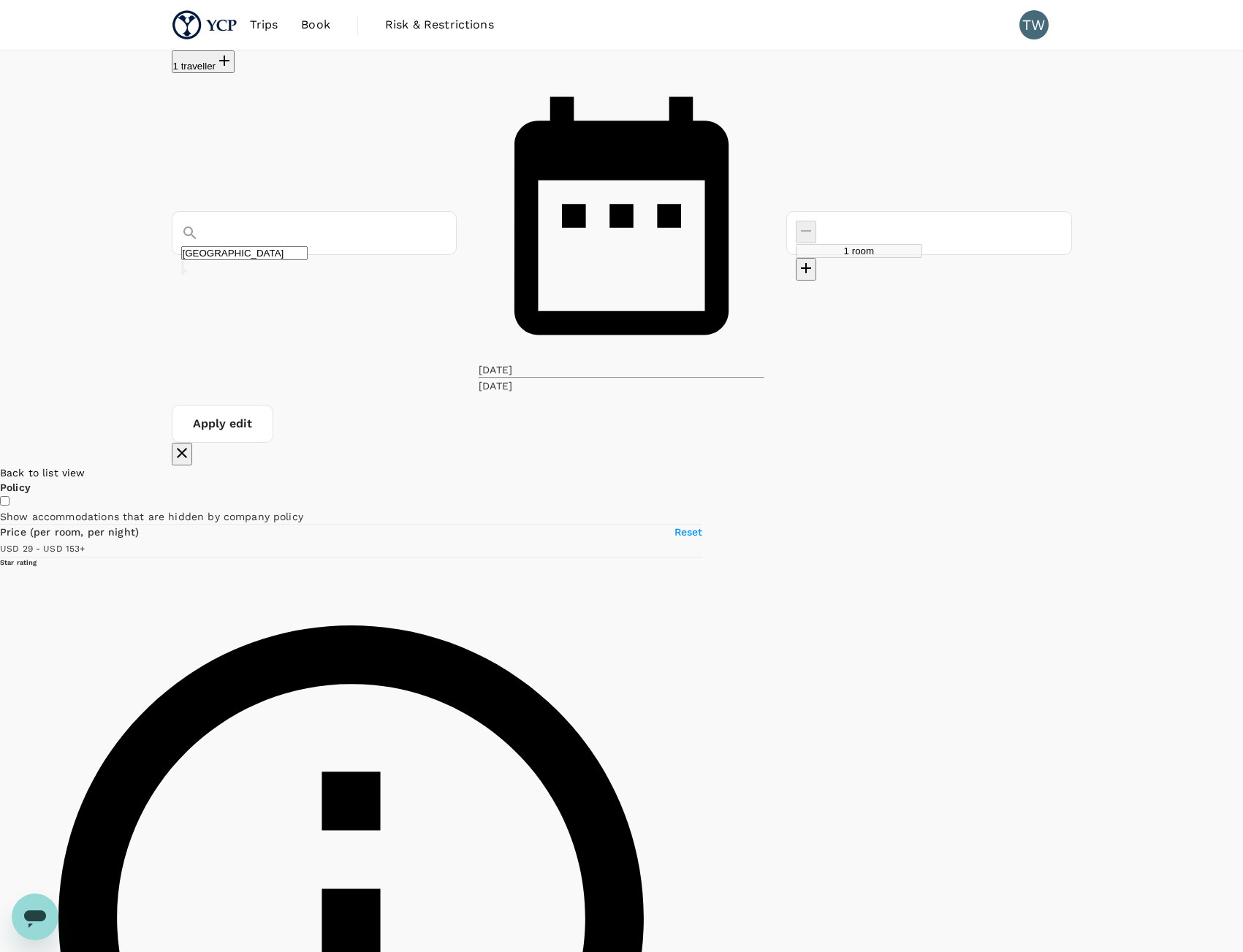
drag, startPoint x: 505, startPoint y: 501, endPoint x: 842, endPoint y: 776, distance: 435.0
click at [1243, 776] on div at bounding box center [1243, 868] width 0 height 806
drag, startPoint x: 598, startPoint y: 459, endPoint x: 567, endPoint y: 519, distance: 67.5
click at [1243, 519] on div at bounding box center [1243, 868] width 0 height 806
drag, startPoint x: 381, startPoint y: 654, endPoint x: 410, endPoint y: 651, distance: 29.2
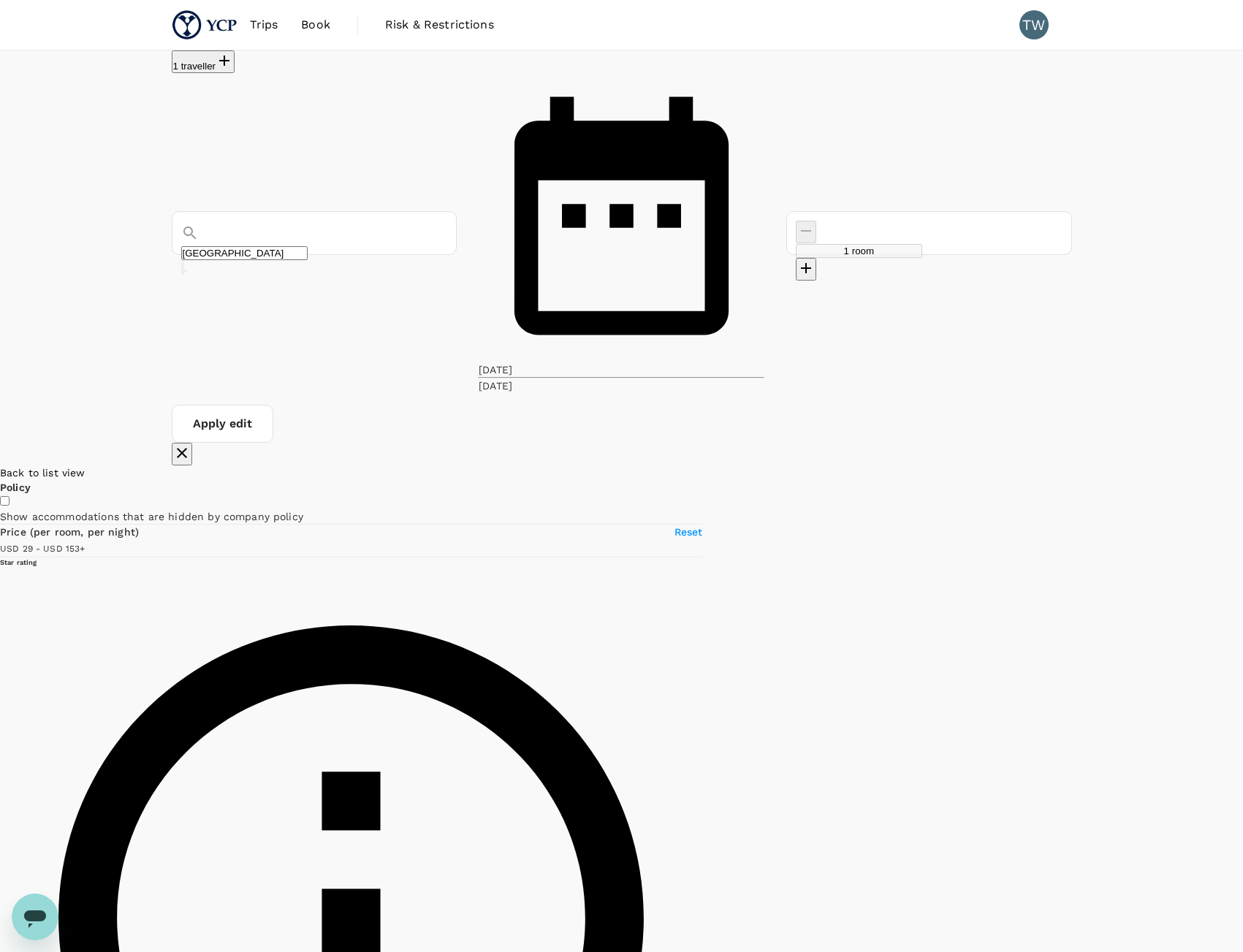
click at [1243, 651] on div at bounding box center [1243, 868] width 0 height 806
drag, startPoint x: 114, startPoint y: 404, endPoint x: 134, endPoint y: 404, distance: 20.0
click at [85, 542] on span at bounding box center [85, 548] width 0 height 12
click at [1243, 540] on div at bounding box center [1243, 868] width 0 height 806
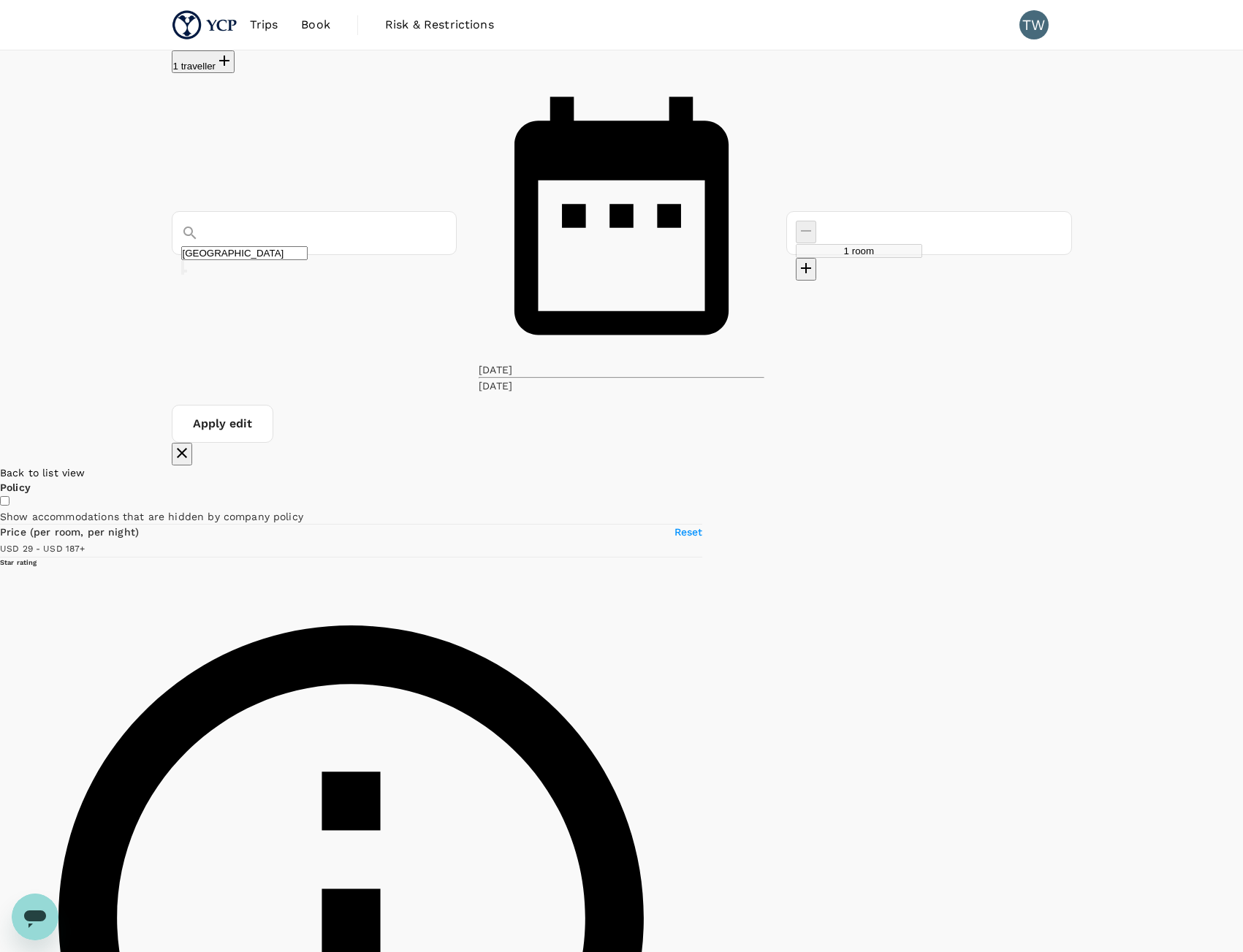
drag, startPoint x: 717, startPoint y: 409, endPoint x: 718, endPoint y: 446, distance: 37.0
click at [1243, 465] on div at bounding box center [1243, 868] width 0 height 806
drag, startPoint x: 1131, startPoint y: 829, endPoint x: 721, endPoint y: 452, distance: 557.0
click at [1126, 689] on div "Henn na Hotel Tokyo Ginza 1 Star 2 Stars 3 Stars 4 Stars 5 Stars 8.4 Very good …" at bounding box center [1126, 619] width 0 height 363
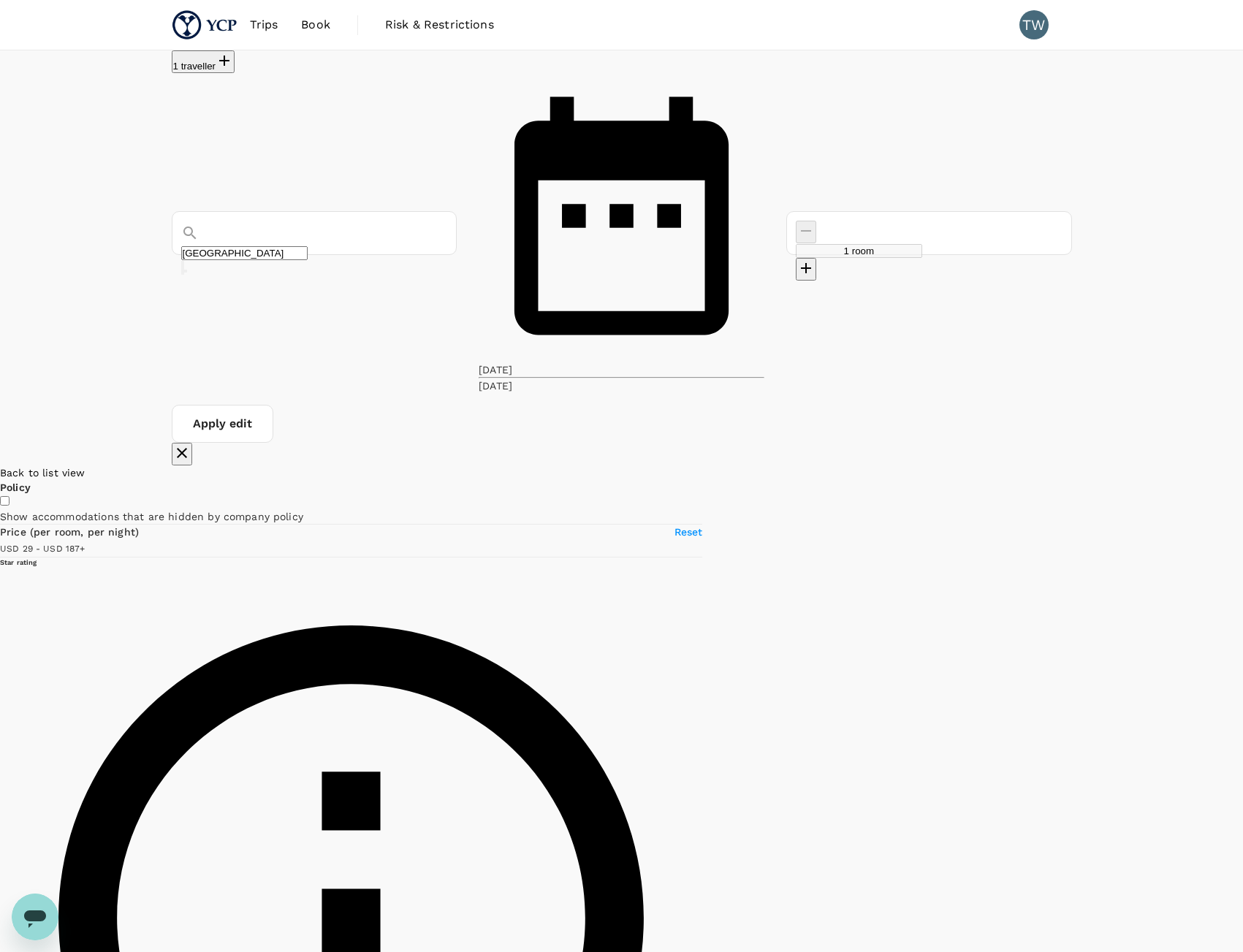
drag, startPoint x: 511, startPoint y: 738, endPoint x: 932, endPoint y: 334, distance: 583.5
click at [1243, 465] on div at bounding box center [1243, 868] width 0 height 806
drag, startPoint x: 979, startPoint y: 466, endPoint x: 669, endPoint y: 756, distance: 424.5
click at [1243, 756] on div at bounding box center [1243, 868] width 0 height 806
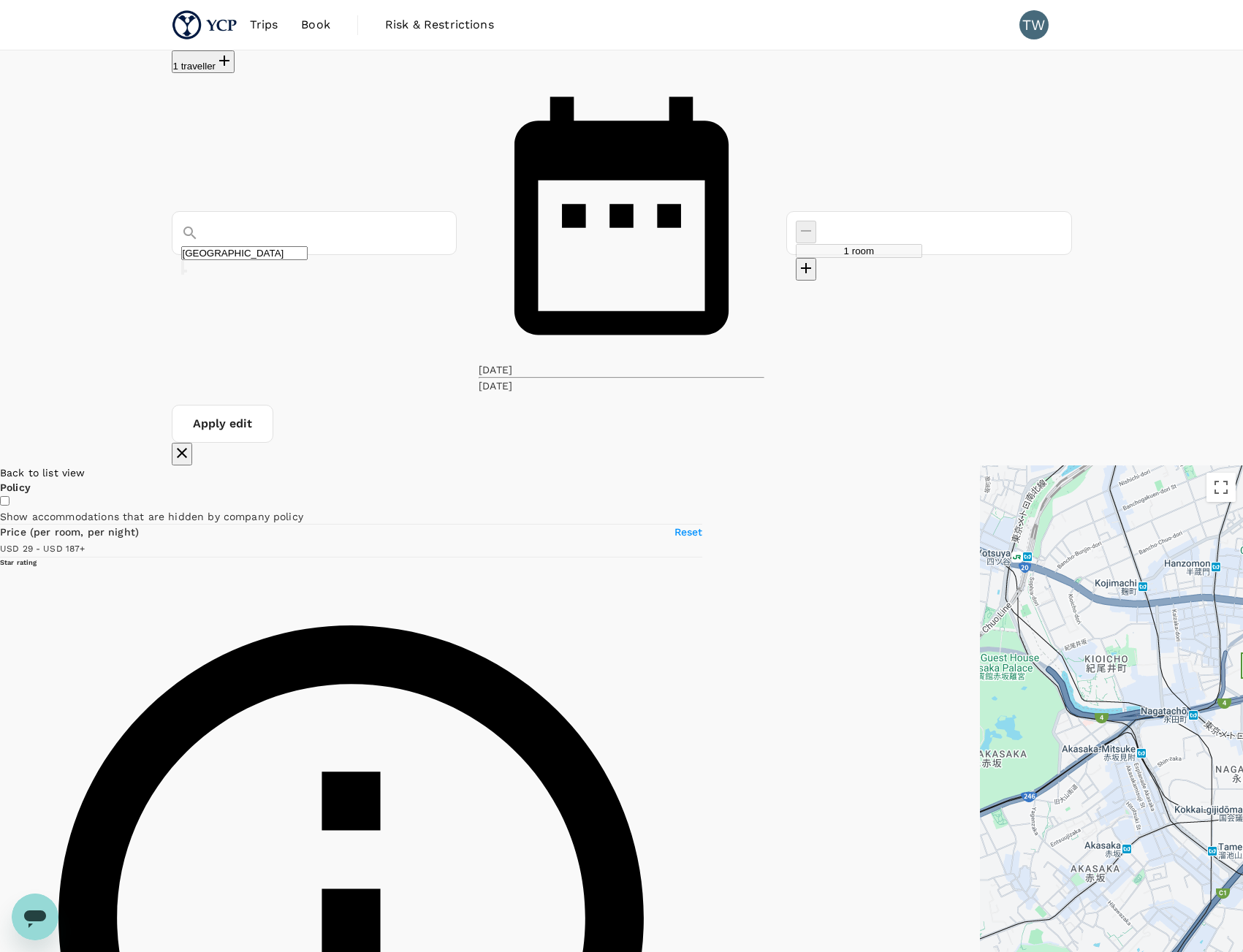
drag, startPoint x: 415, startPoint y: 470, endPoint x: 1138, endPoint y: 522, distance: 724.9
click at [1138, 523] on div at bounding box center [1111, 868] width 263 height 806
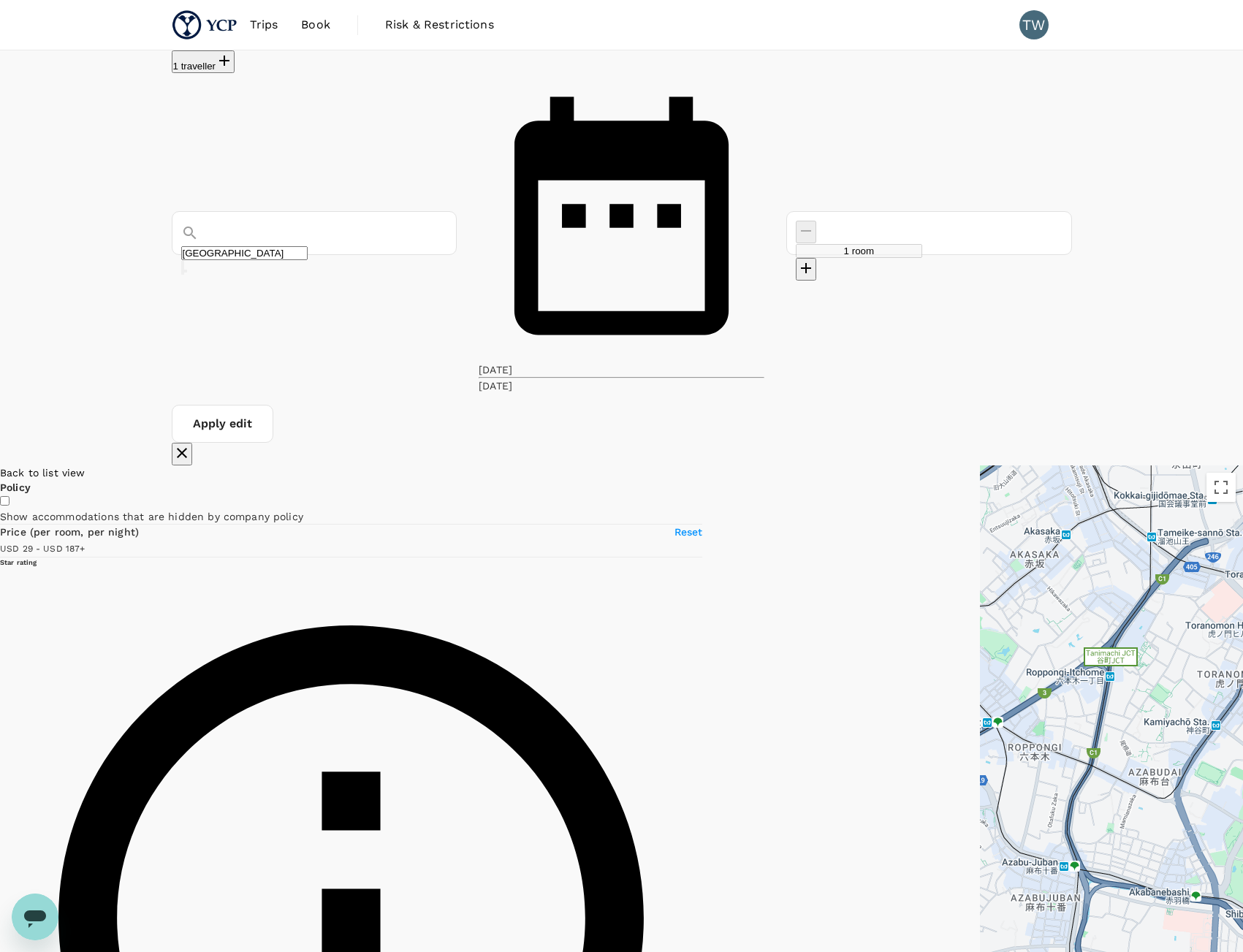
drag, startPoint x: 851, startPoint y: 889, endPoint x: 825, endPoint y: 609, distance: 281.2
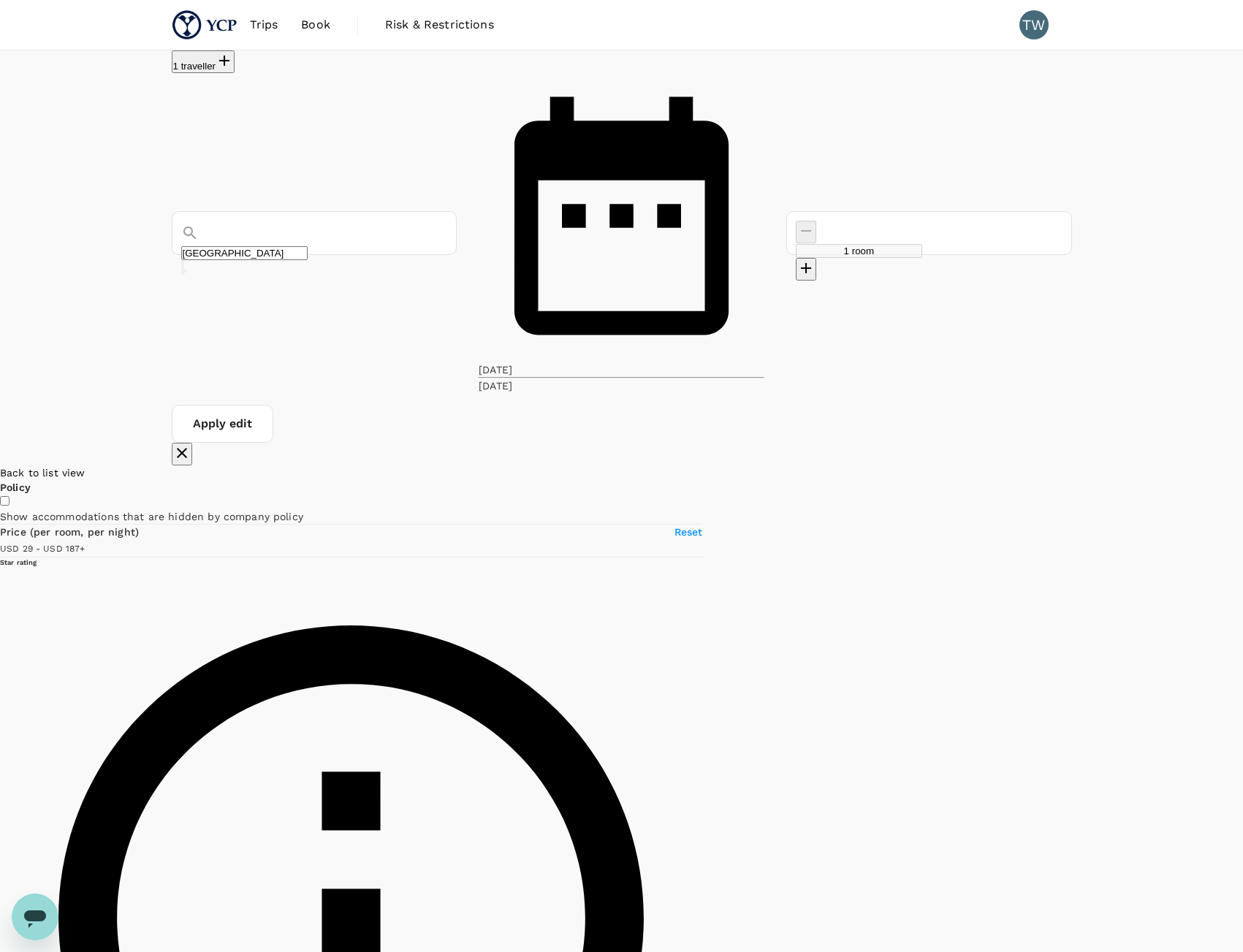
drag, startPoint x: 779, startPoint y: 848, endPoint x: 709, endPoint y: 616, distance: 242.3
click at [1243, 616] on div at bounding box center [1243, 868] width 0 height 806
drag, startPoint x: 769, startPoint y: 812, endPoint x: 507, endPoint y: 607, distance: 332.7
click at [1243, 607] on div at bounding box center [1243, 868] width 0 height 806
drag, startPoint x: 929, startPoint y: 423, endPoint x: 626, endPoint y: 839, distance: 514.7
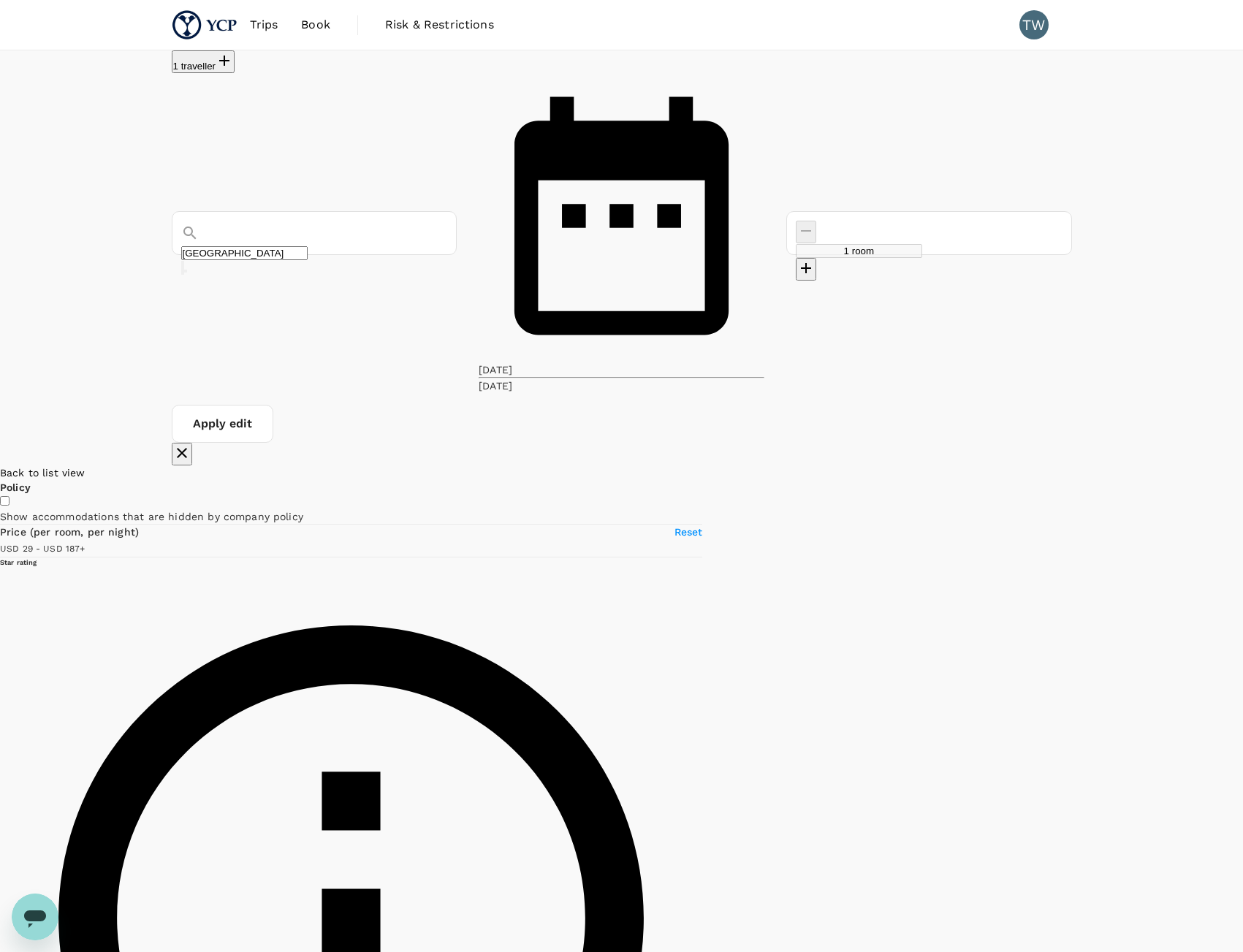
click at [1243, 839] on div at bounding box center [1243, 868] width 0 height 806
drag, startPoint x: 839, startPoint y: 477, endPoint x: 604, endPoint y: 806, distance: 404.3
click at [1243, 806] on div at bounding box center [1243, 868] width 0 height 806
drag, startPoint x: 392, startPoint y: 862, endPoint x: 806, endPoint y: 861, distance: 414.0
click at [1243, 861] on div at bounding box center [1243, 868] width 0 height 806
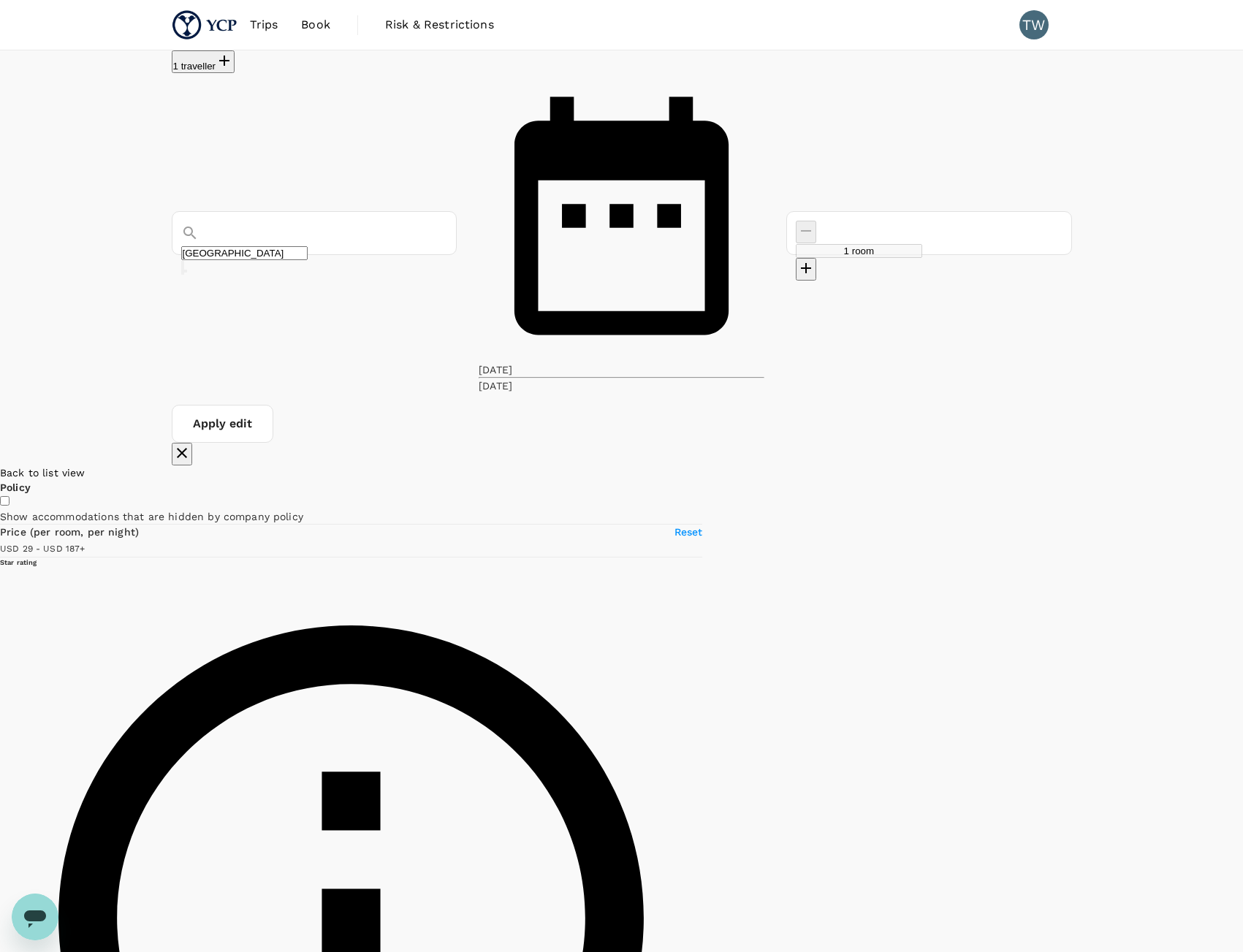
click at [972, 724] on icon at bounding box center [977, 731] width 10 height 15
drag, startPoint x: 440, startPoint y: 427, endPoint x: 437, endPoint y: 655, distance: 228.0
click at [1243, 655] on div at bounding box center [1243, 868] width 0 height 806
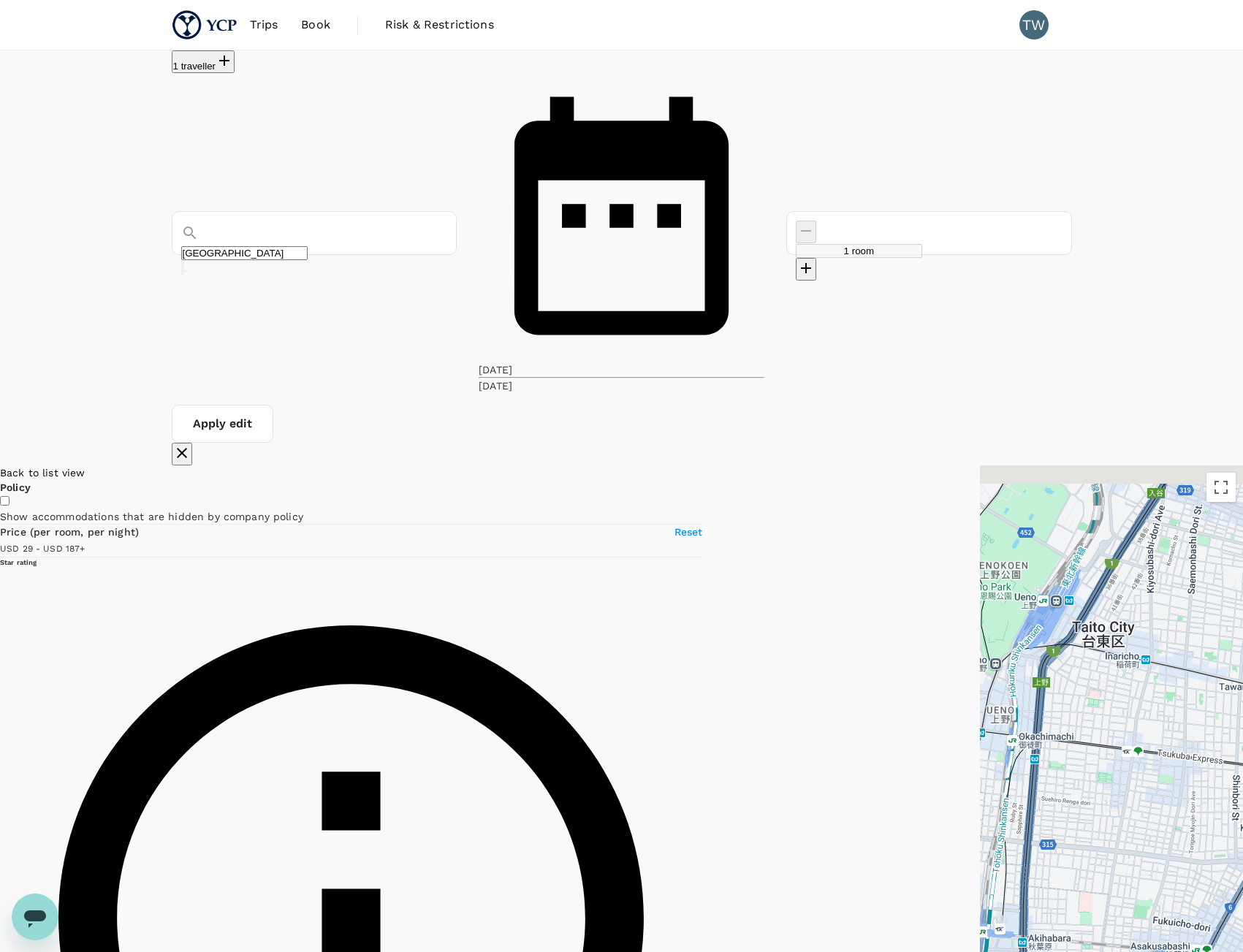
drag, startPoint x: 929, startPoint y: 386, endPoint x: 559, endPoint y: 656, distance: 458.0
click at [980, 656] on div at bounding box center [1111, 868] width 263 height 806
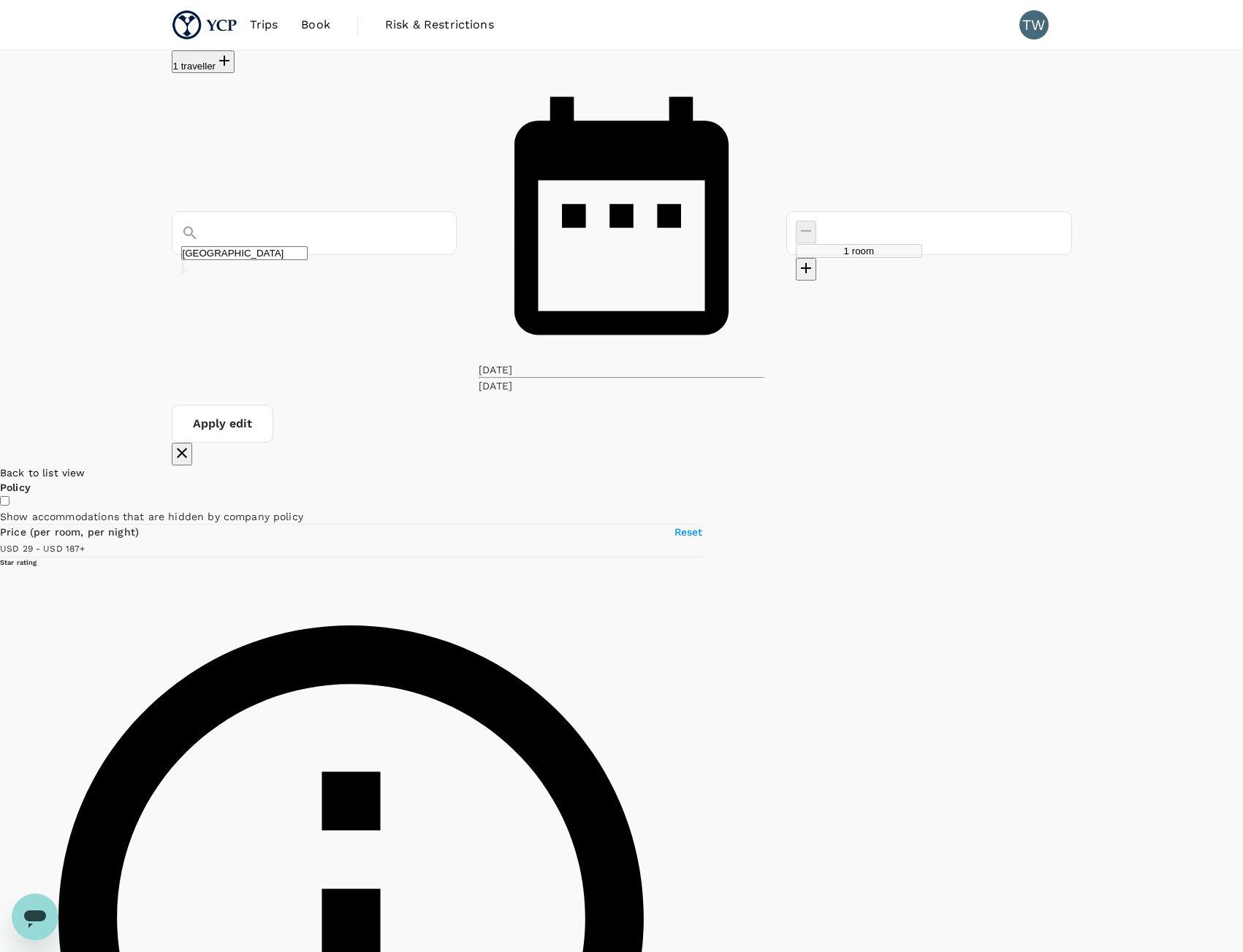
drag, startPoint x: 382, startPoint y: 615, endPoint x: 482, endPoint y: 619, distance: 100.1
click at [1243, 619] on div at bounding box center [1243, 868] width 0 height 806
drag, startPoint x: 378, startPoint y: 684, endPoint x: 618, endPoint y: 701, distance: 240.6
click at [1243, 701] on div at bounding box center [1243, 868] width 0 height 806
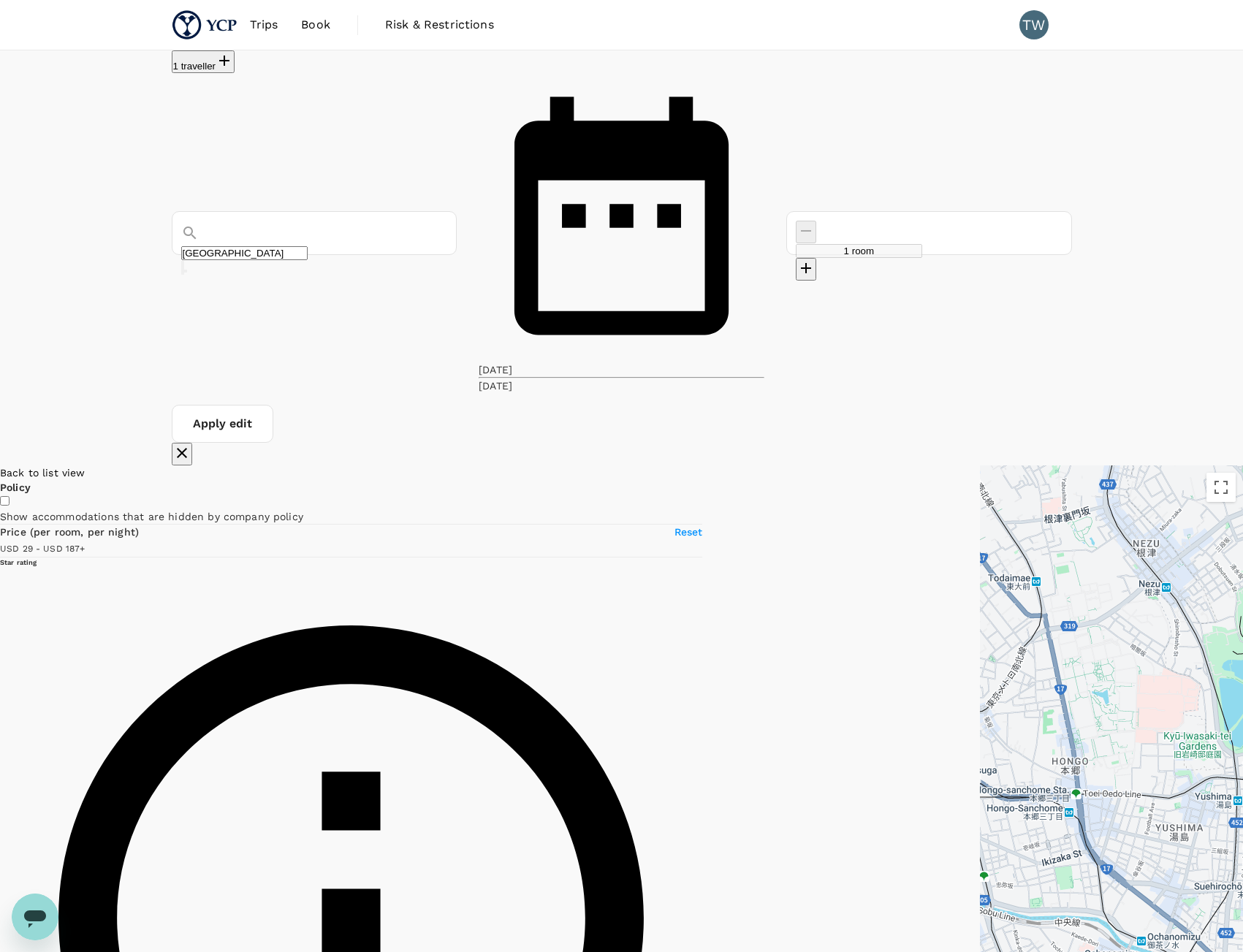
drag, startPoint x: 613, startPoint y: 680, endPoint x: 585, endPoint y: 723, distance: 51.3
click at [980, 723] on div at bounding box center [1111, 868] width 263 height 806
type input "186.86"
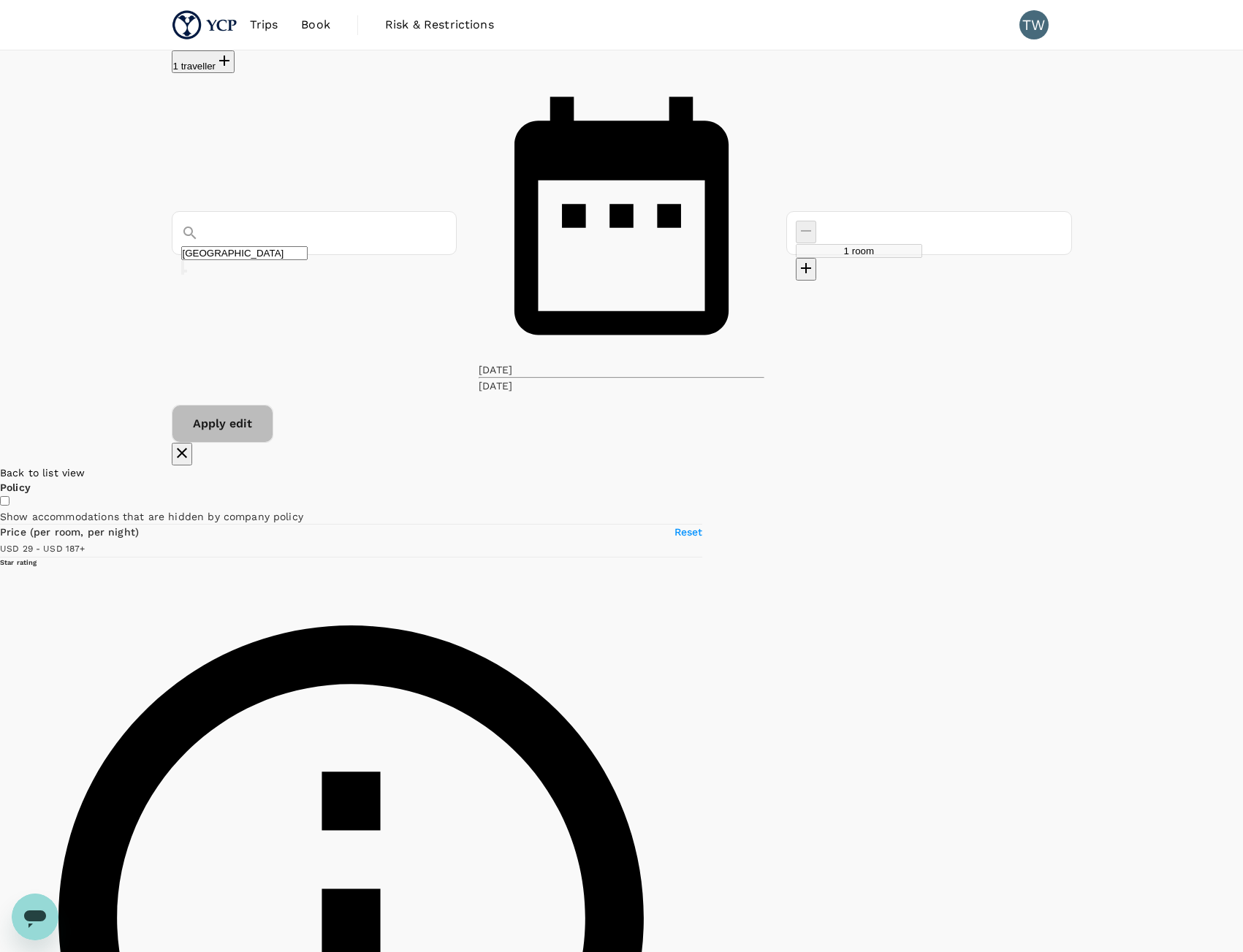
click at [274, 405] on button "Apply edit" at bounding box center [222, 423] width 101 height 38
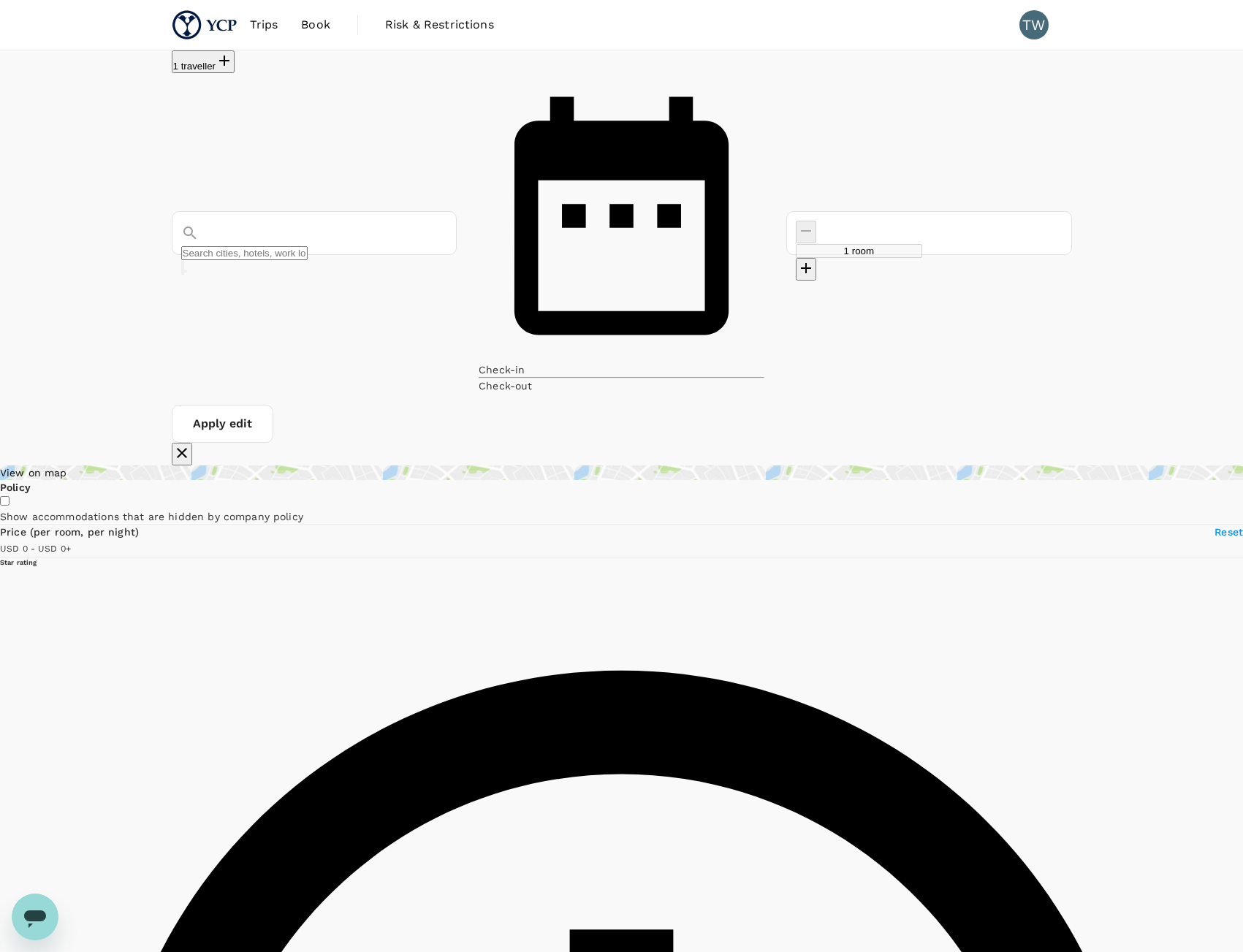
type input "392"
type input "[GEOGRAPHIC_DATA]"
click at [307, 246] on input "[GEOGRAPHIC_DATA]" at bounding box center [244, 253] width 126 height 14
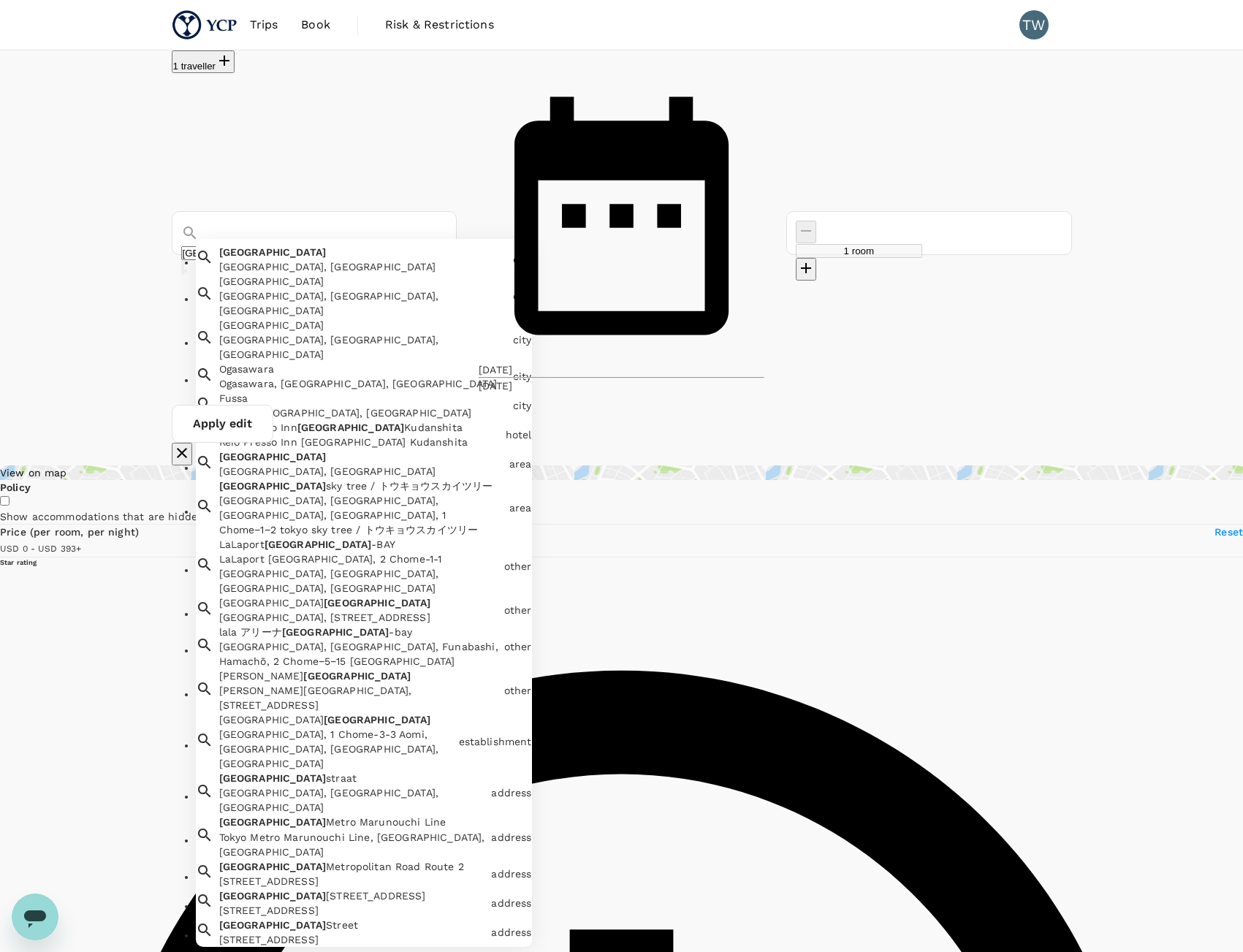
type input "392.86"
type input "Tokyo mondo"
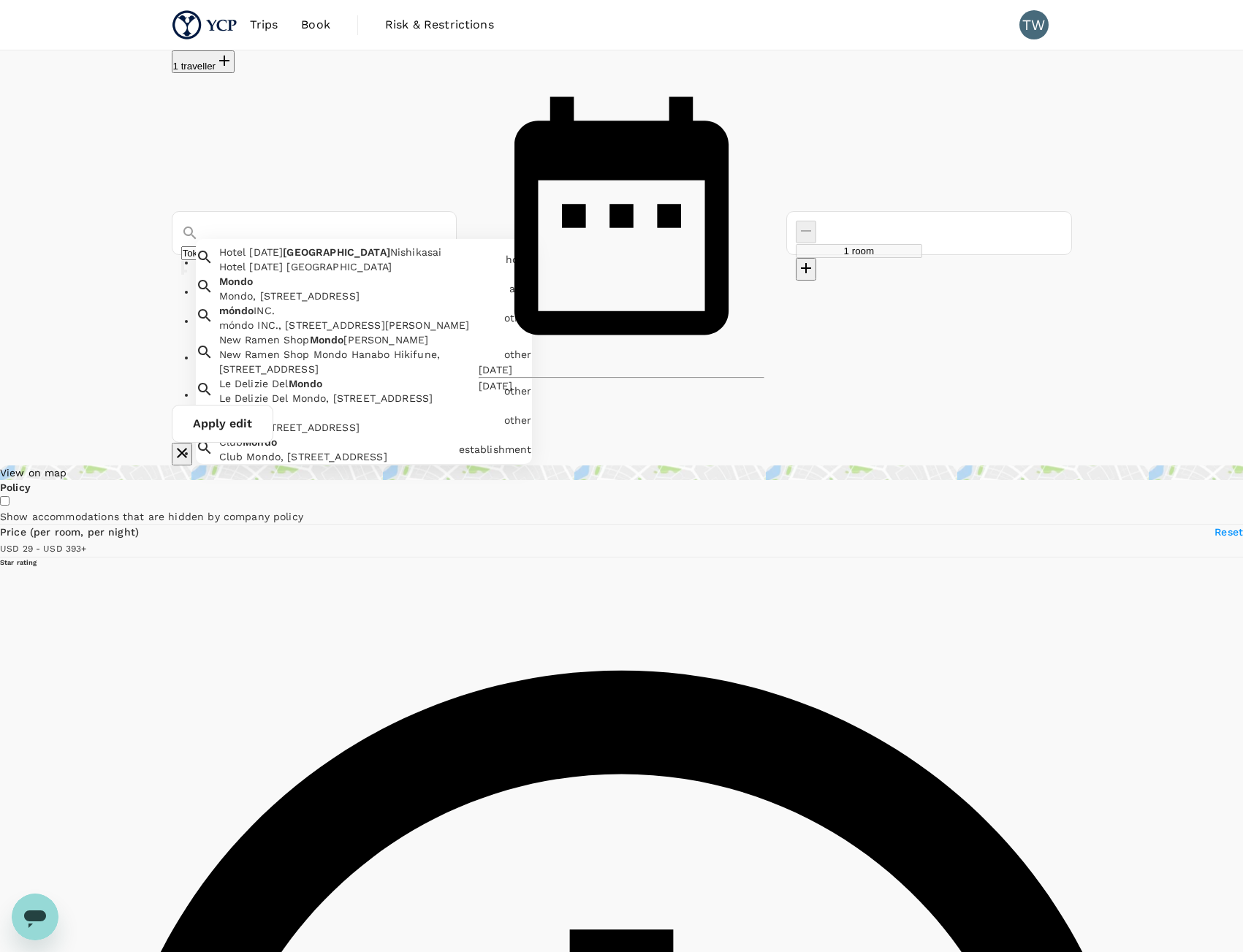
type input "392.86"
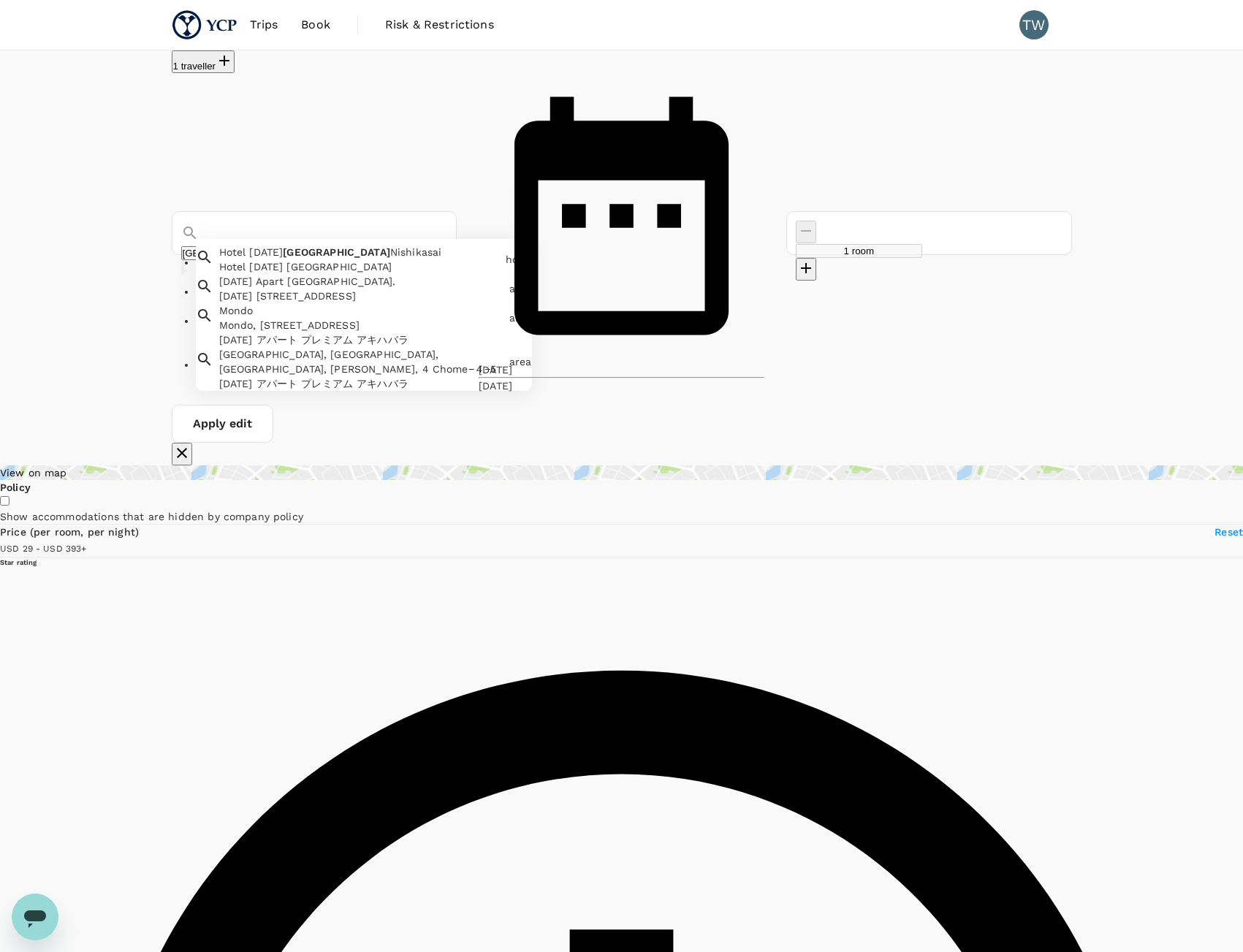
type input "Tokyo e"
type input "392.86"
type input "Tokyo ed"
type input "392.86"
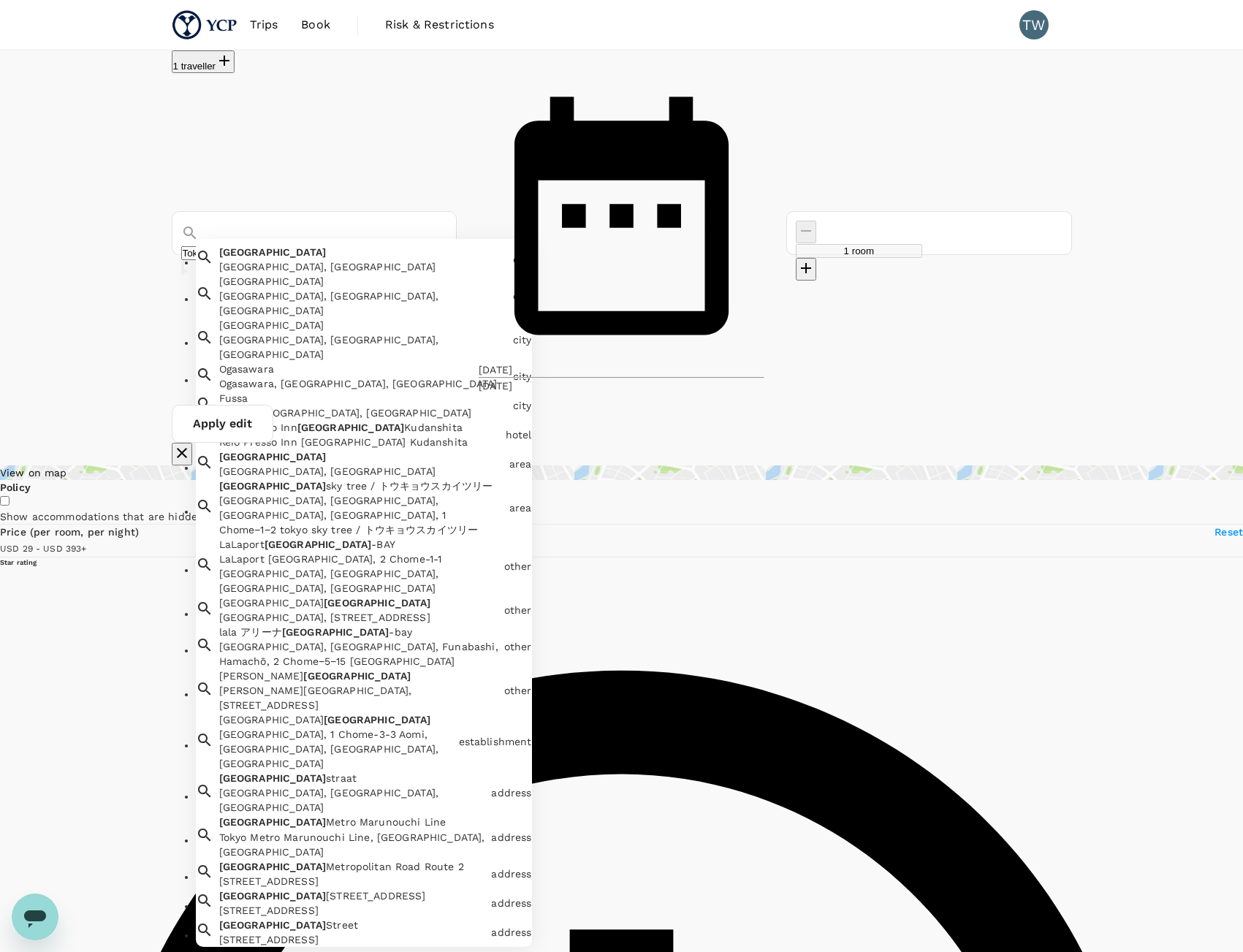
type input "USD"
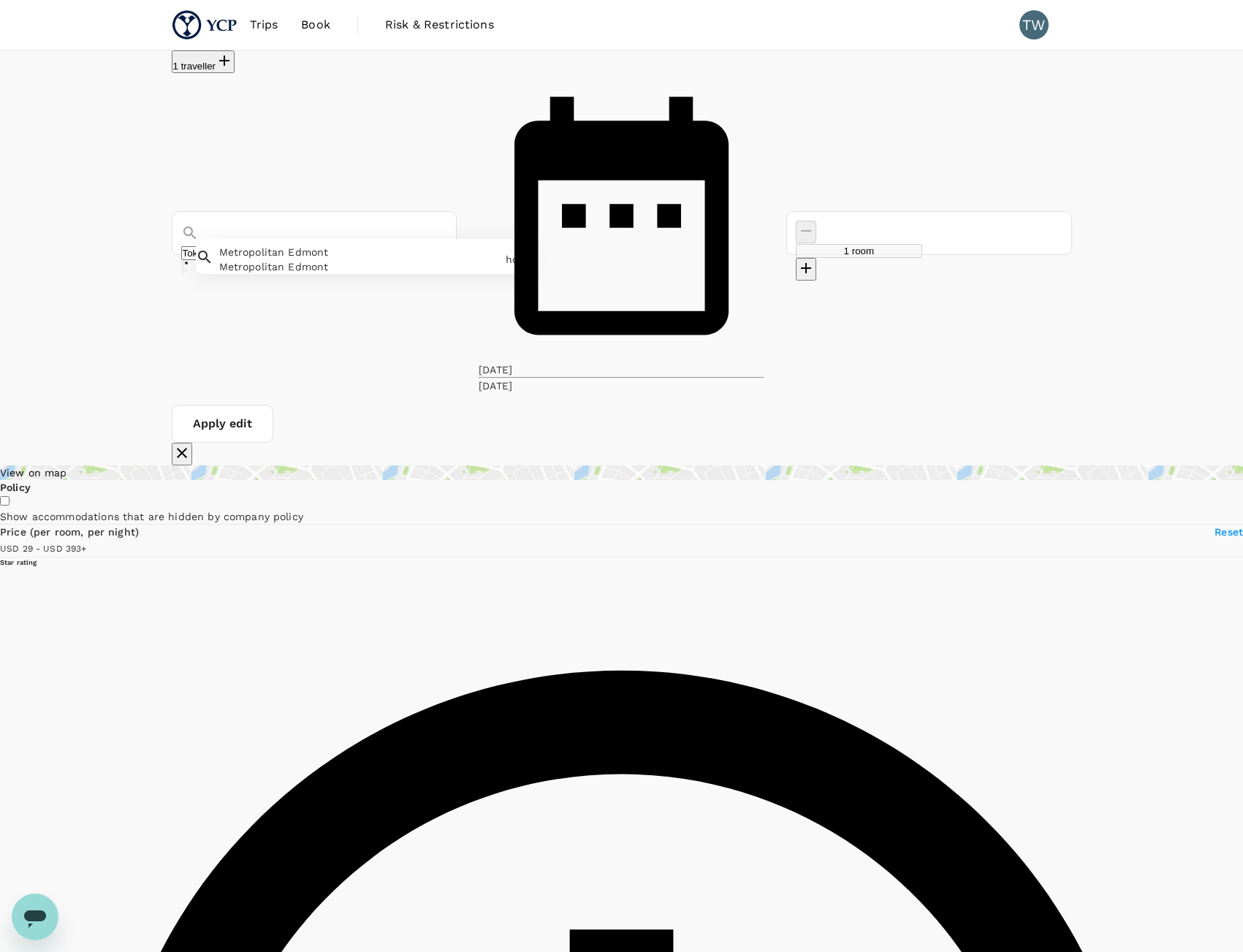
click at [331, 260] on div "Metropolitan Edmont" at bounding box center [359, 267] width 281 height 15
type input "Metropolitan Edmont"
click at [274, 405] on button "Apply edit" at bounding box center [222, 423] width 101 height 38
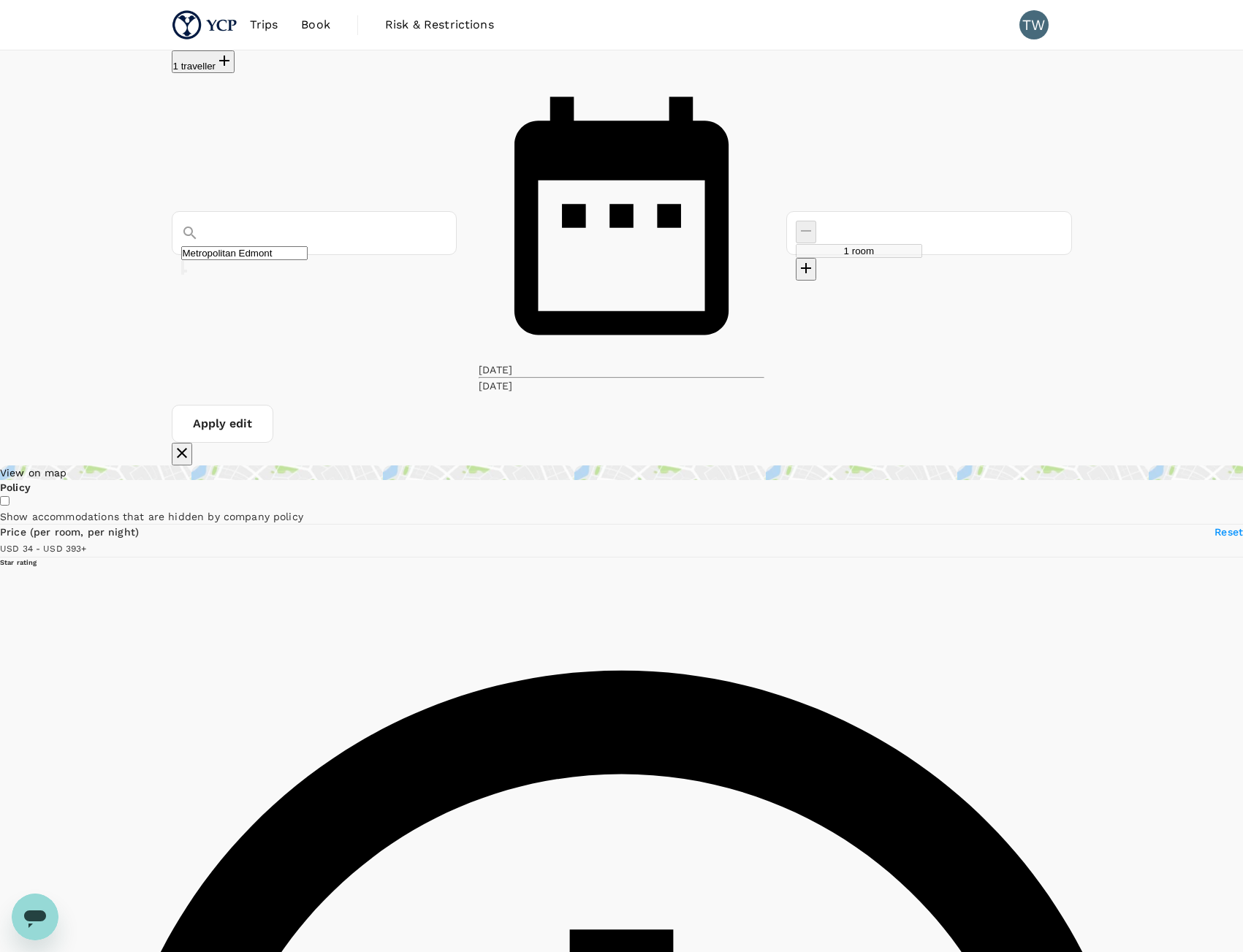
type input "392.43"
click at [308, 246] on input "Metropolitan Edmont" at bounding box center [244, 253] width 126 height 14
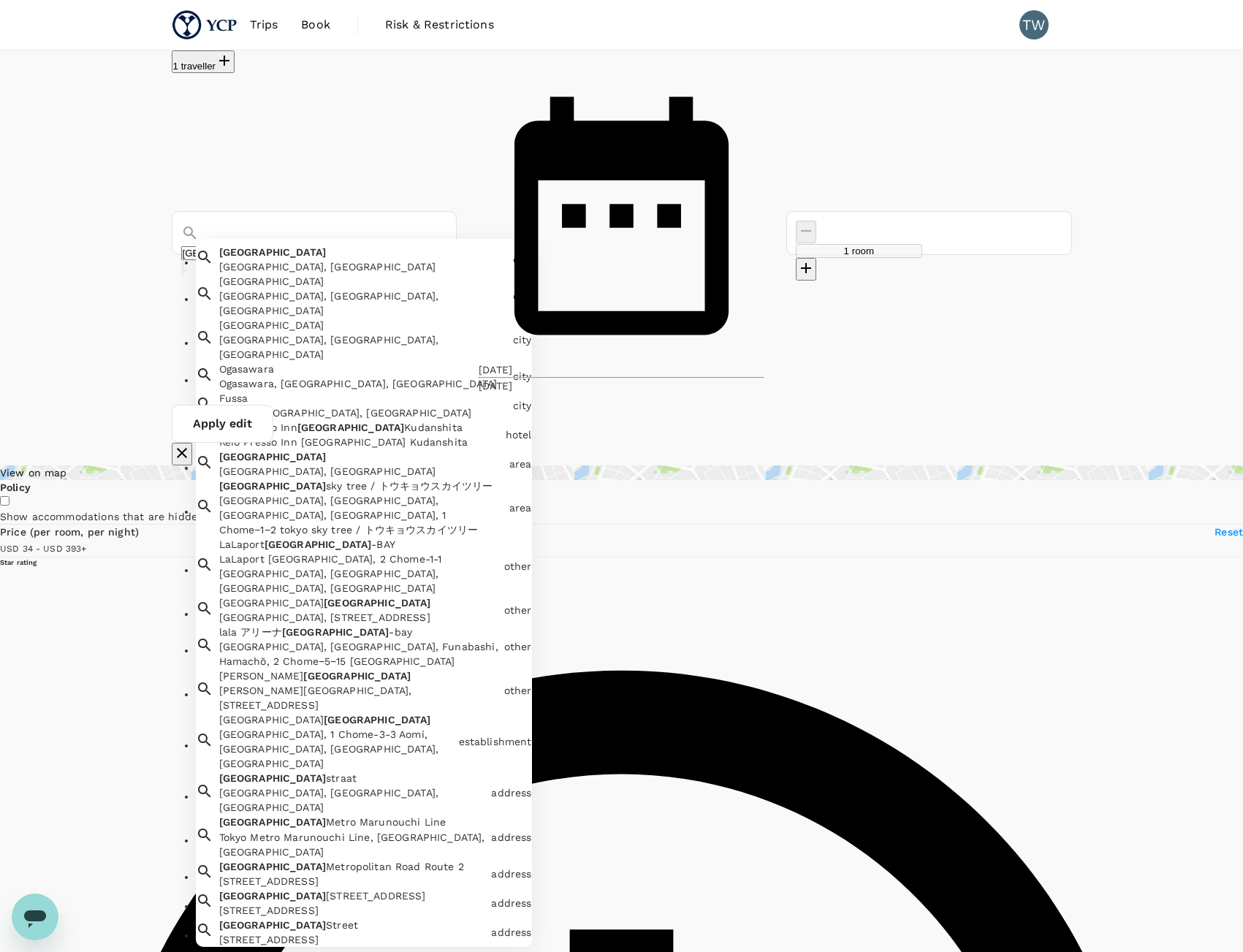
click at [410, 239] on li "Tokyo Tokyo, Japan city" at bounding box center [363, 256] width 336 height 35
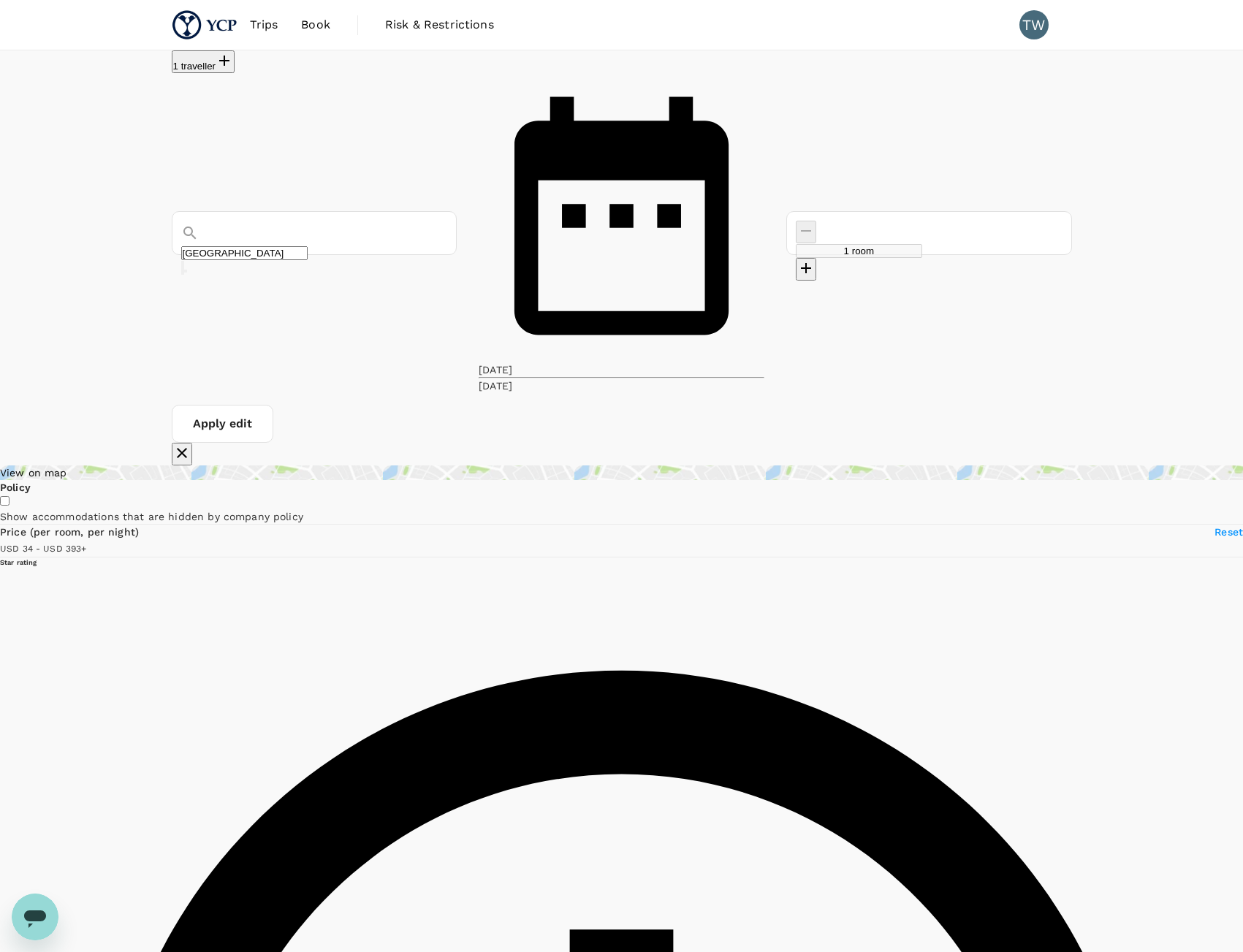
type input "[GEOGRAPHIC_DATA]"
click at [274, 405] on button "Apply edit" at bounding box center [222, 423] width 101 height 38
type input "392.64"
type input "38.86"
type input "392.86"
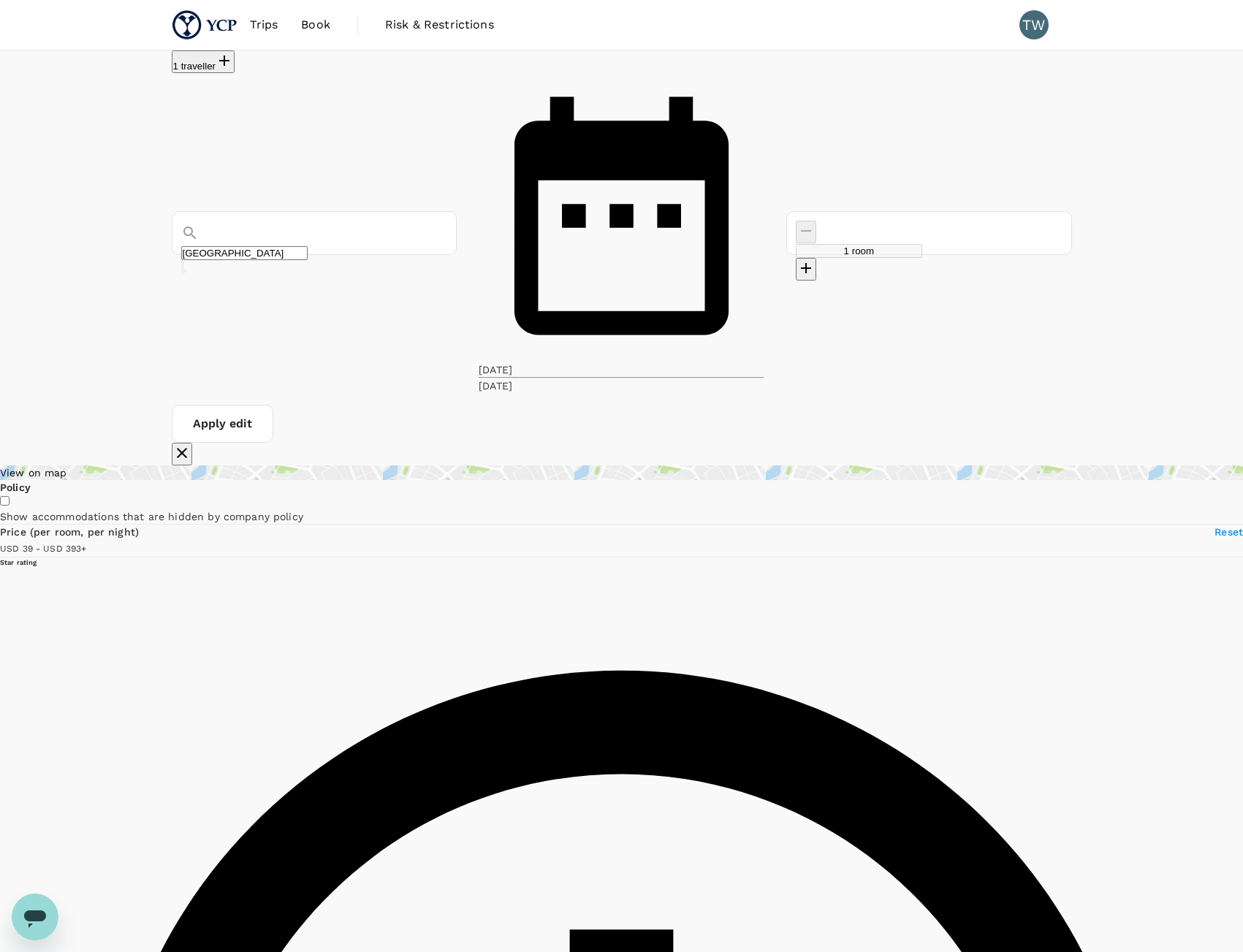
type input "28.86"
type input "392.86"
type input "USD"
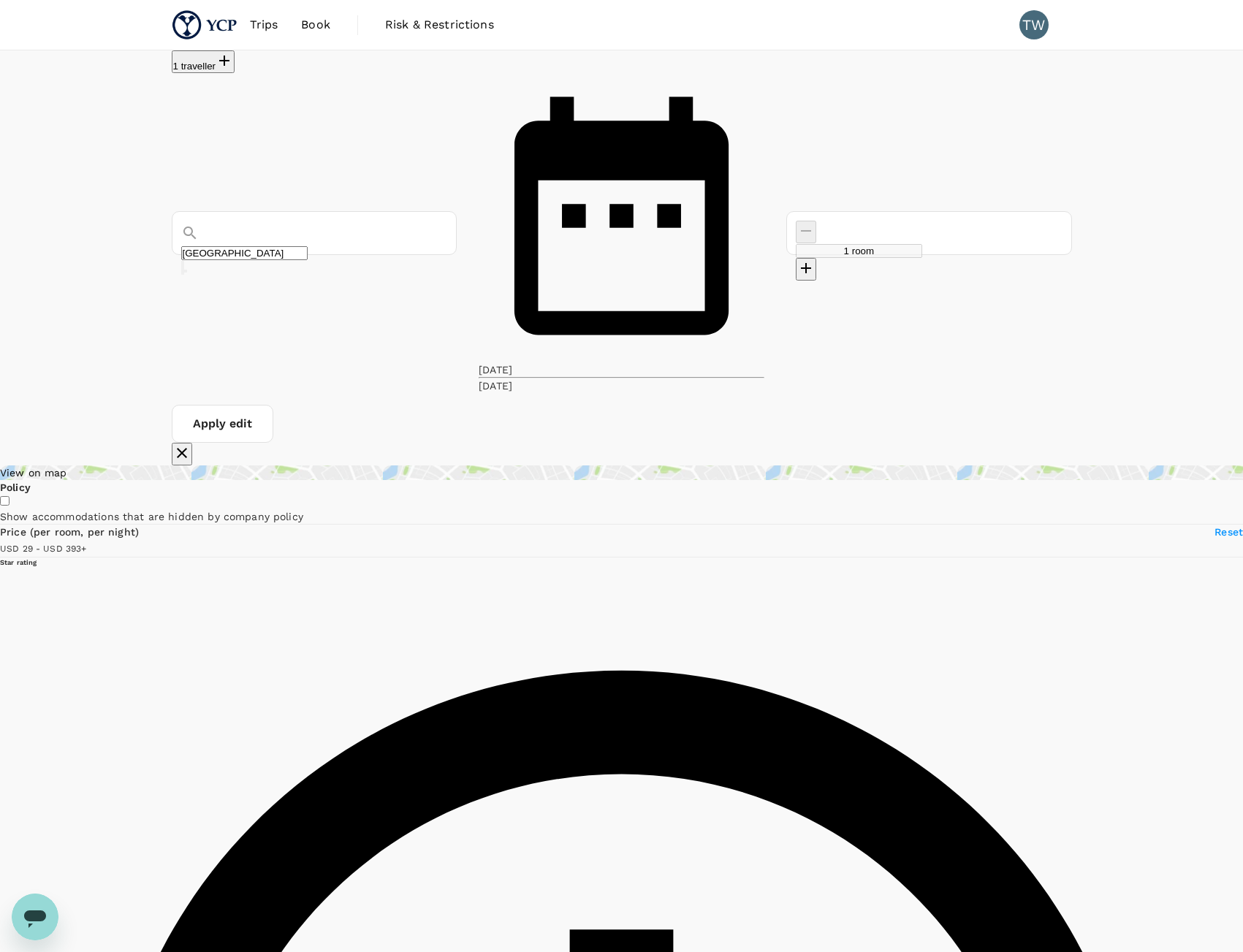
type input "392.86"
type input "USD"
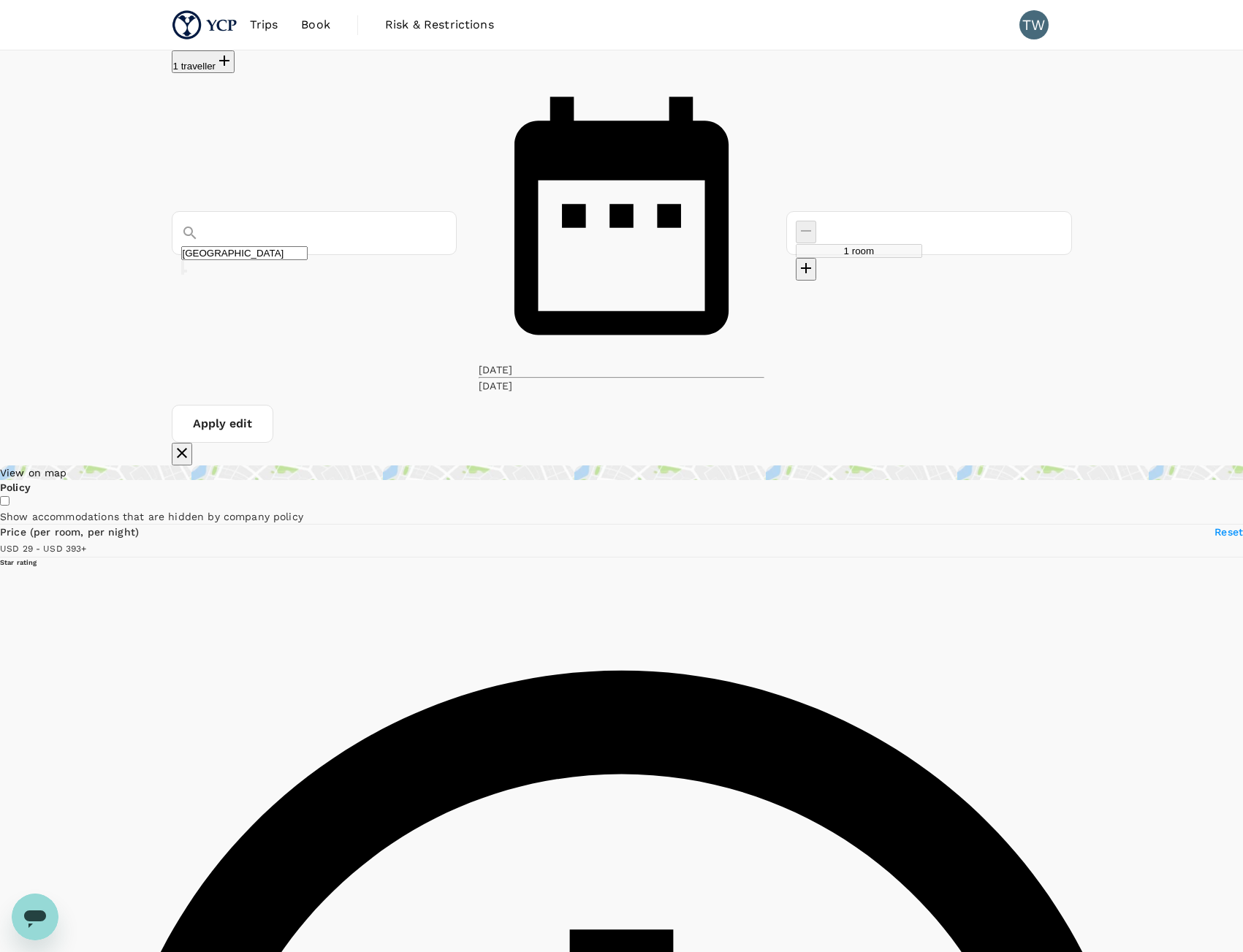
scroll to position [146, 0]
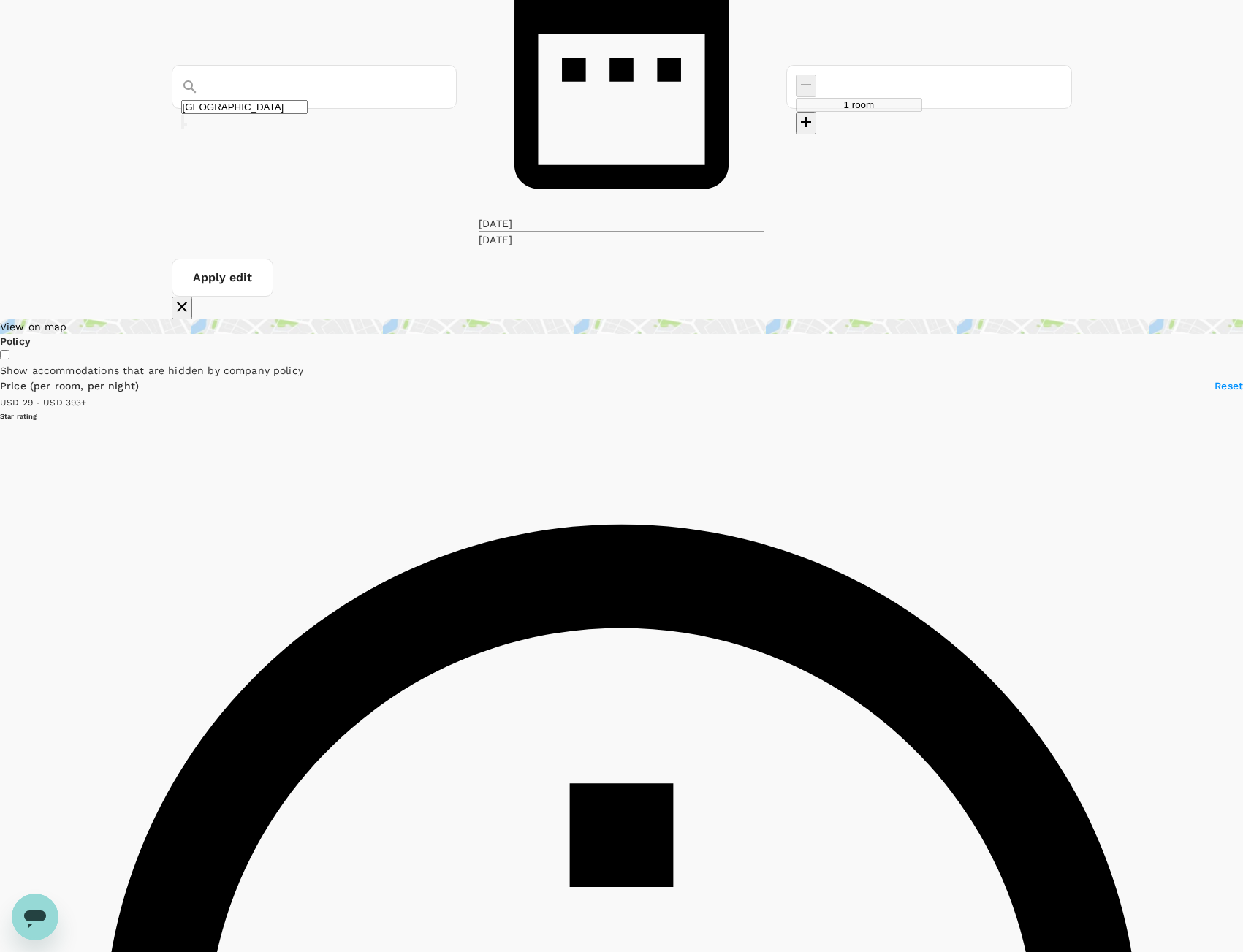
click at [312, 319] on div "View on map" at bounding box center [621, 326] width 1243 height 15
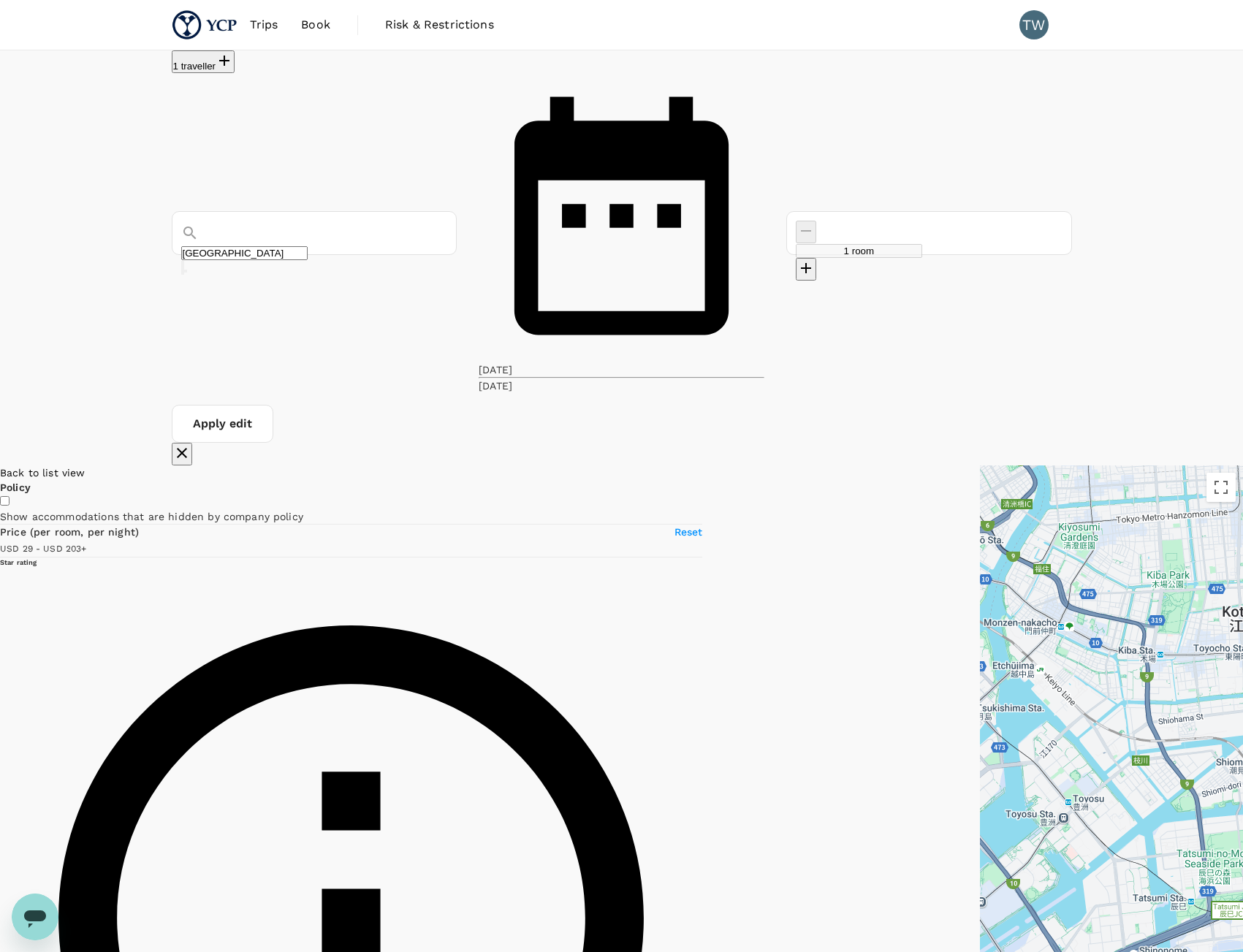
drag, startPoint x: 274, startPoint y: 406, endPoint x: 145, endPoint y: 413, distance: 129.2
click at [87, 542] on span at bounding box center [87, 548] width 0 height 12
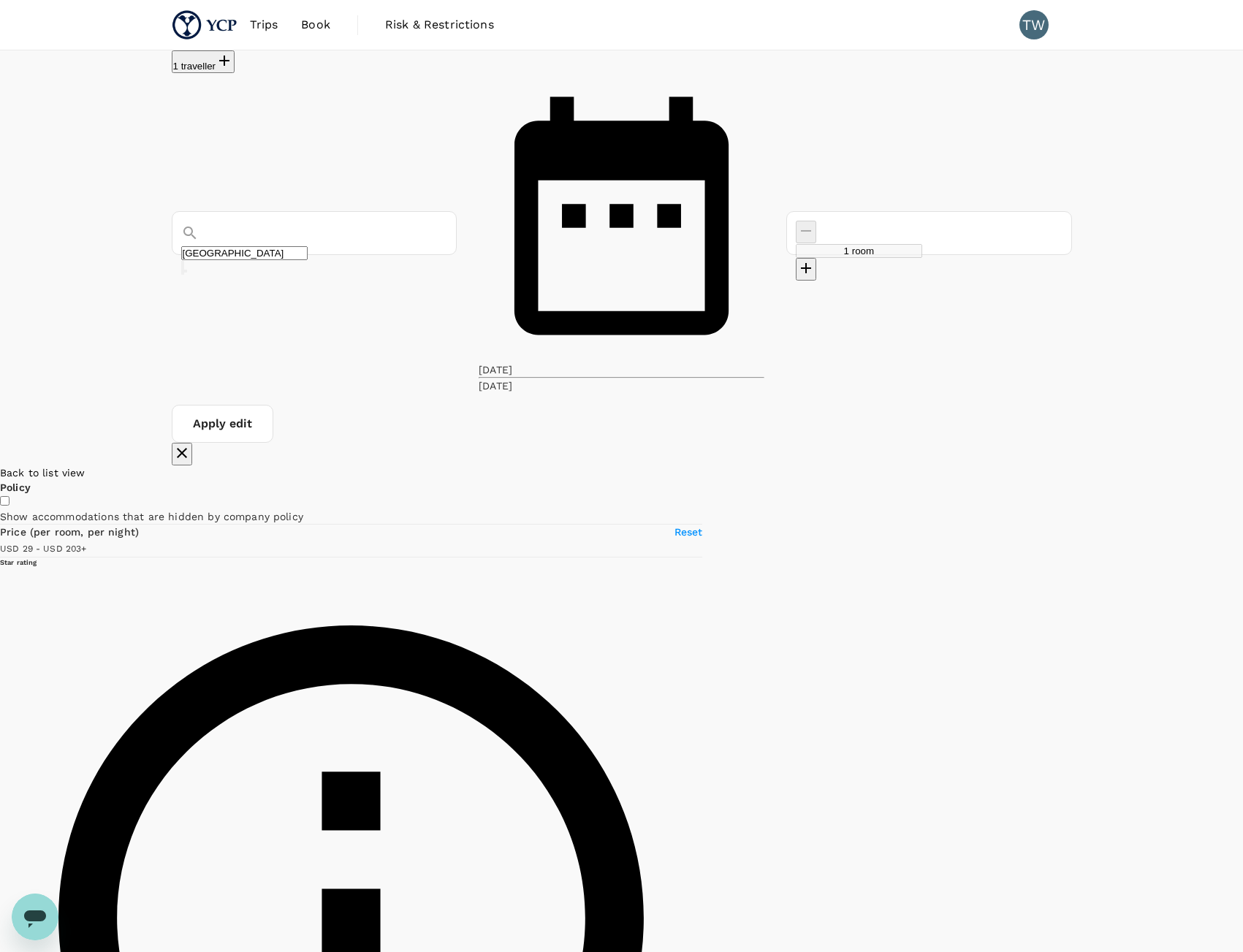
drag, startPoint x: 480, startPoint y: 490, endPoint x: 817, endPoint y: 529, distance: 339.2
click at [1243, 529] on div at bounding box center [1243, 868] width 0 height 806
drag, startPoint x: 594, startPoint y: 456, endPoint x: 569, endPoint y: 540, distance: 87.6
click at [1243, 540] on div at bounding box center [1243, 868] width 0 height 806
click at [1030, 220] on h6 "Toshi Center Hotel Tokyo" at bounding box center [1030, 216] width 0 height 7
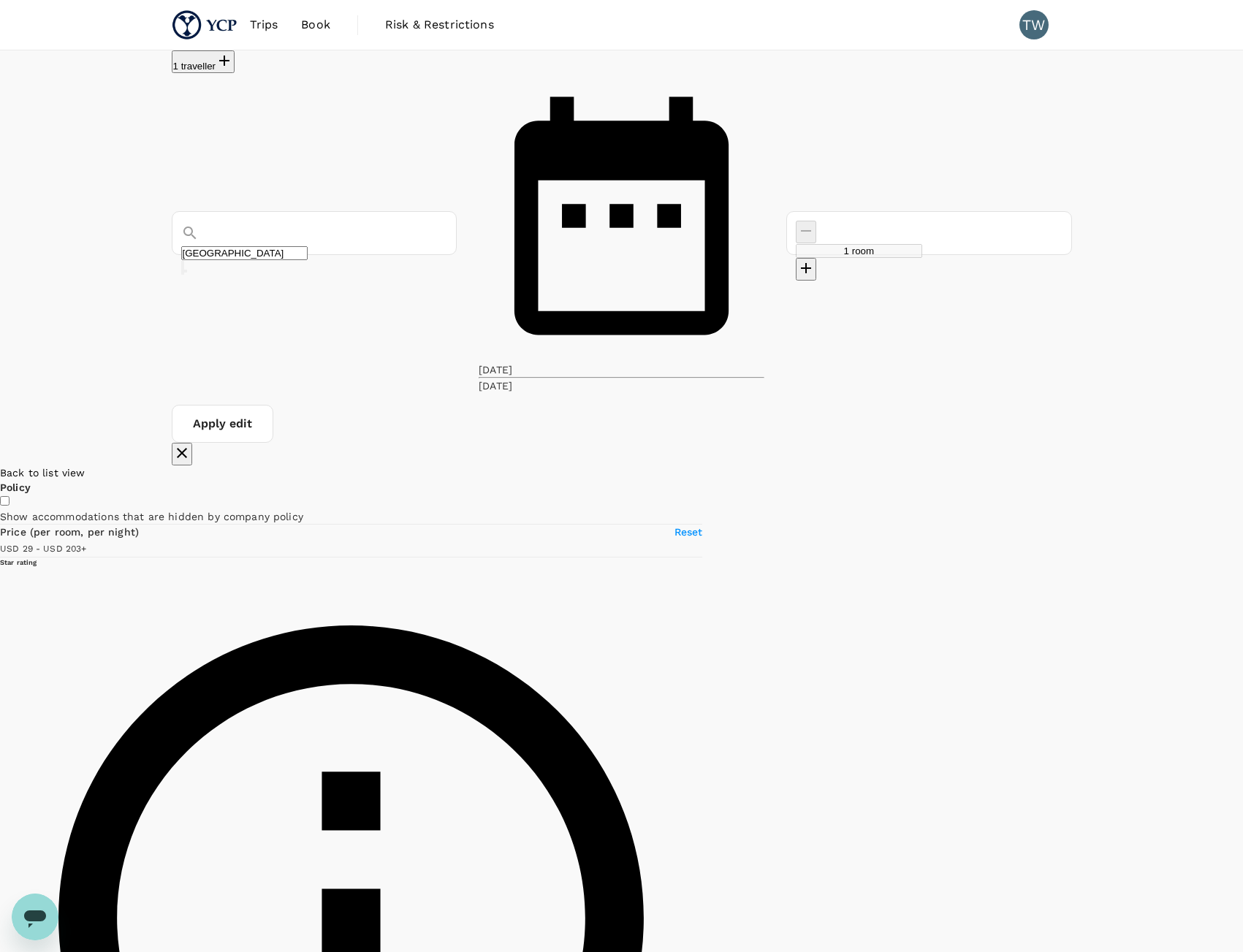
drag, startPoint x: 825, startPoint y: 803, endPoint x: 644, endPoint y: 814, distance: 181.3
drag, startPoint x: 786, startPoint y: 430, endPoint x: 945, endPoint y: 523, distance: 184.2
click at [1243, 695] on div at bounding box center [1243, 868] width 0 height 806
drag, startPoint x: 946, startPoint y: 515, endPoint x: 869, endPoint y: 784, distance: 279.8
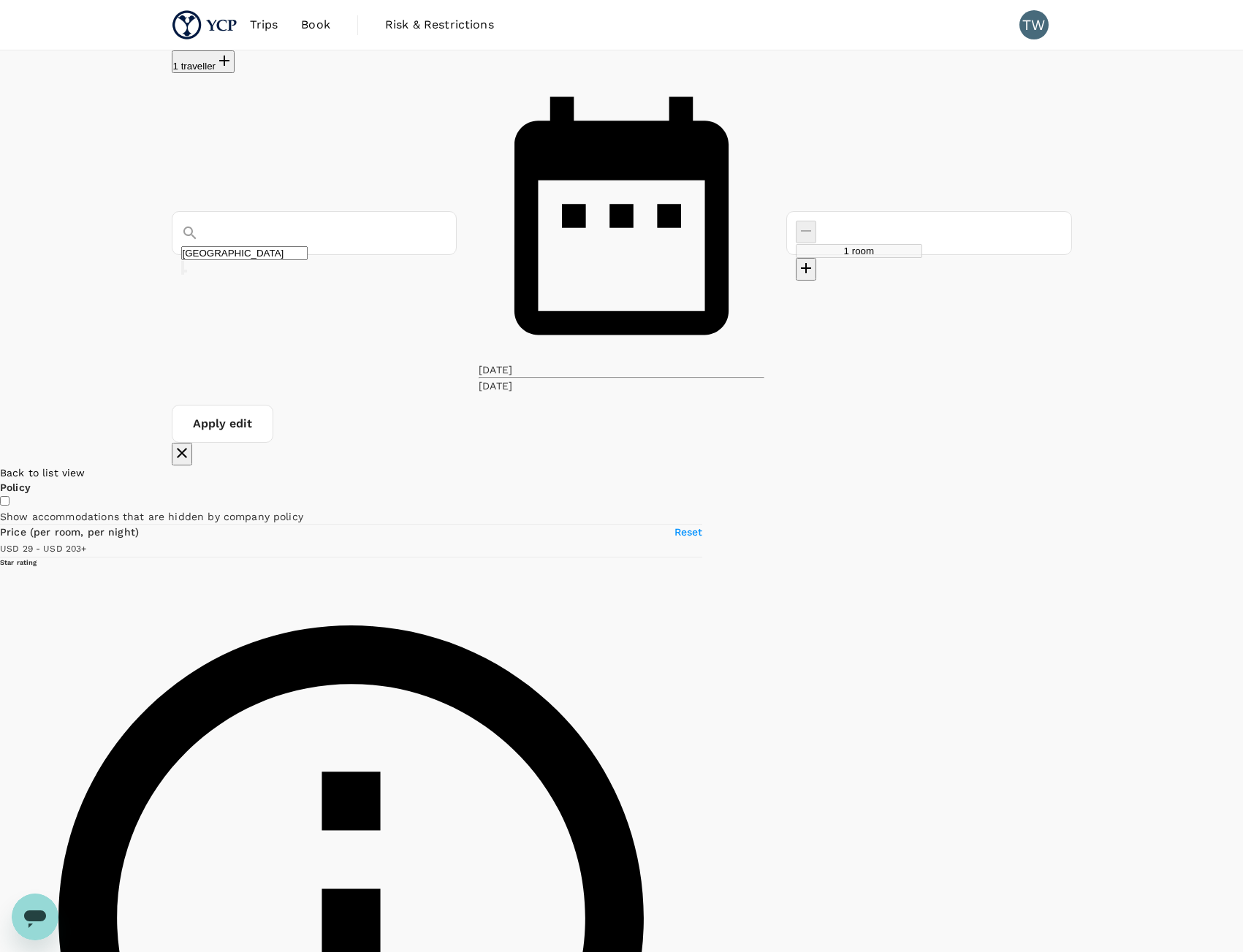
click at [1243, 784] on div at bounding box center [1243, 868] width 0 height 806
drag, startPoint x: 836, startPoint y: 536, endPoint x: 738, endPoint y: 759, distance: 243.6
click at [1243, 759] on div at bounding box center [1243, 868] width 0 height 806
drag, startPoint x: 865, startPoint y: 451, endPoint x: 816, endPoint y: 623, distance: 178.8
click at [1243, 623] on div at bounding box center [1243, 868] width 0 height 806
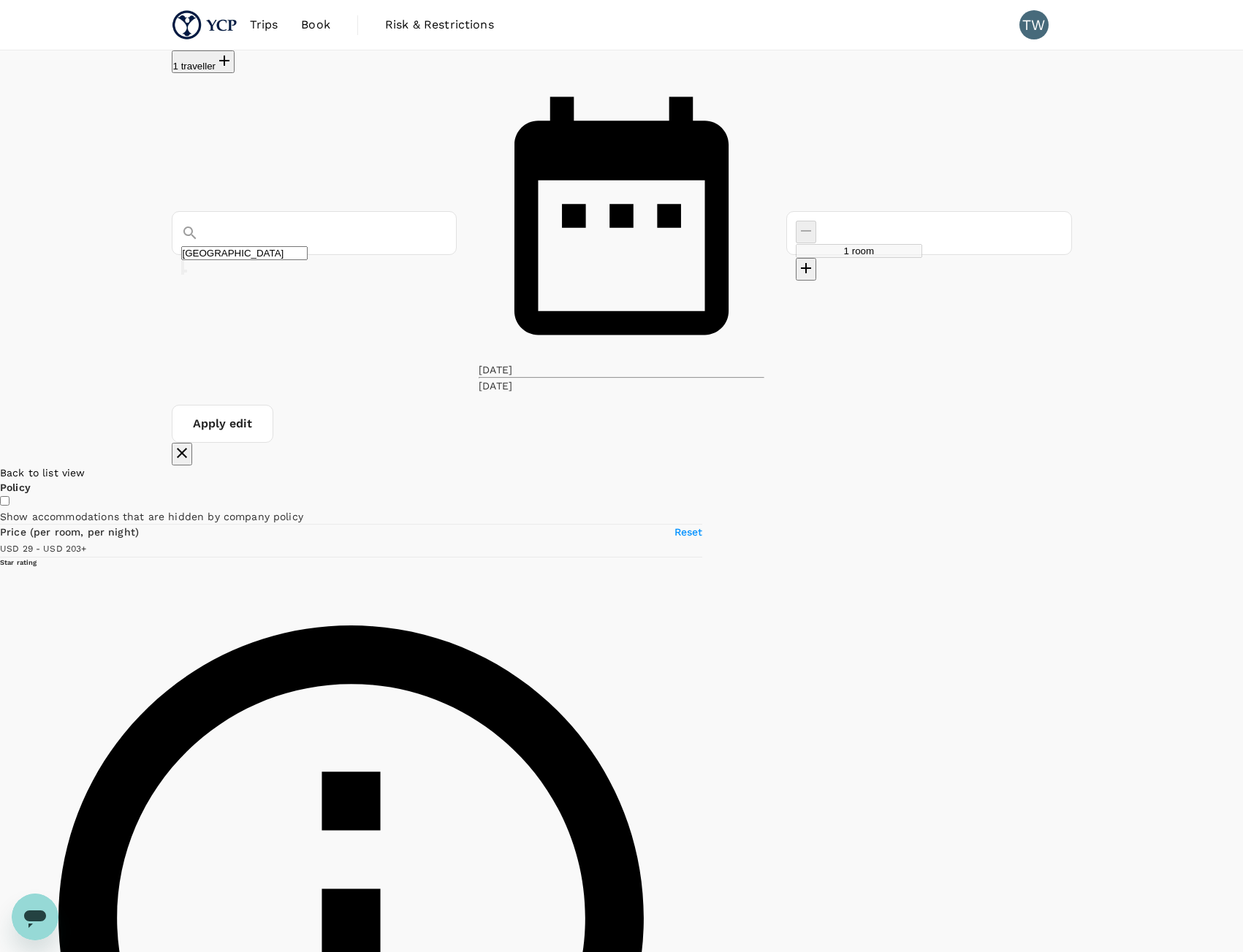
drag, startPoint x: 699, startPoint y: 864, endPoint x: 817, endPoint y: 567, distance: 319.6
click at [1243, 567] on div at bounding box center [1243, 868] width 0 height 806
drag, startPoint x: 628, startPoint y: 835, endPoint x: 773, endPoint y: 667, distance: 221.9
click at [1243, 667] on div at bounding box center [1243, 868] width 0 height 806
drag, startPoint x: 613, startPoint y: 934, endPoint x: 814, endPoint y: 677, distance: 326.3
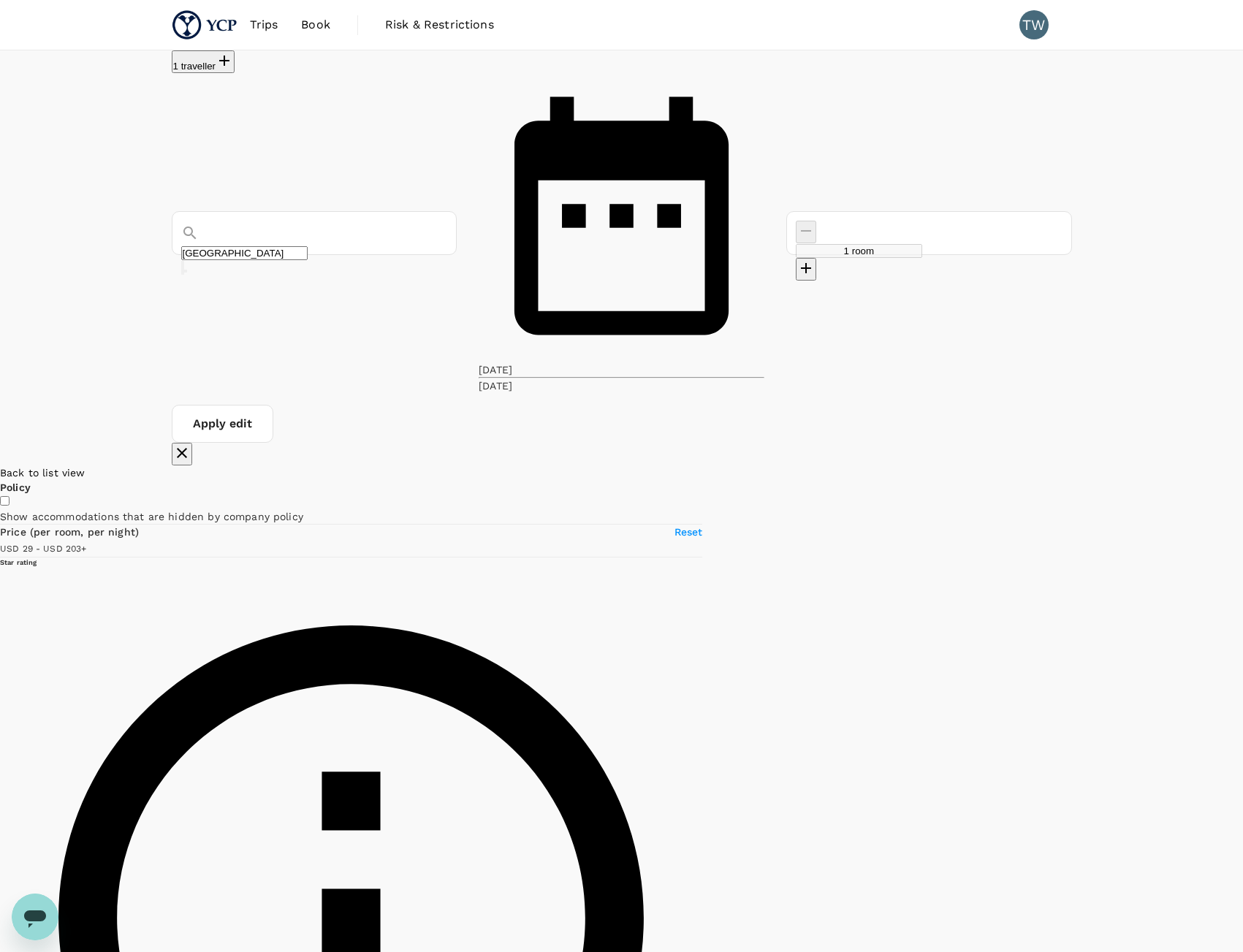
click at [1243, 677] on div at bounding box center [1243, 868] width 0 height 806
click at [1176, 877] on icon at bounding box center [1181, 884] width 10 height 15
click at [1173, 413] on div at bounding box center [1173, 413] width 0 height 0
drag, startPoint x: 776, startPoint y: 712, endPoint x: 686, endPoint y: 583, distance: 157.3
click at [1243, 583] on div at bounding box center [1243, 868] width 0 height 806
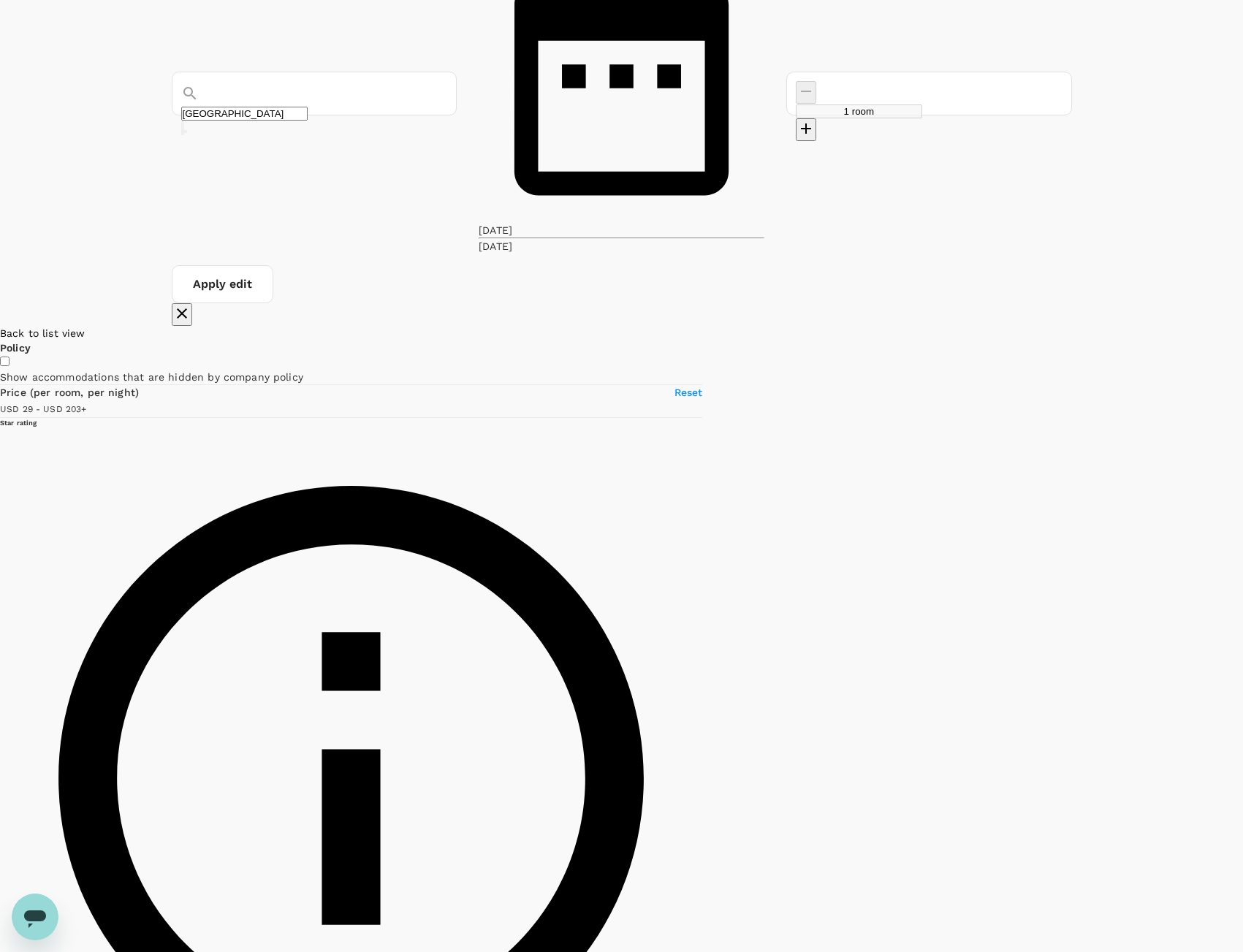
scroll to position [162, 0]
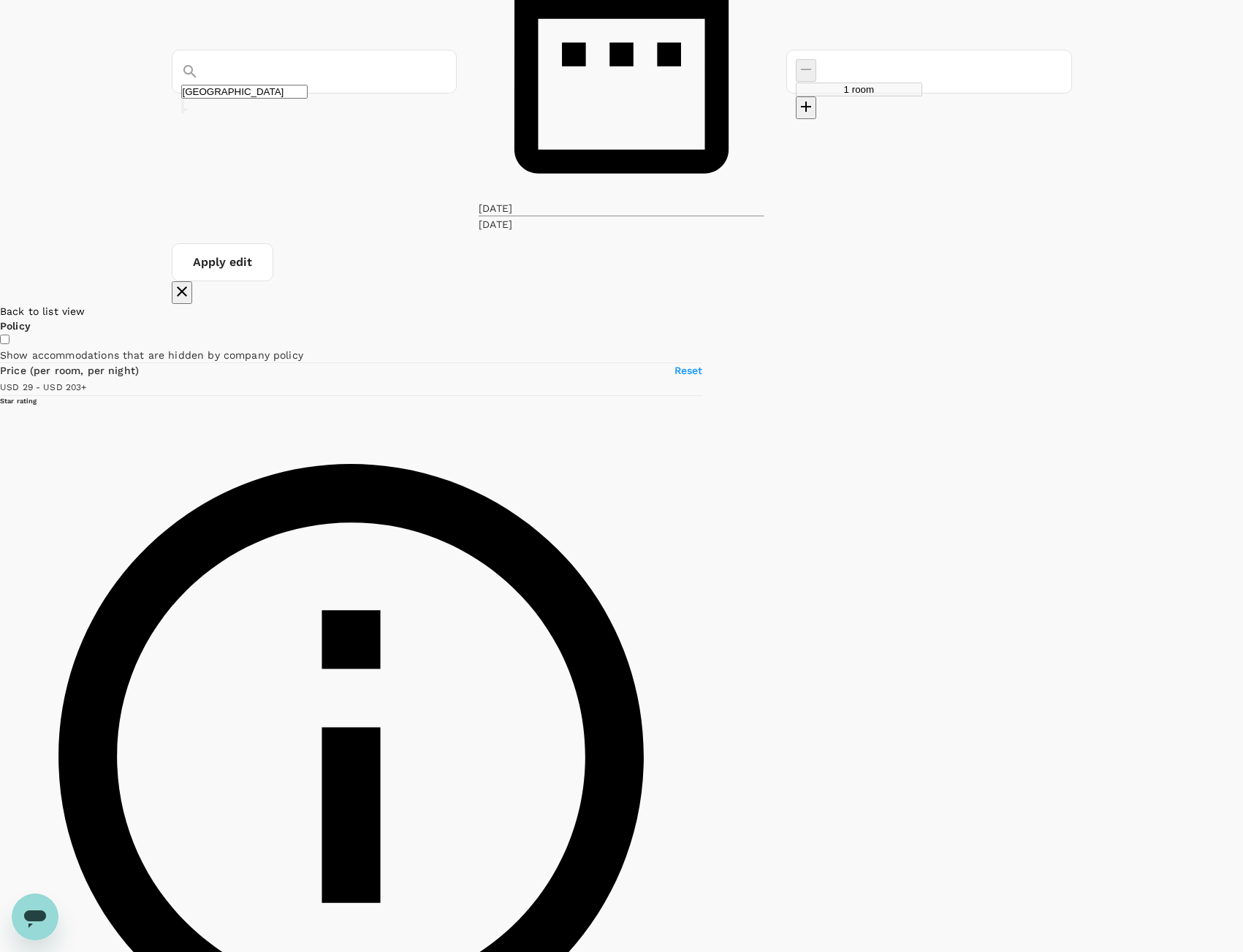
drag, startPoint x: 682, startPoint y: 701, endPoint x: 610, endPoint y: 504, distance: 209.7
click at [1243, 504] on div at bounding box center [1243, 706] width 0 height 806
drag, startPoint x: 678, startPoint y: 410, endPoint x: 677, endPoint y: 635, distance: 225.0
click at [1243, 635] on div at bounding box center [1243, 706] width 0 height 806
drag, startPoint x: 700, startPoint y: 400, endPoint x: 709, endPoint y: 548, distance: 148.3
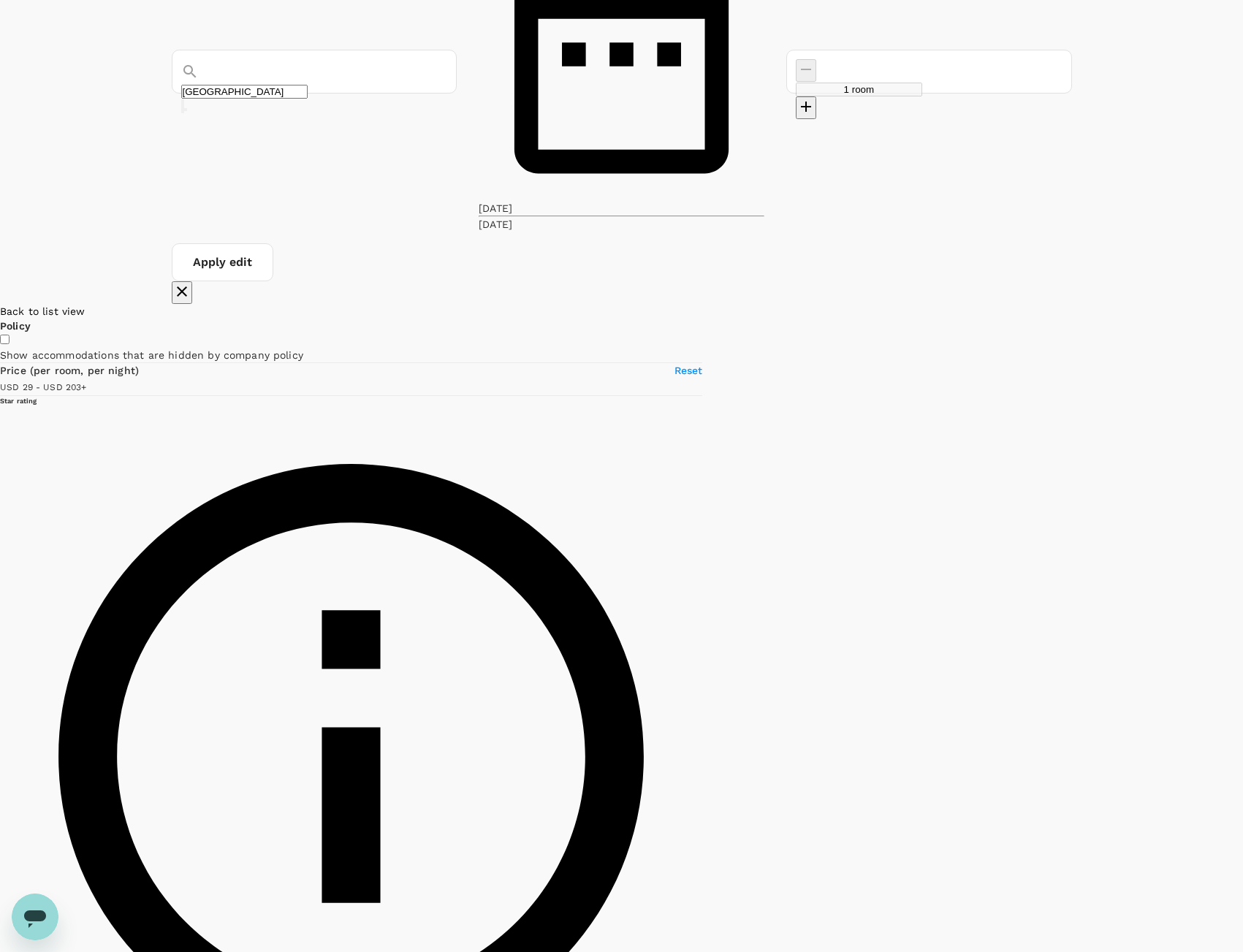
click at [1243, 548] on div at bounding box center [1243, 706] width 0 height 806
click at [1243, 420] on div at bounding box center [1243, 706] width 0 height 806
drag, startPoint x: 765, startPoint y: 718, endPoint x: 662, endPoint y: 414, distance: 321.0
click at [1243, 414] on div at bounding box center [1243, 706] width 0 height 806
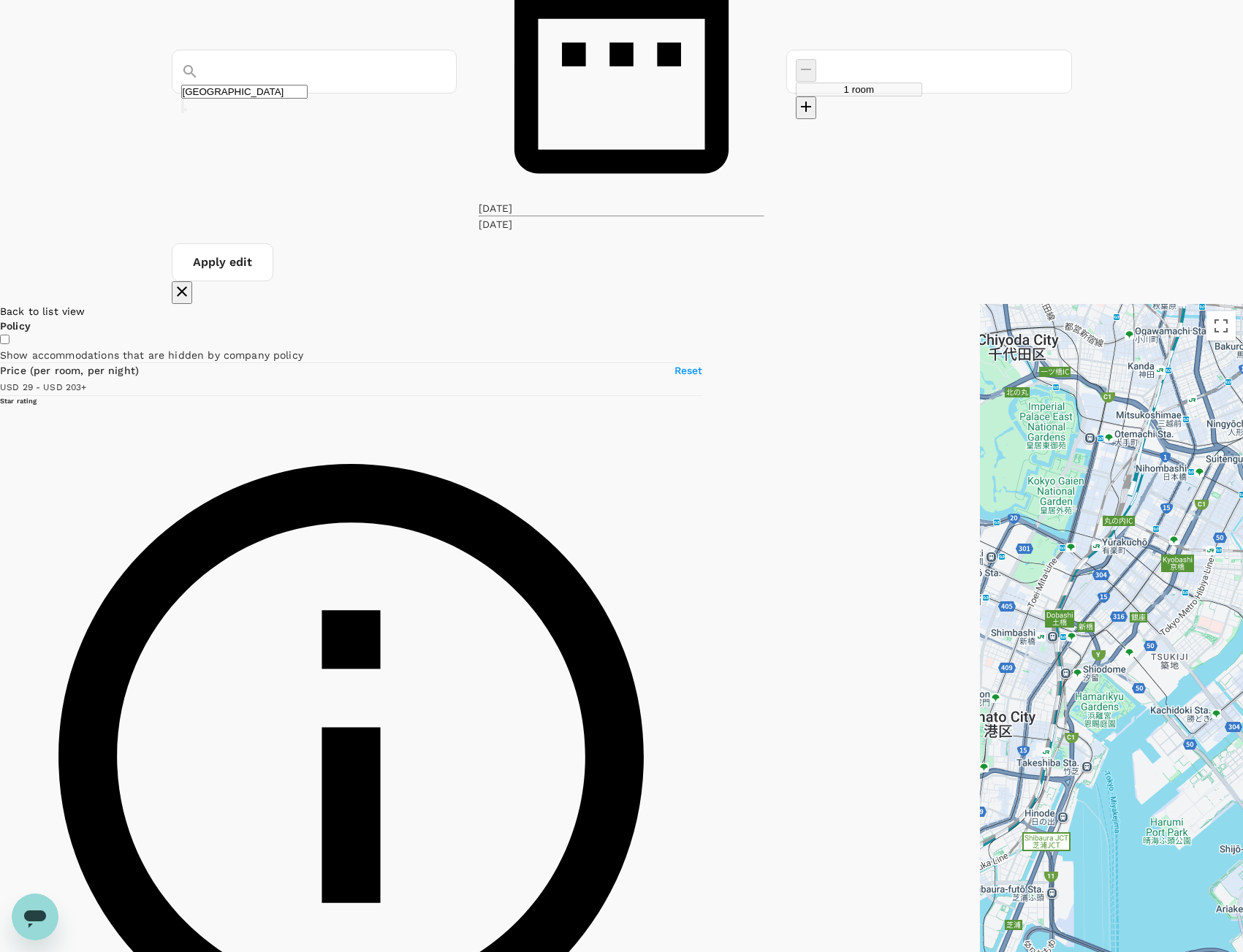
drag, startPoint x: 574, startPoint y: 621, endPoint x: 857, endPoint y: 348, distance: 393.2
click at [980, 348] on div at bounding box center [1111, 706] width 263 height 806
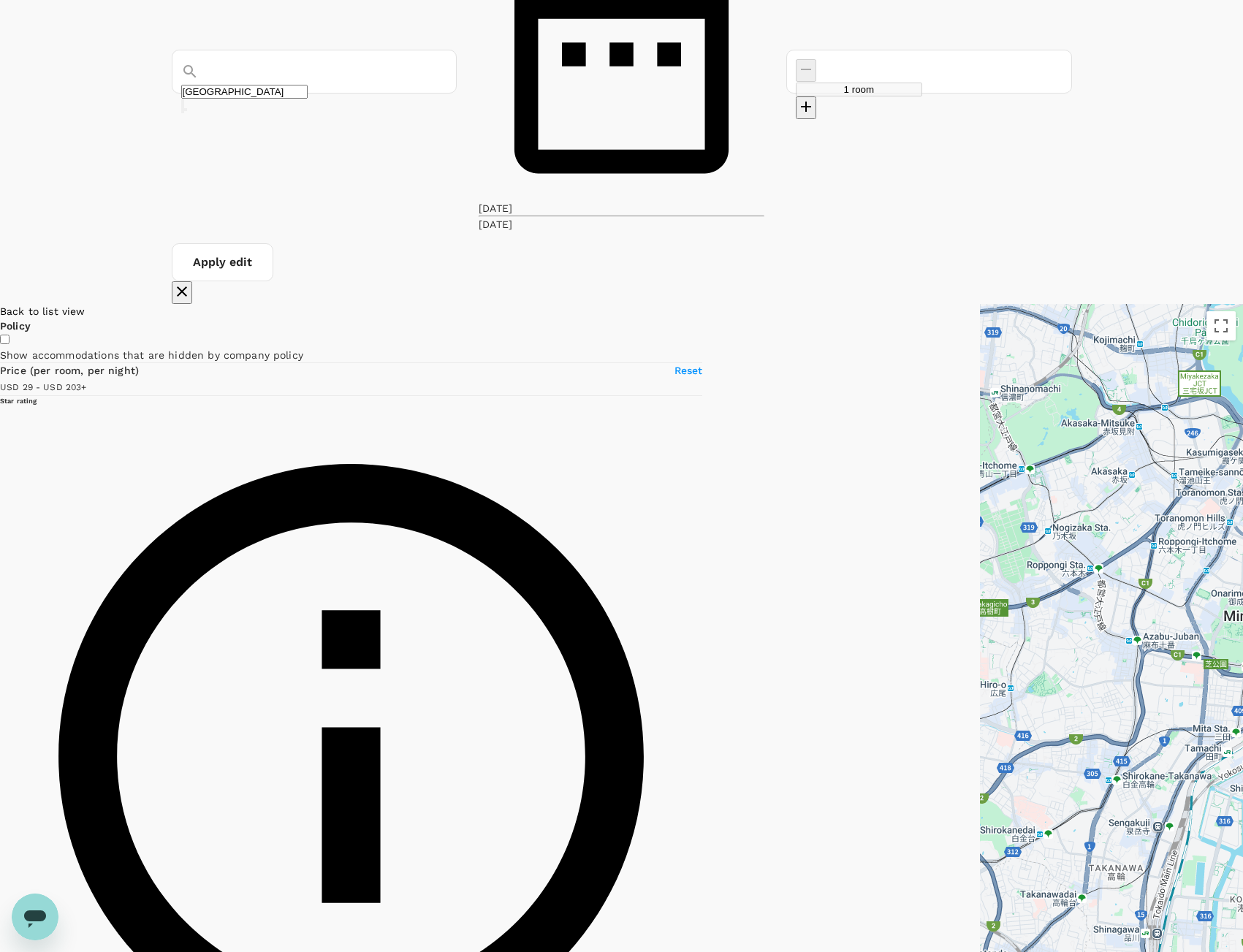
drag, startPoint x: 663, startPoint y: 711, endPoint x: 873, endPoint y: 664, distance: 215.2
click at [980, 664] on div at bounding box center [1111, 706] width 263 height 806
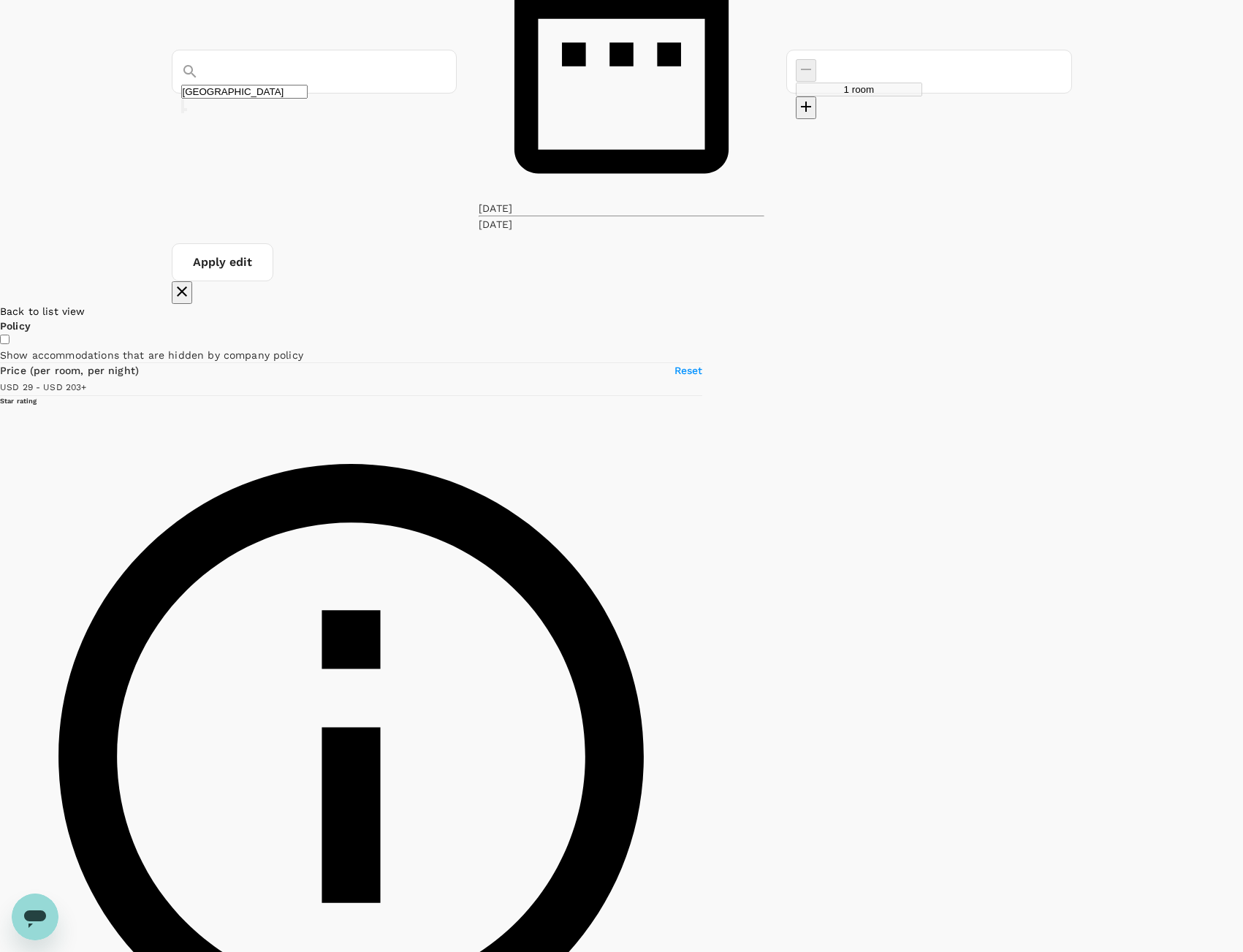
drag, startPoint x: 882, startPoint y: 296, endPoint x: 803, endPoint y: 406, distance: 135.4
click at [1243, 406] on div at bounding box center [1243, 706] width 0 height 806
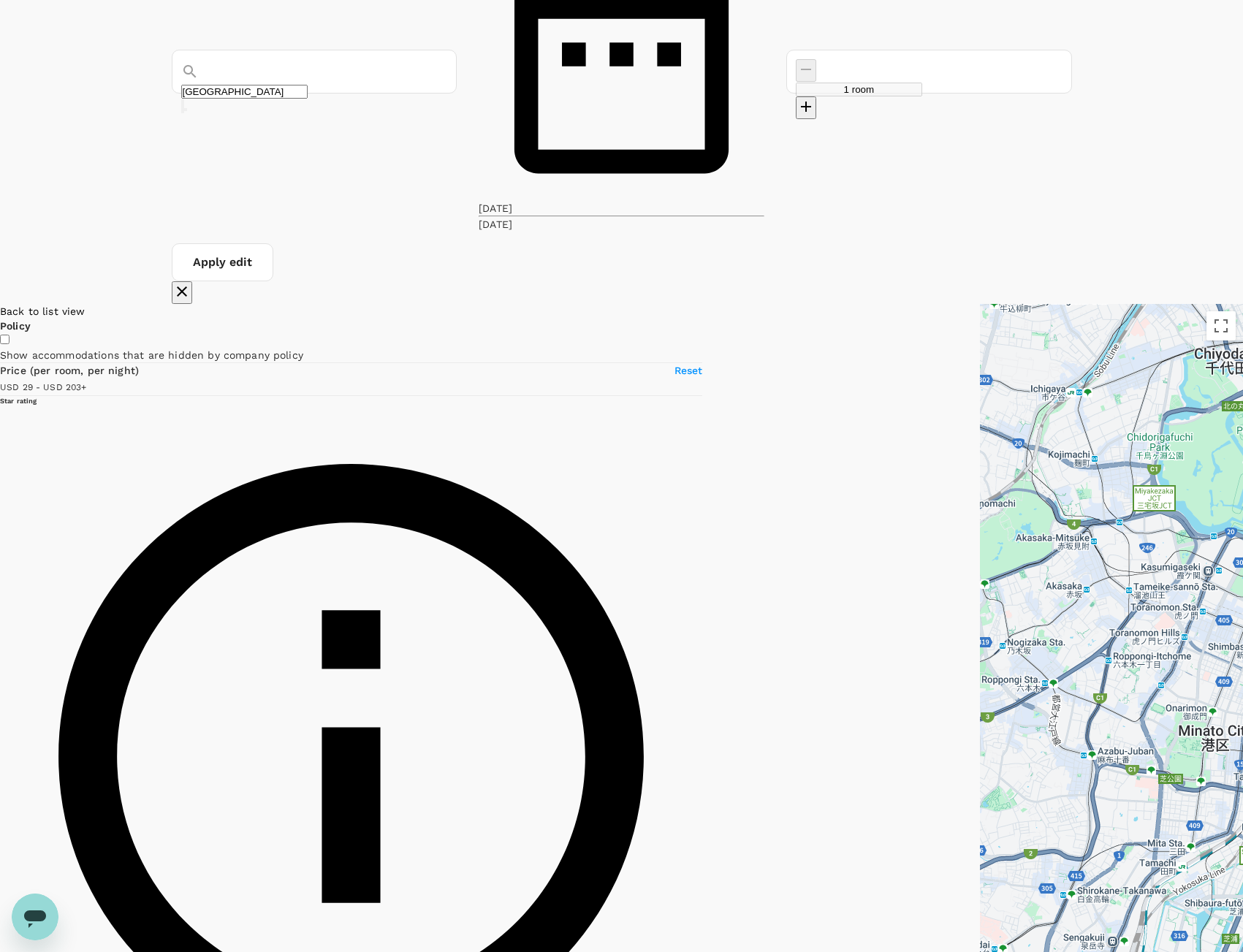
click at [912, 576] on icon at bounding box center [912, 576] width 0 height 0
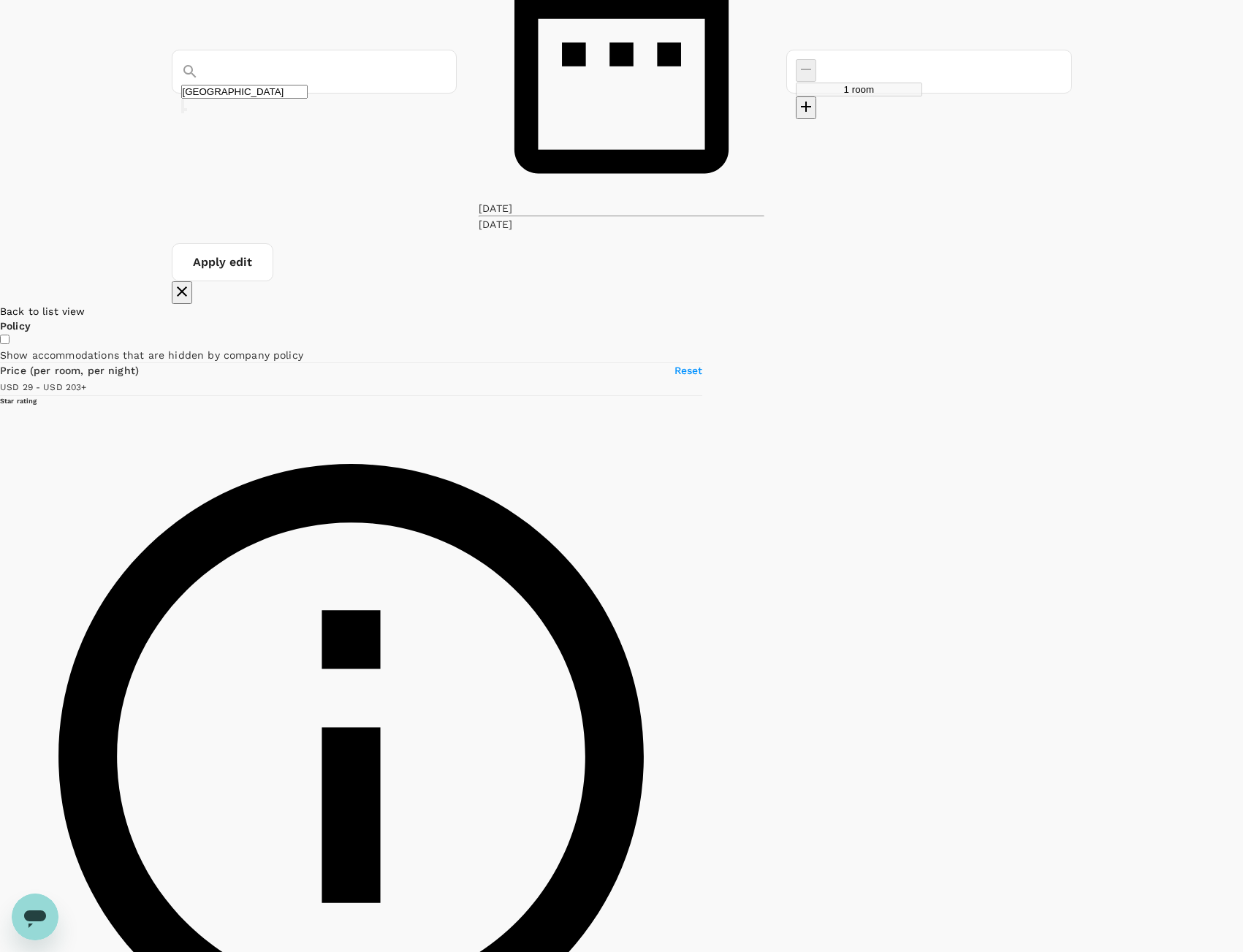
drag, startPoint x: 660, startPoint y: 167, endPoint x: 627, endPoint y: 326, distance: 162.4
click at [1243, 326] on div at bounding box center [1243, 706] width 0 height 806
type input "202.86"
click at [1238, 168] on h6 "Diamond Hotel" at bounding box center [1238, 165] width 0 height 7
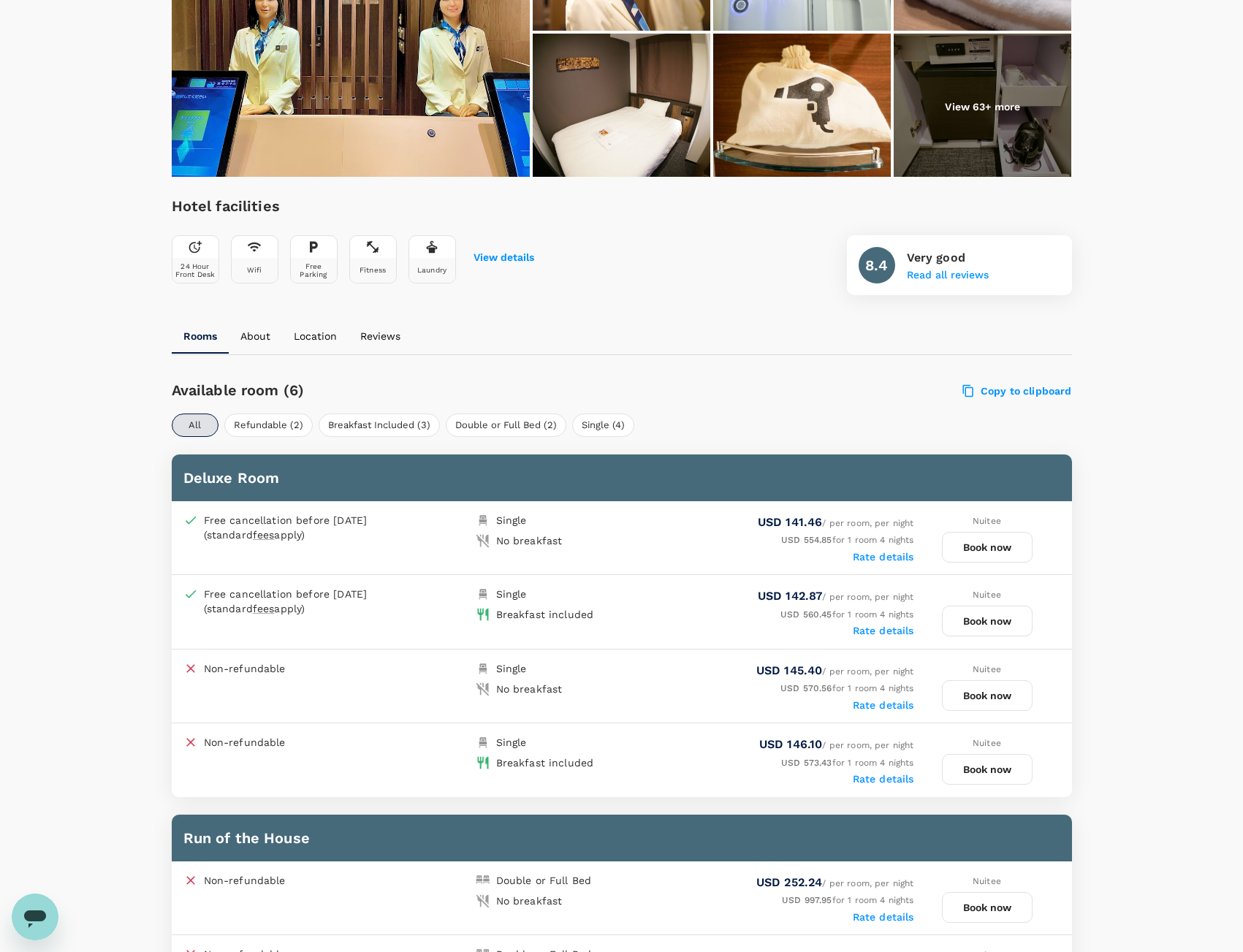
scroll to position [584, 0]
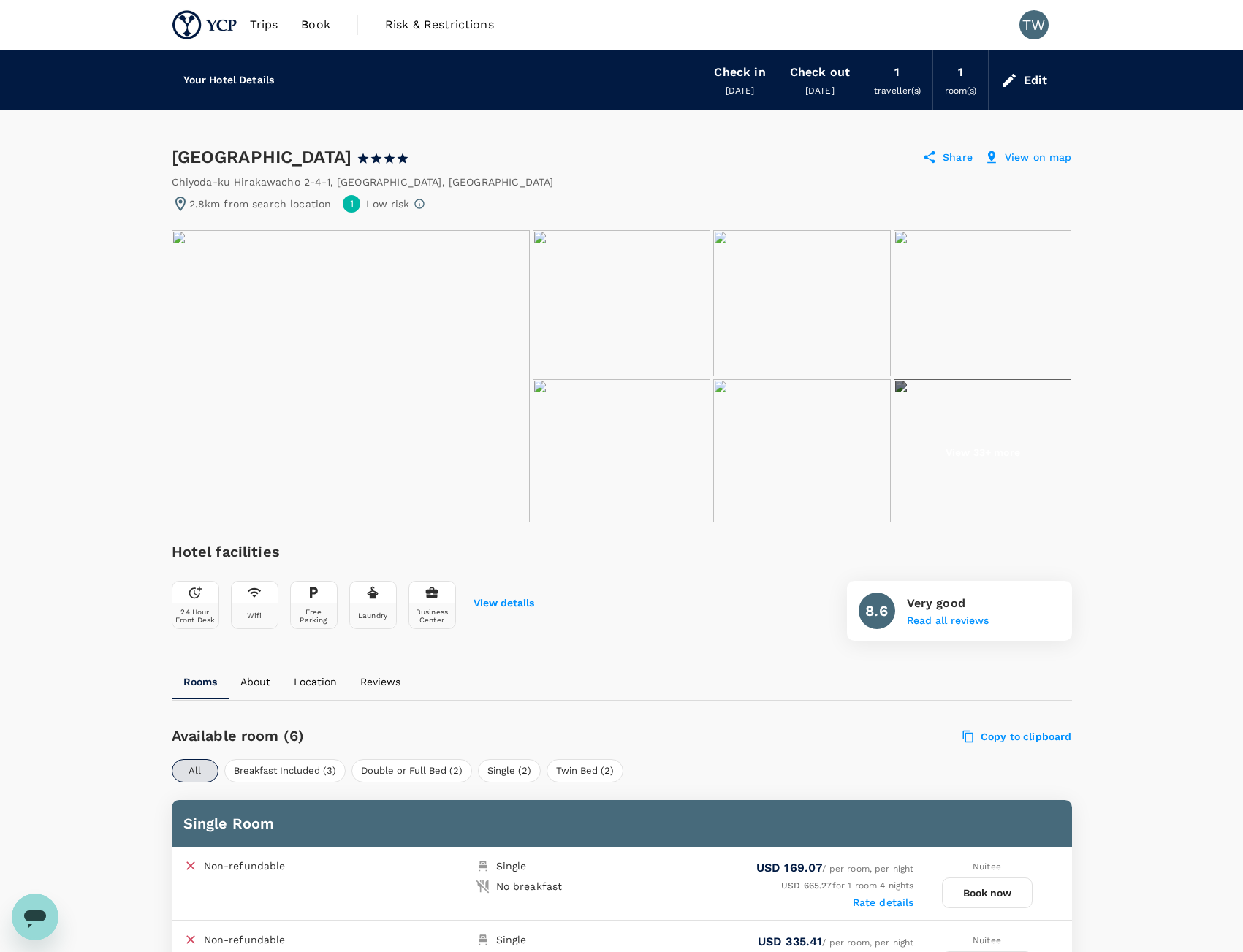
click at [252, 346] on img at bounding box center [350, 376] width 358 height 293
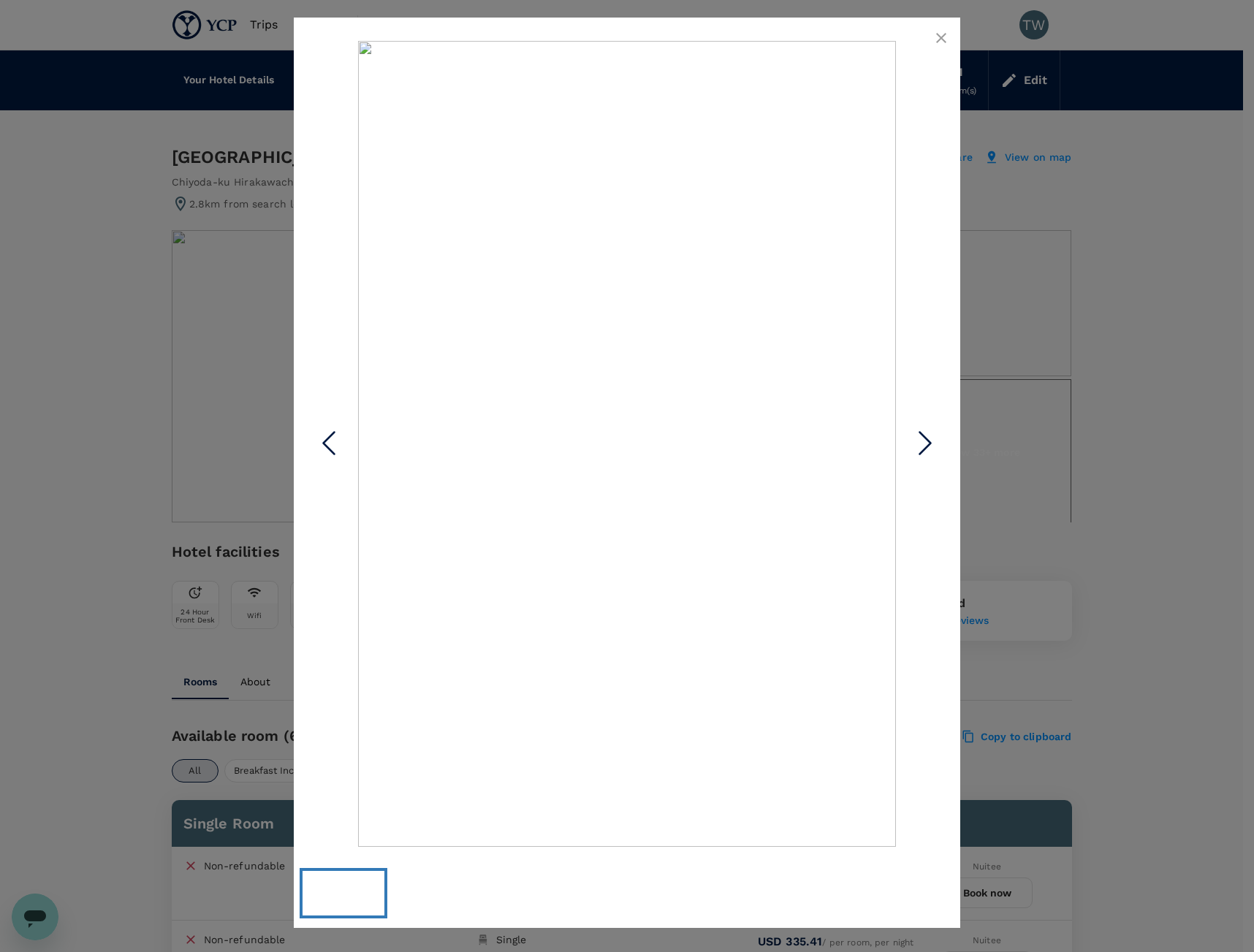
click at [947, 35] on icon "button" at bounding box center [941, 38] width 18 height 18
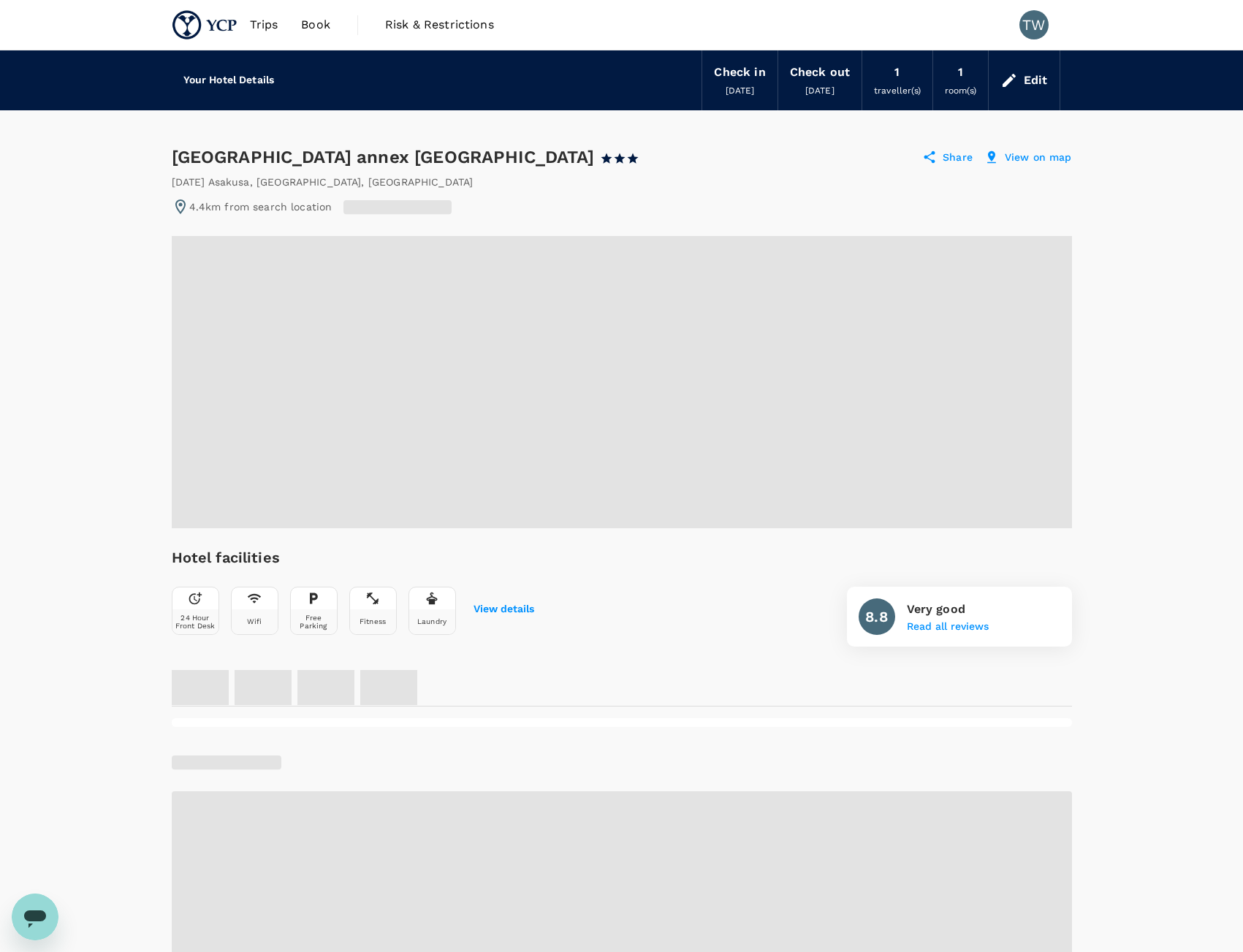
radio input "false"
radio input "true"
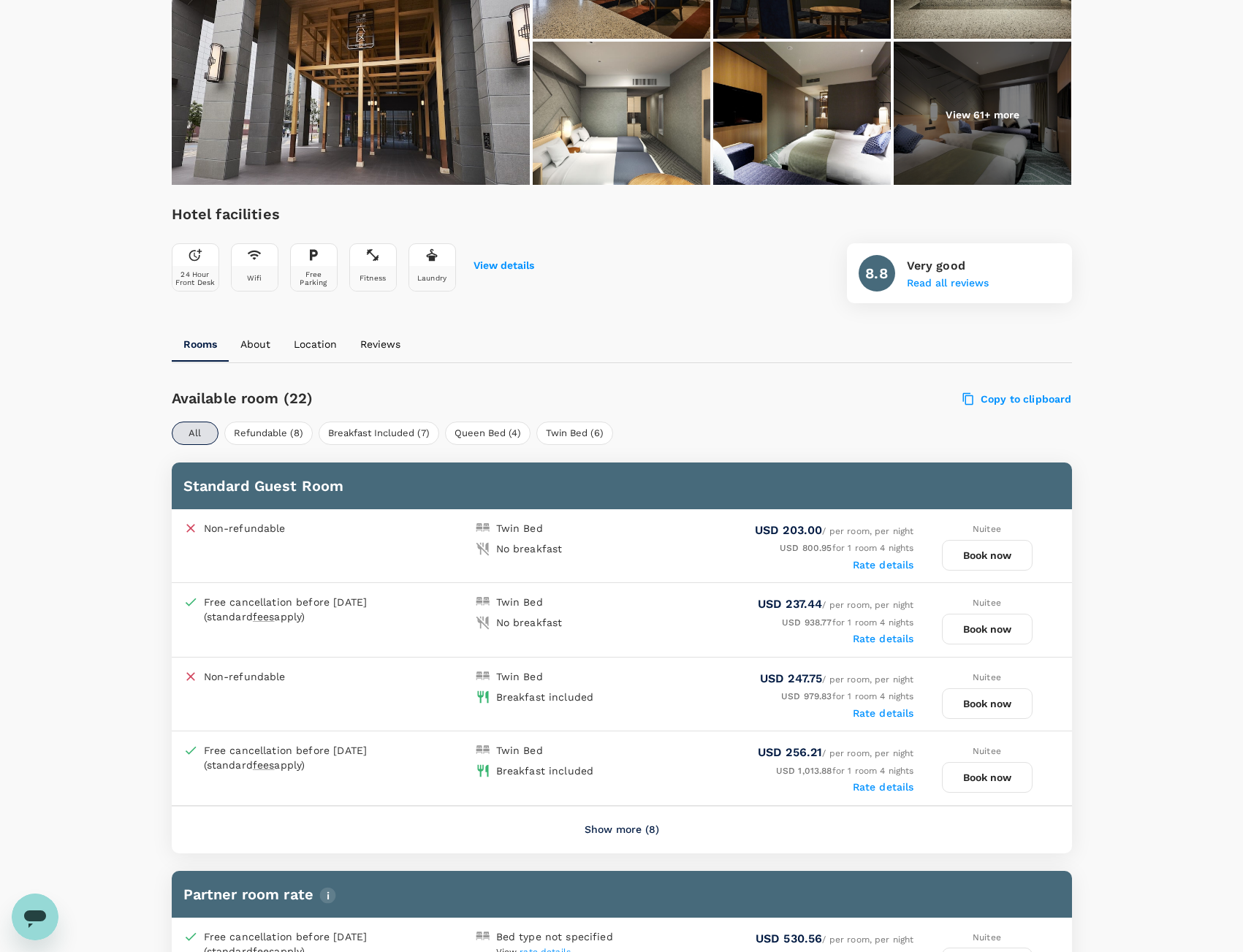
scroll to position [365, 0]
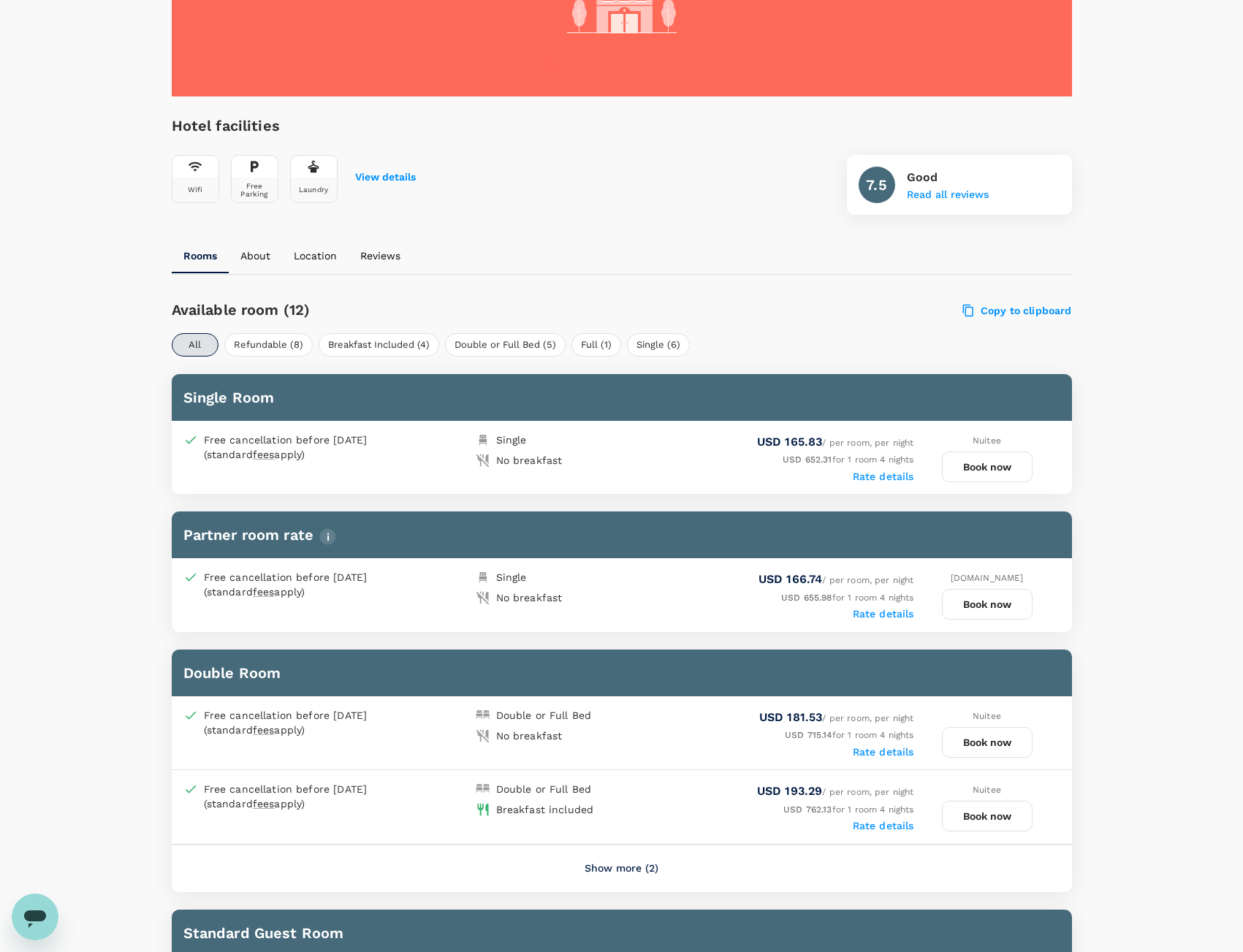
scroll to position [512, 0]
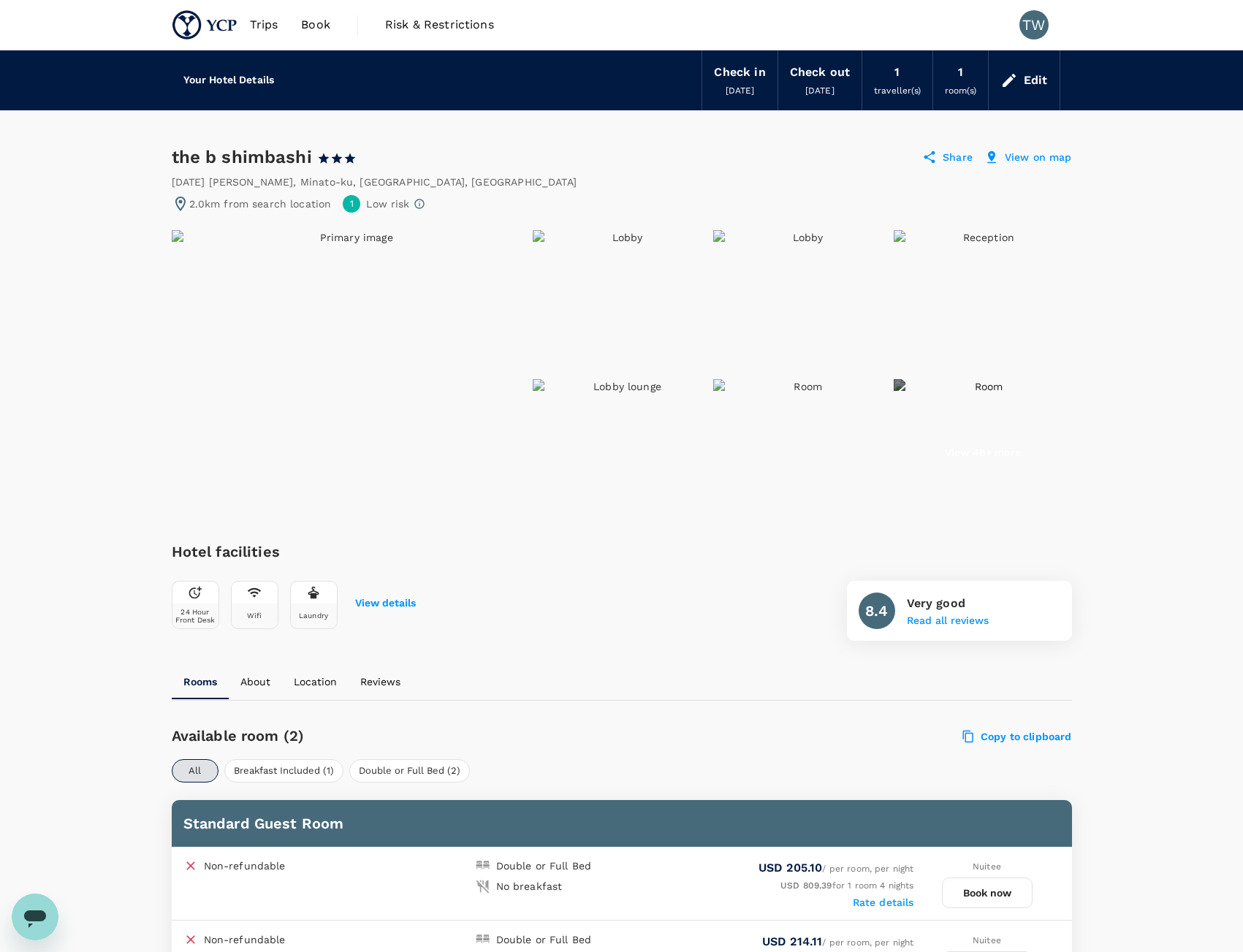
click at [909, 898] on label "Rate details" at bounding box center [884, 902] width 62 height 12
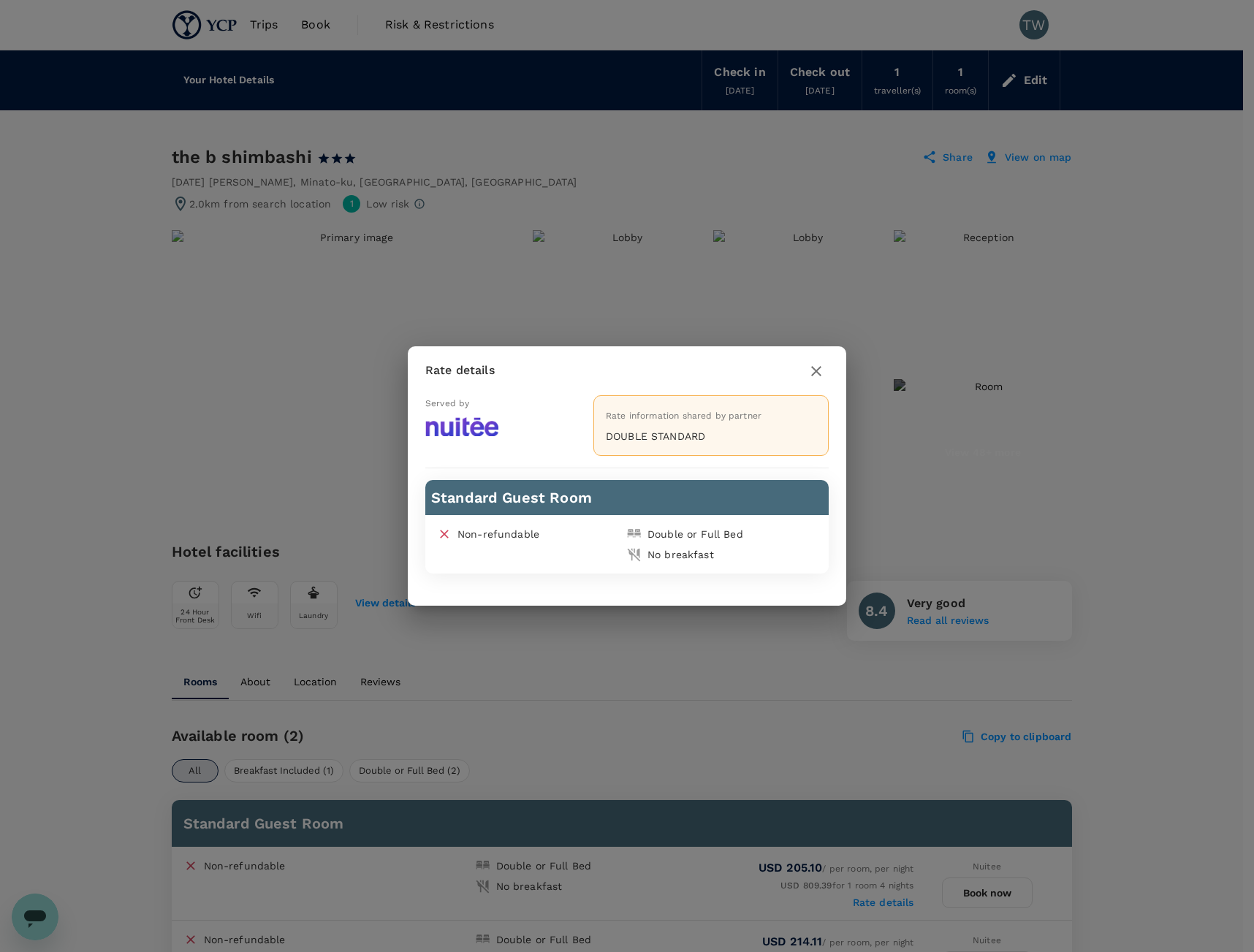
click at [816, 376] on icon "button" at bounding box center [816, 371] width 18 height 18
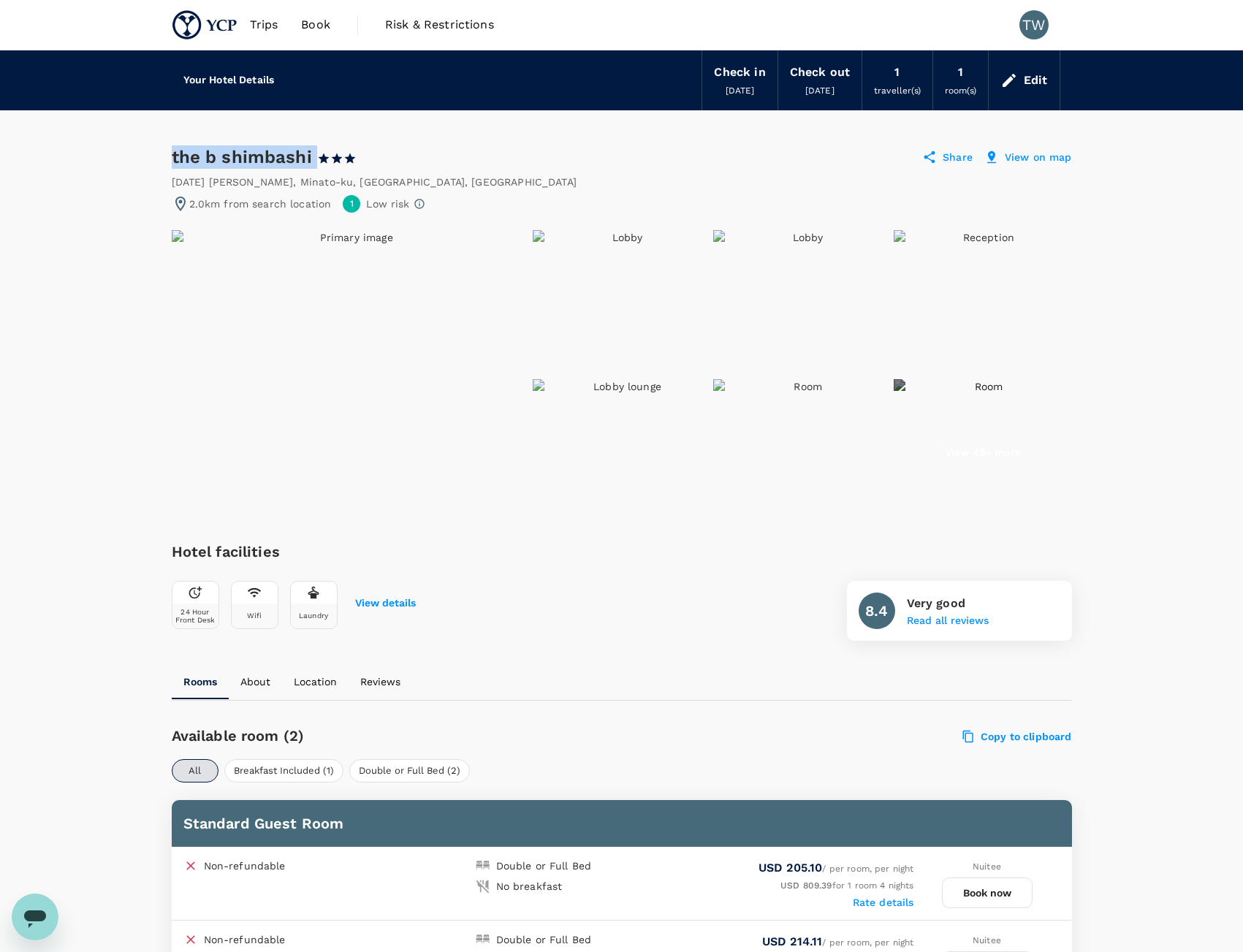
drag, startPoint x: 326, startPoint y: 149, endPoint x: 171, endPoint y: 159, distance: 155.3
copy div "the b shimbashi"
